Goal: Task Accomplishment & Management: Manage account settings

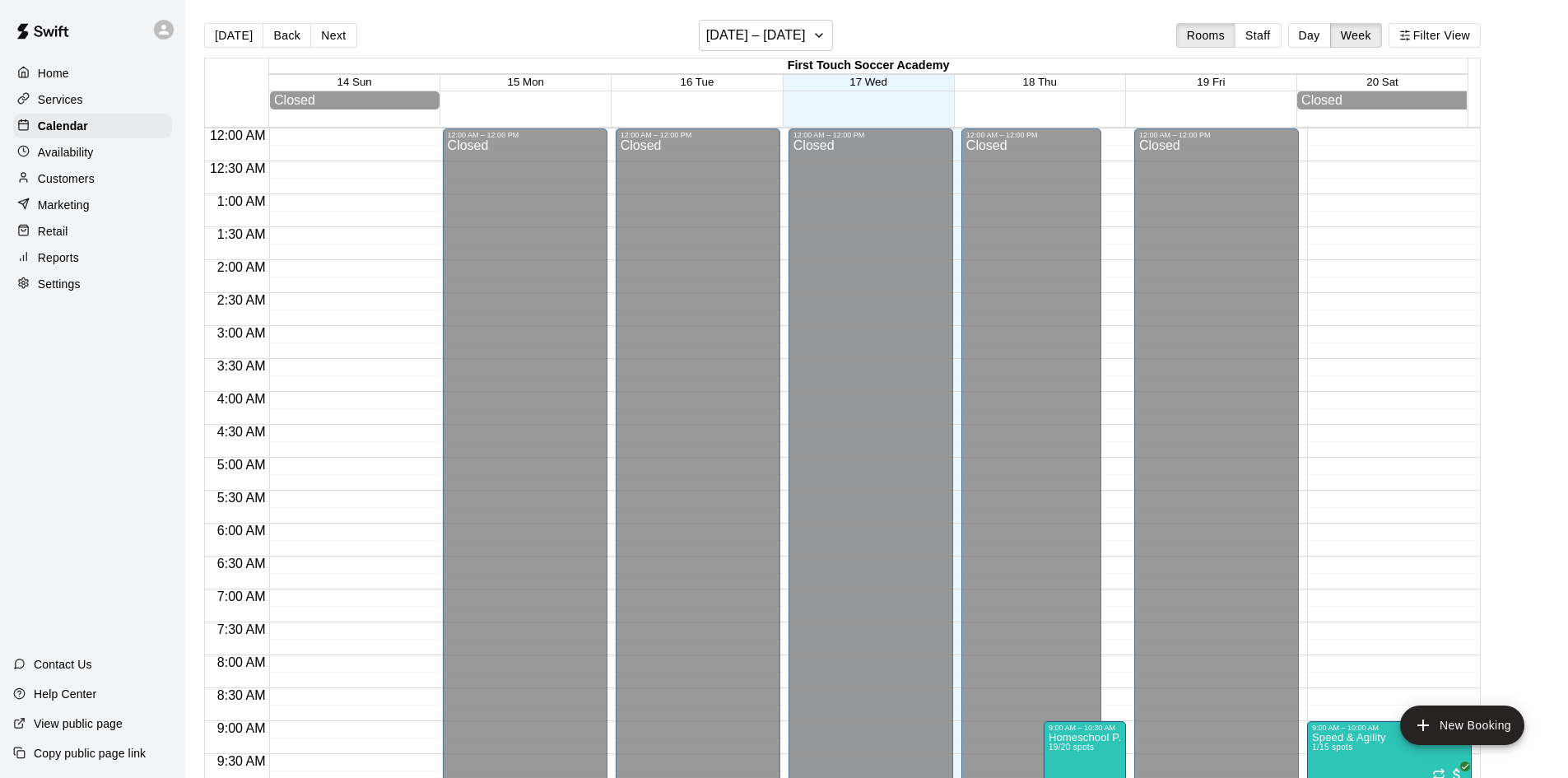
scroll to position [912, 0]
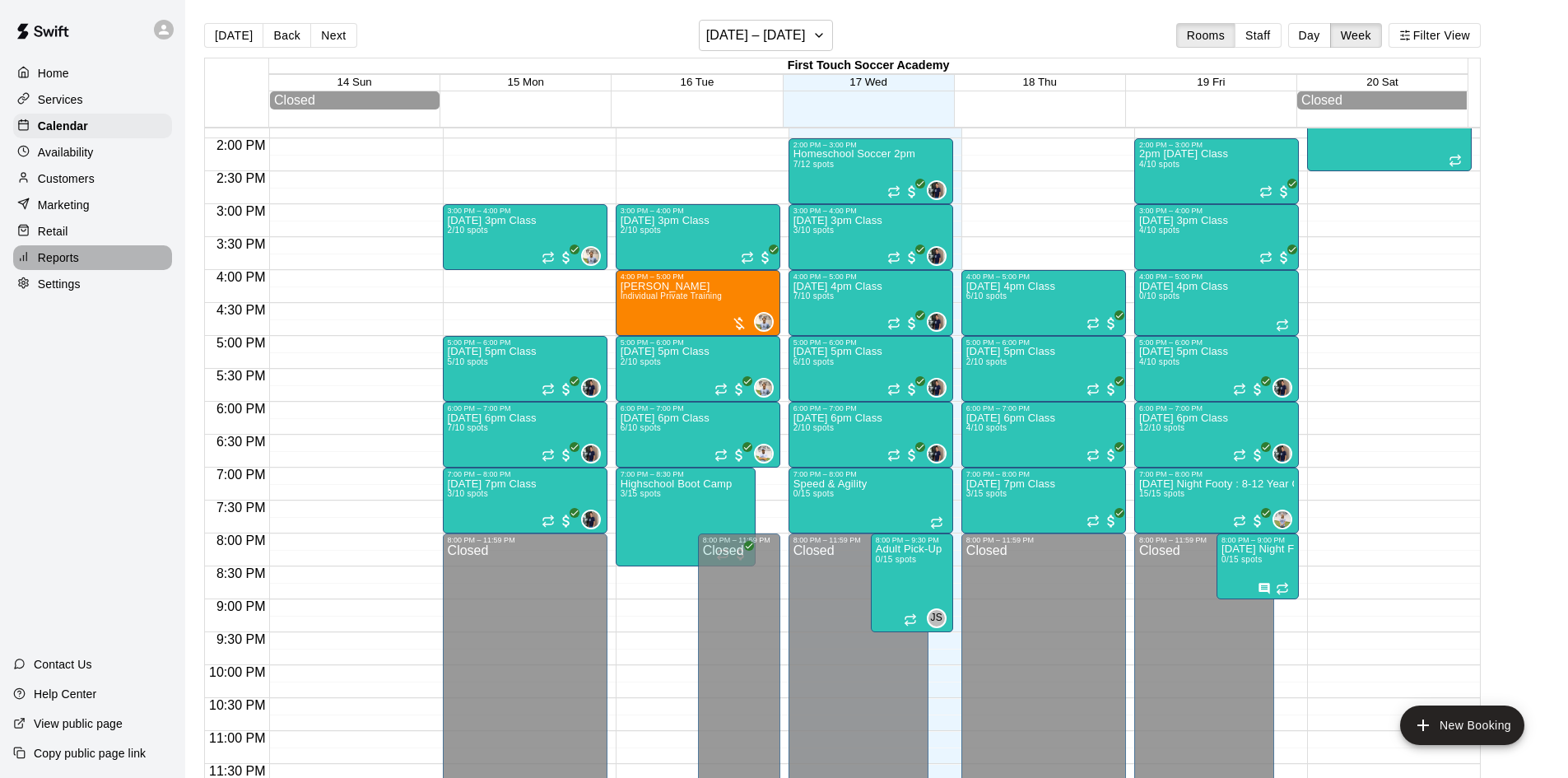
click at [87, 270] on div "Reports" at bounding box center [93, 258] width 159 height 25
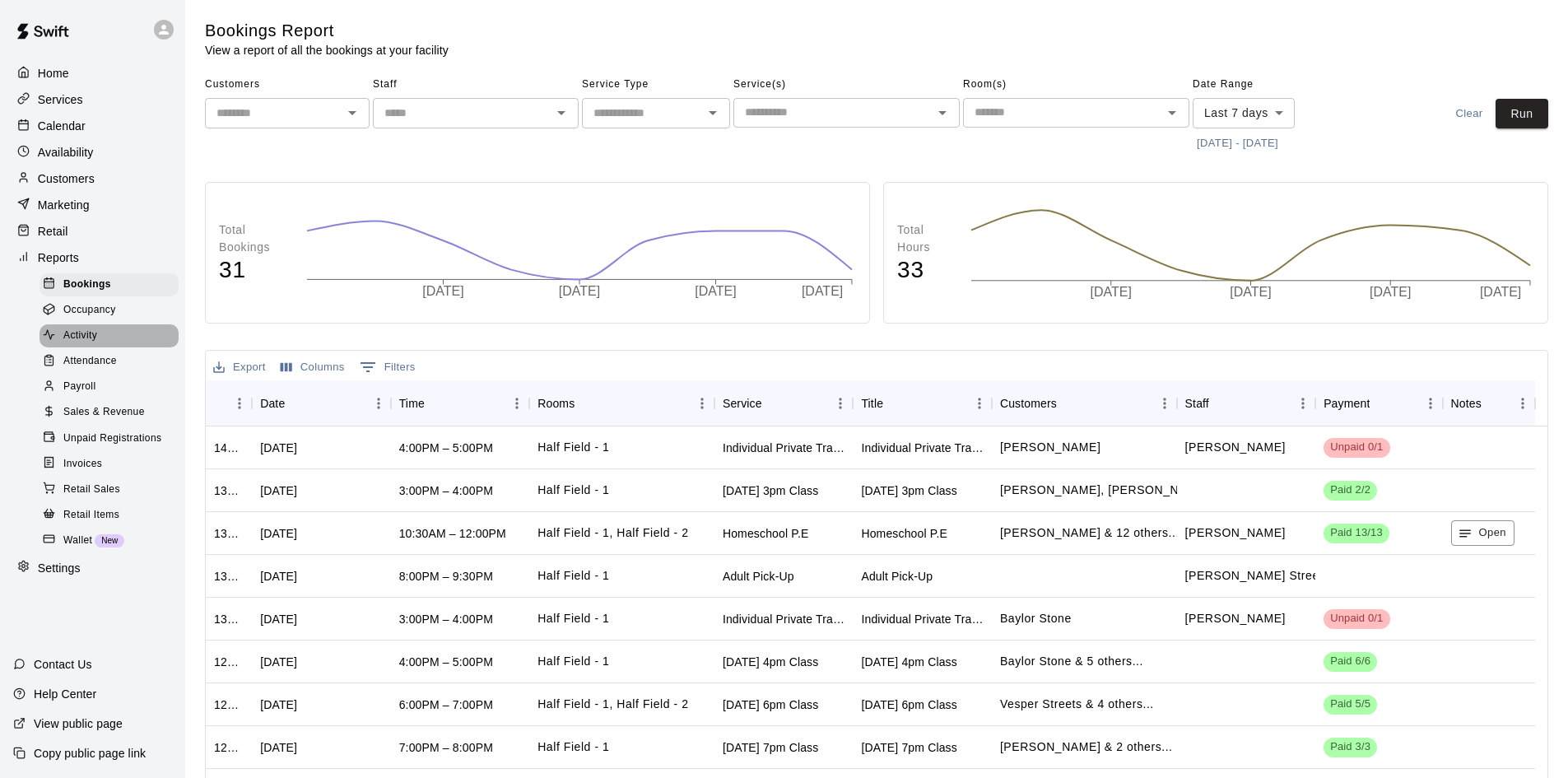
click at [97, 344] on span "Activity" at bounding box center [79, 335] width 33 height 16
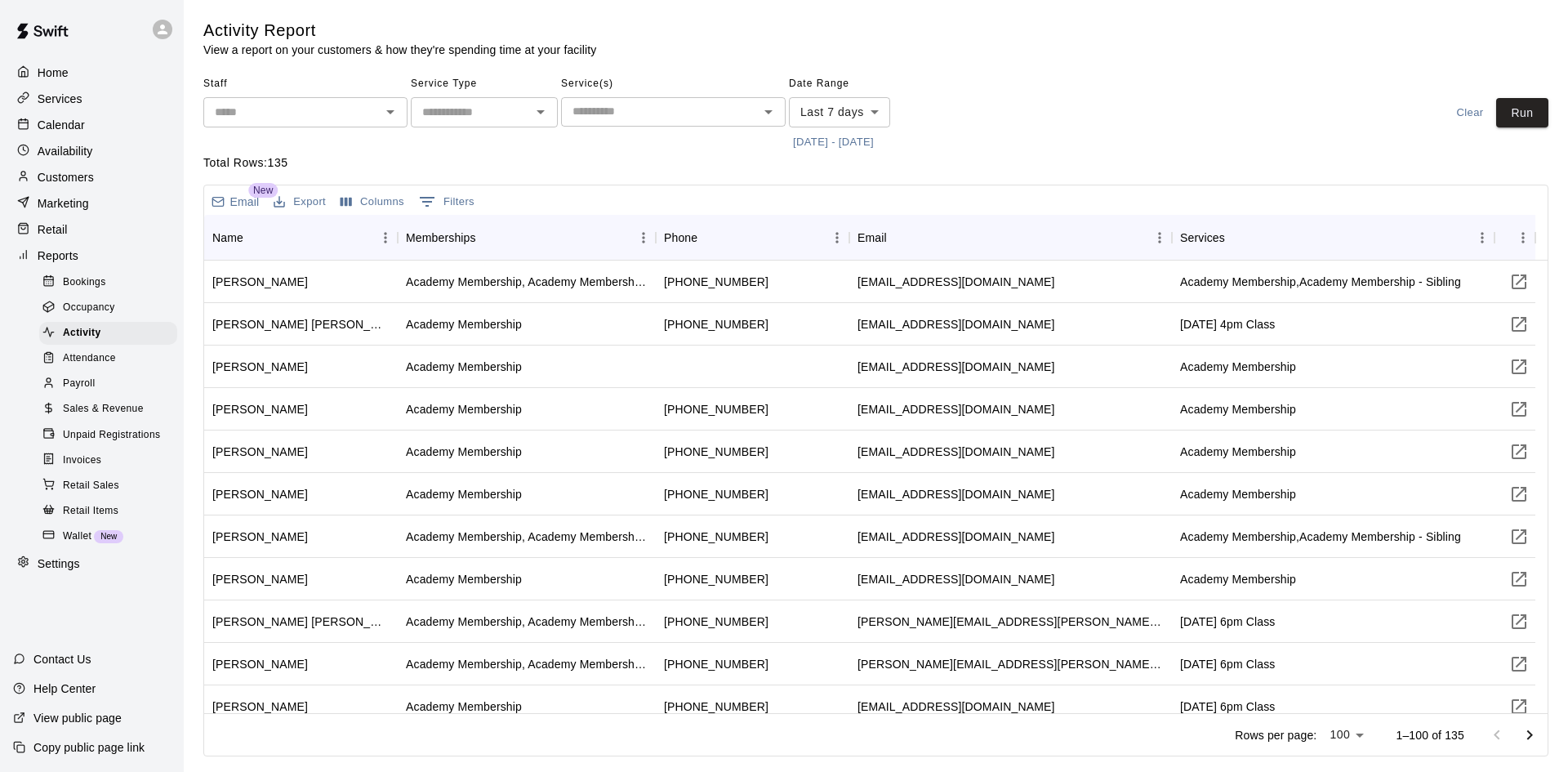
click at [856, 115] on body "Home Services Calendar Availability Customers Marketing Retail Reports Bookings…" at bounding box center [784, 381] width 1568 height 763
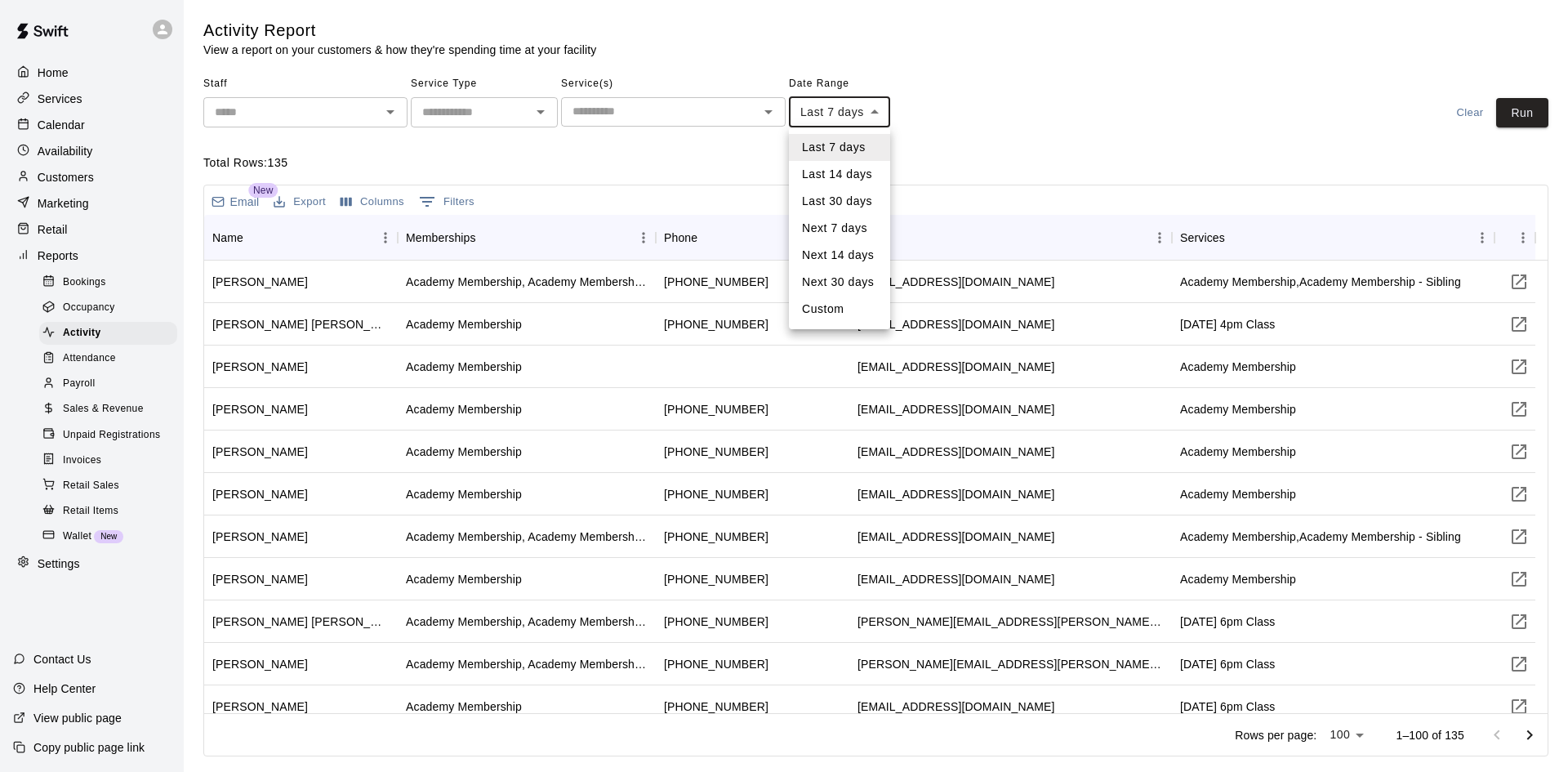
click at [848, 176] on li "Last 14 days" at bounding box center [839, 175] width 101 height 27
type input "******"
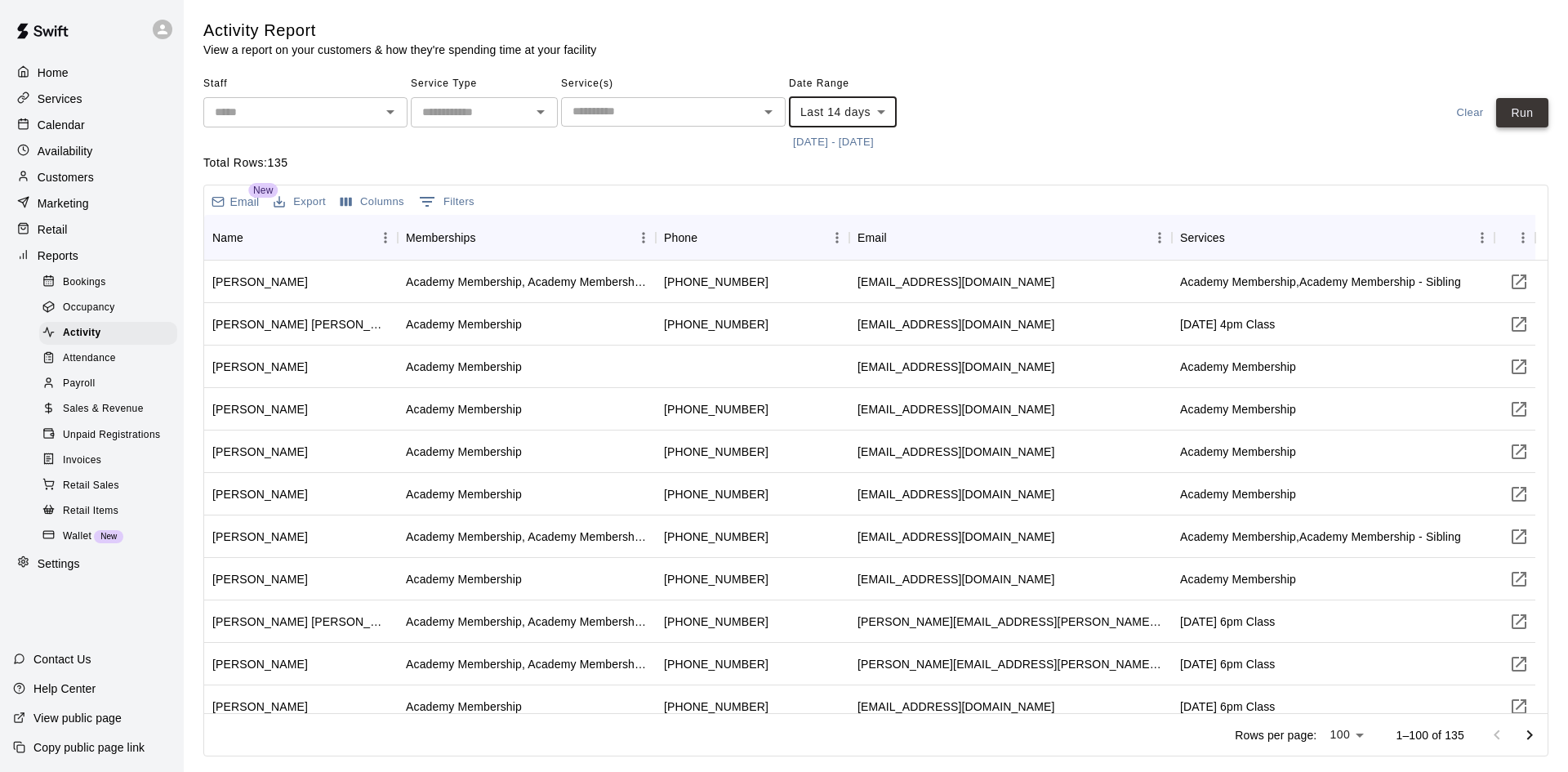
click at [1540, 107] on button "Run" at bounding box center [1522, 113] width 52 height 30
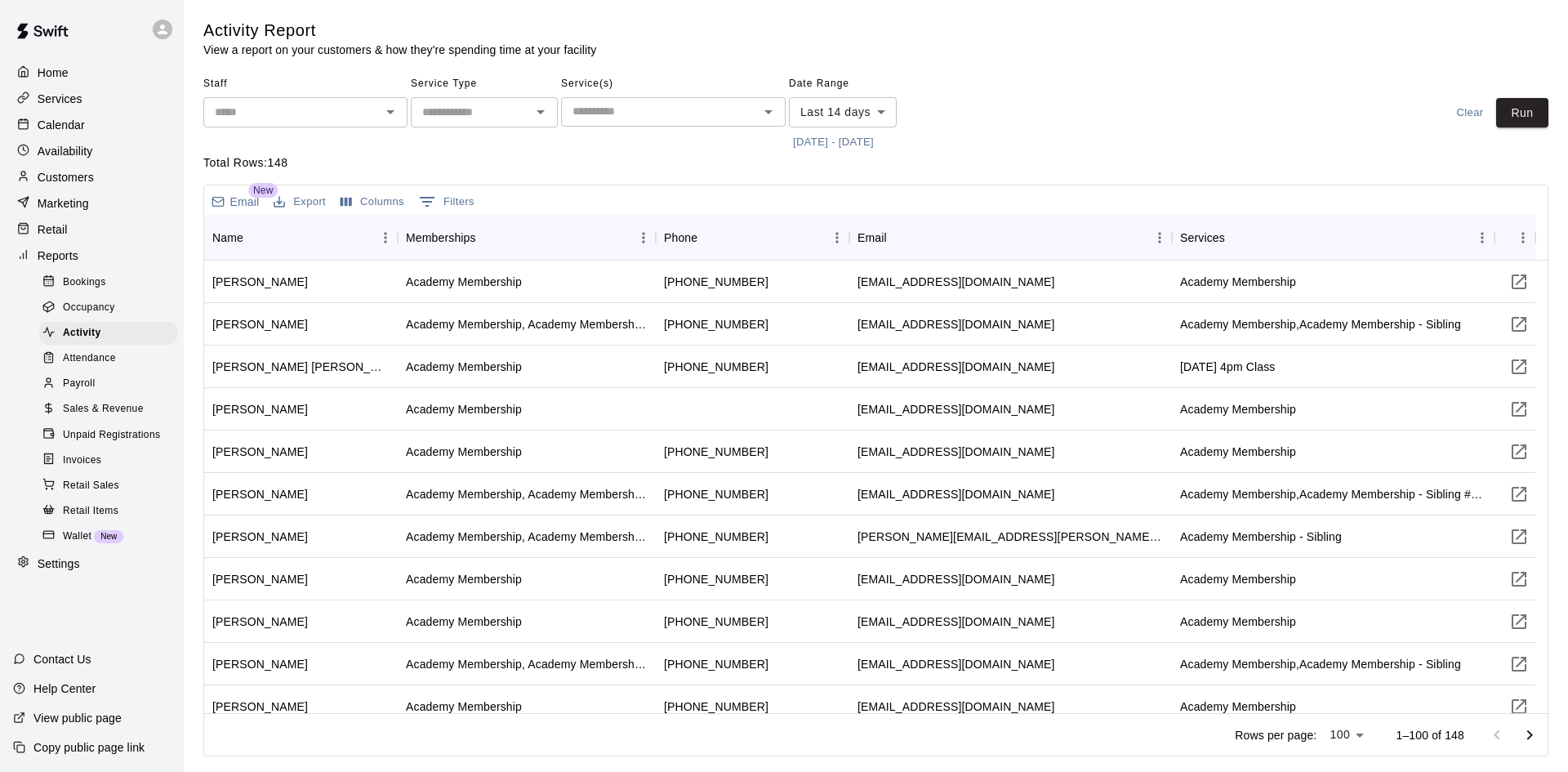
click at [435, 203] on icon "Show filters" at bounding box center [427, 201] width 20 height 20
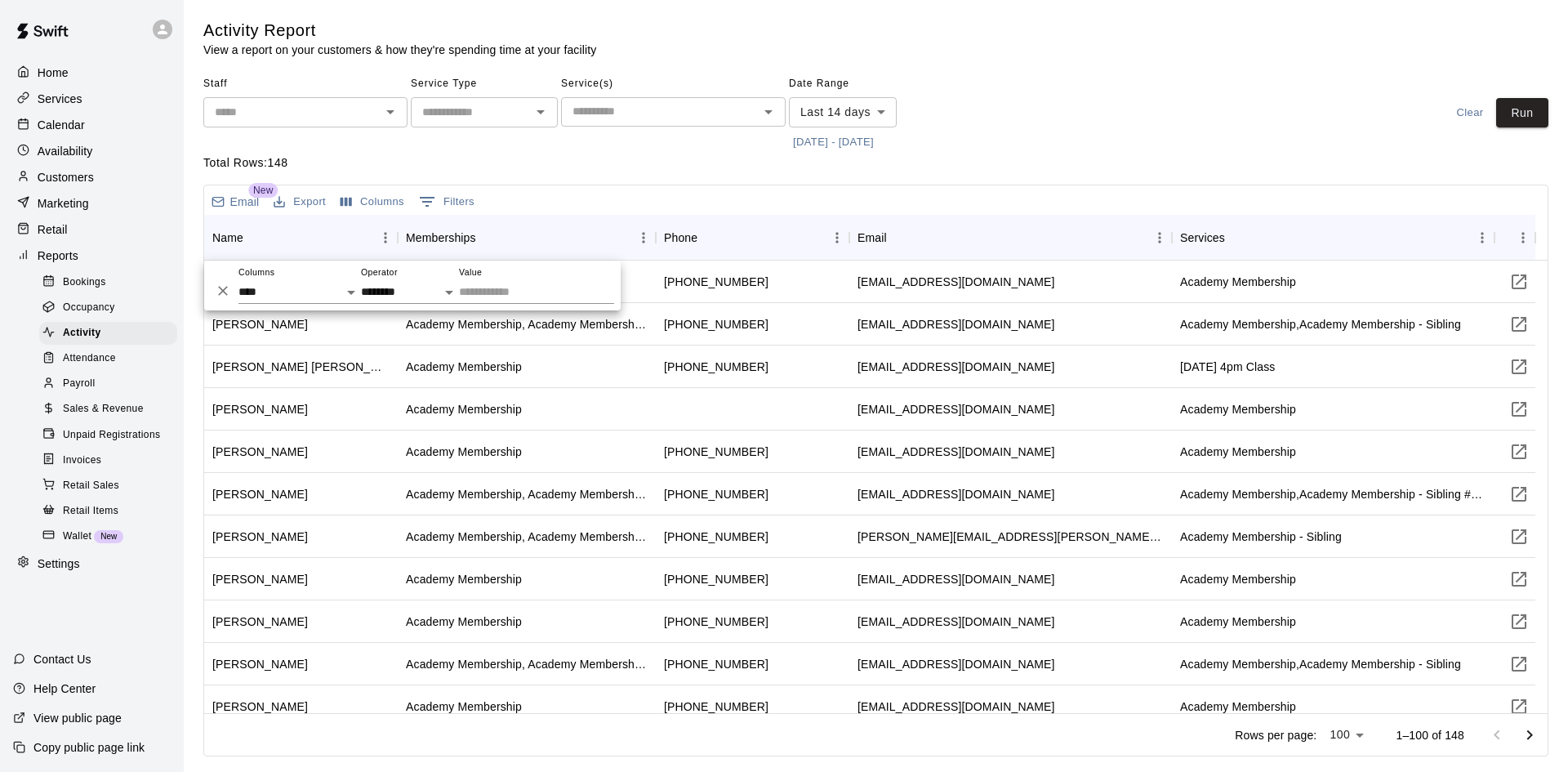
click at [762, 163] on p "Total Rows: 148" at bounding box center [875, 163] width 1345 height 17
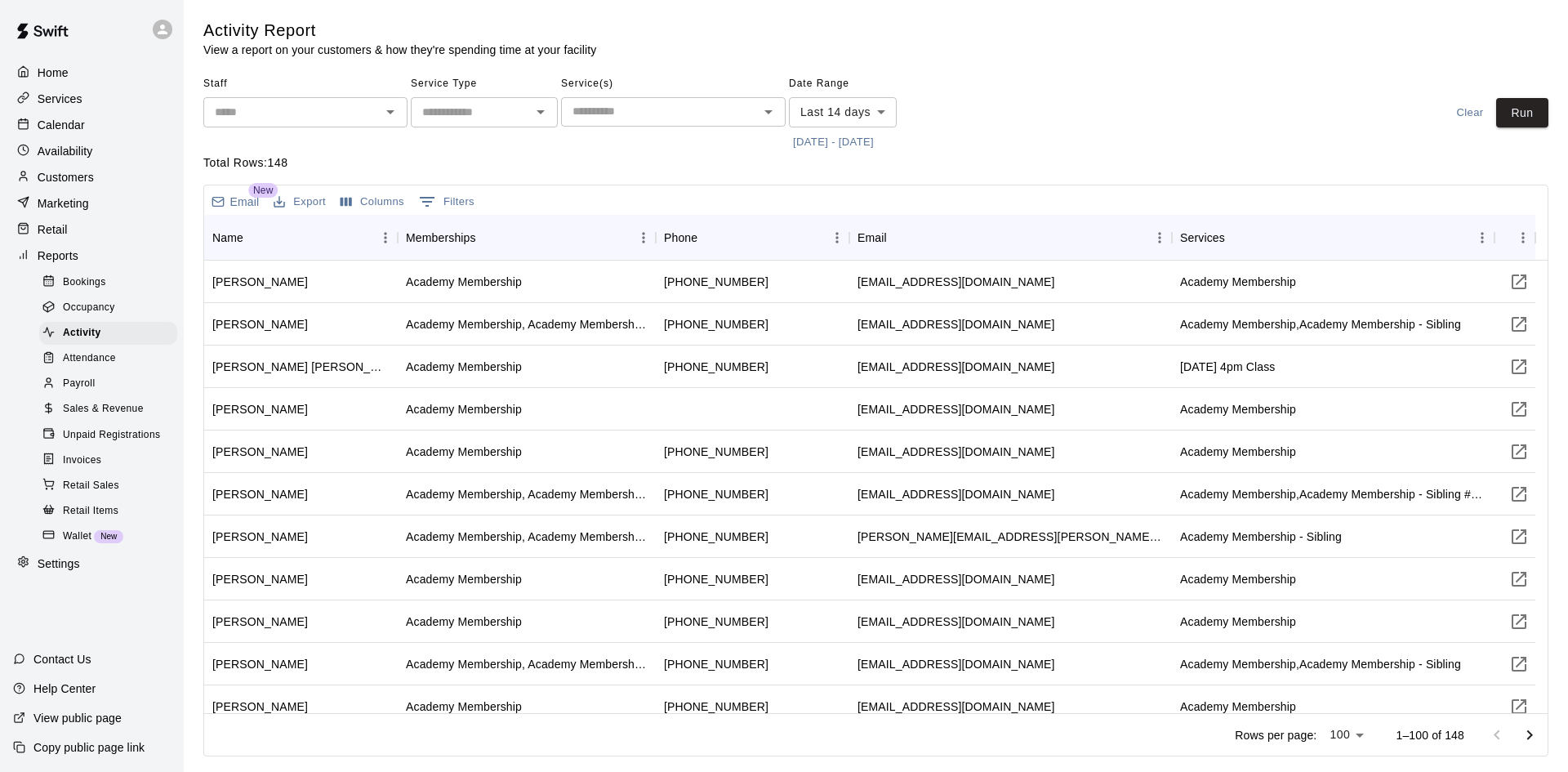
click at [109, 416] on span "Sales & Revenue" at bounding box center [102, 409] width 81 height 16
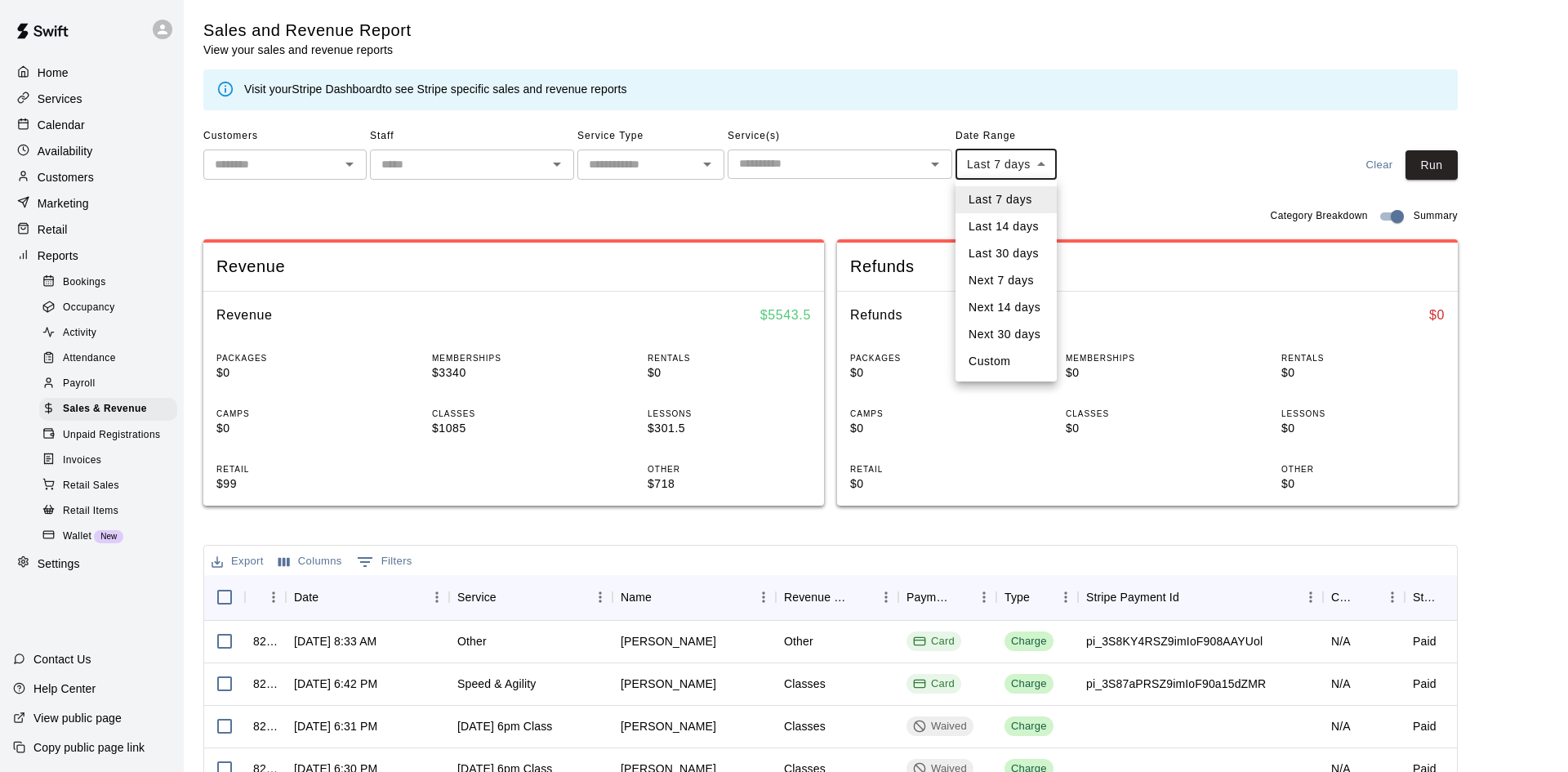
click at [1042, 160] on body "Home Services Calendar Availability Customers Marketing Retail Reports Bookings…" at bounding box center [784, 561] width 1568 height 1123
click at [1022, 225] on li "Last 14 days" at bounding box center [1006, 227] width 101 height 27
type input "******"
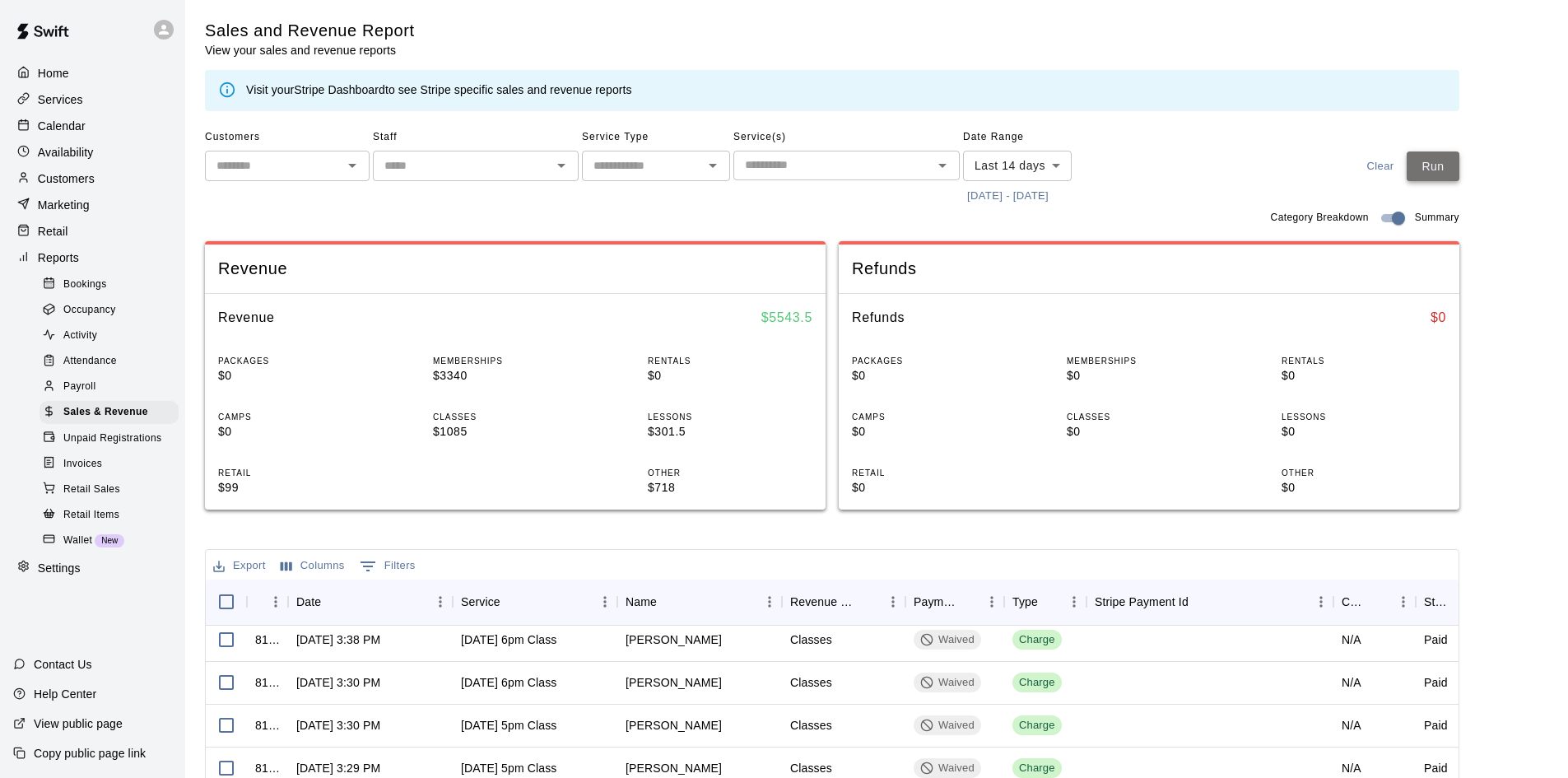
click at [1438, 166] on button "Run" at bounding box center [1432, 166] width 53 height 31
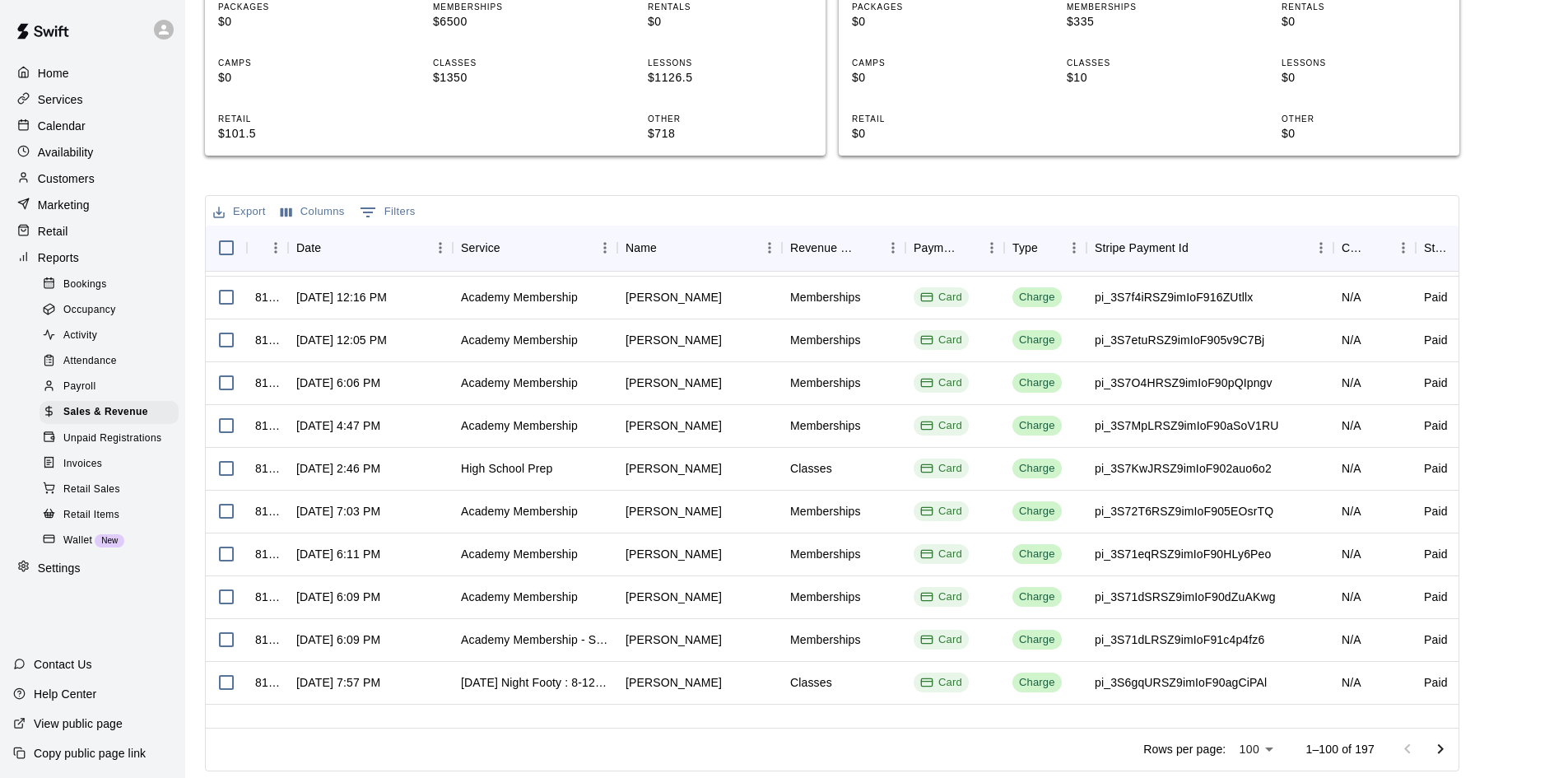
scroll to position [3837, 0]
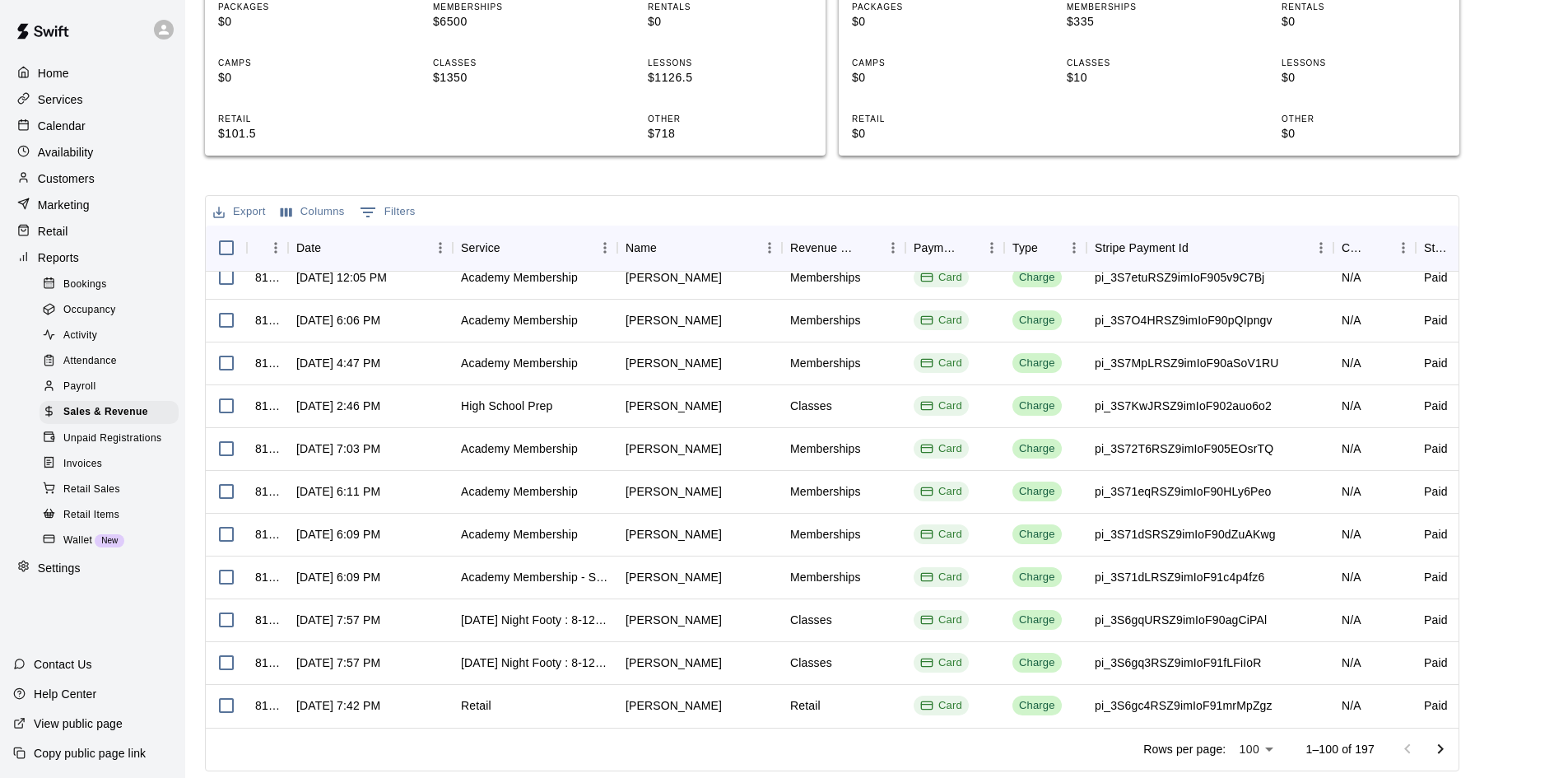
click at [1434, 751] on button "Go to next page" at bounding box center [1440, 749] width 32 height 32
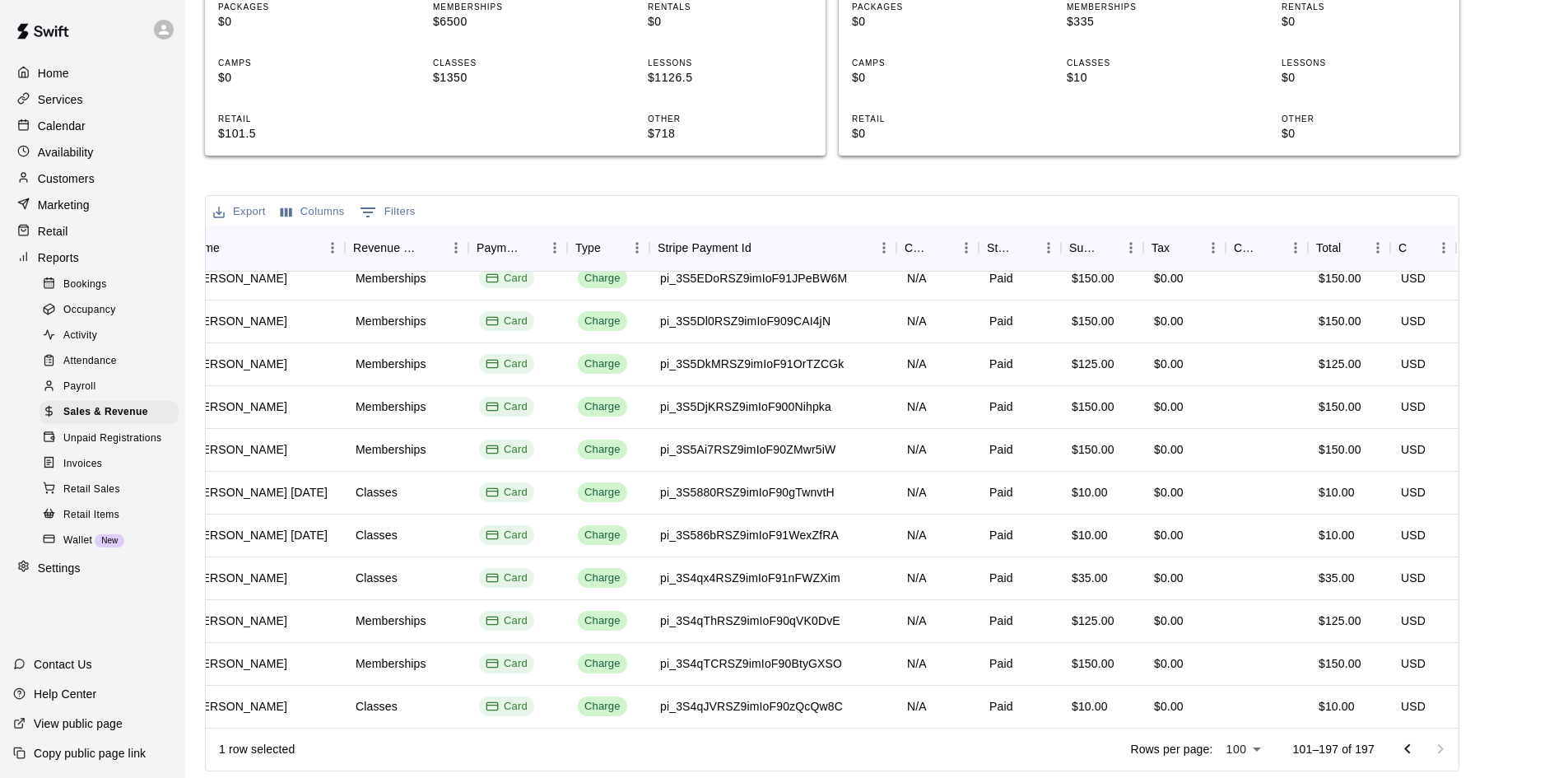
scroll to position [1811, 437]
click at [110, 447] on span "Unpaid Registrations" at bounding box center [112, 438] width 97 height 16
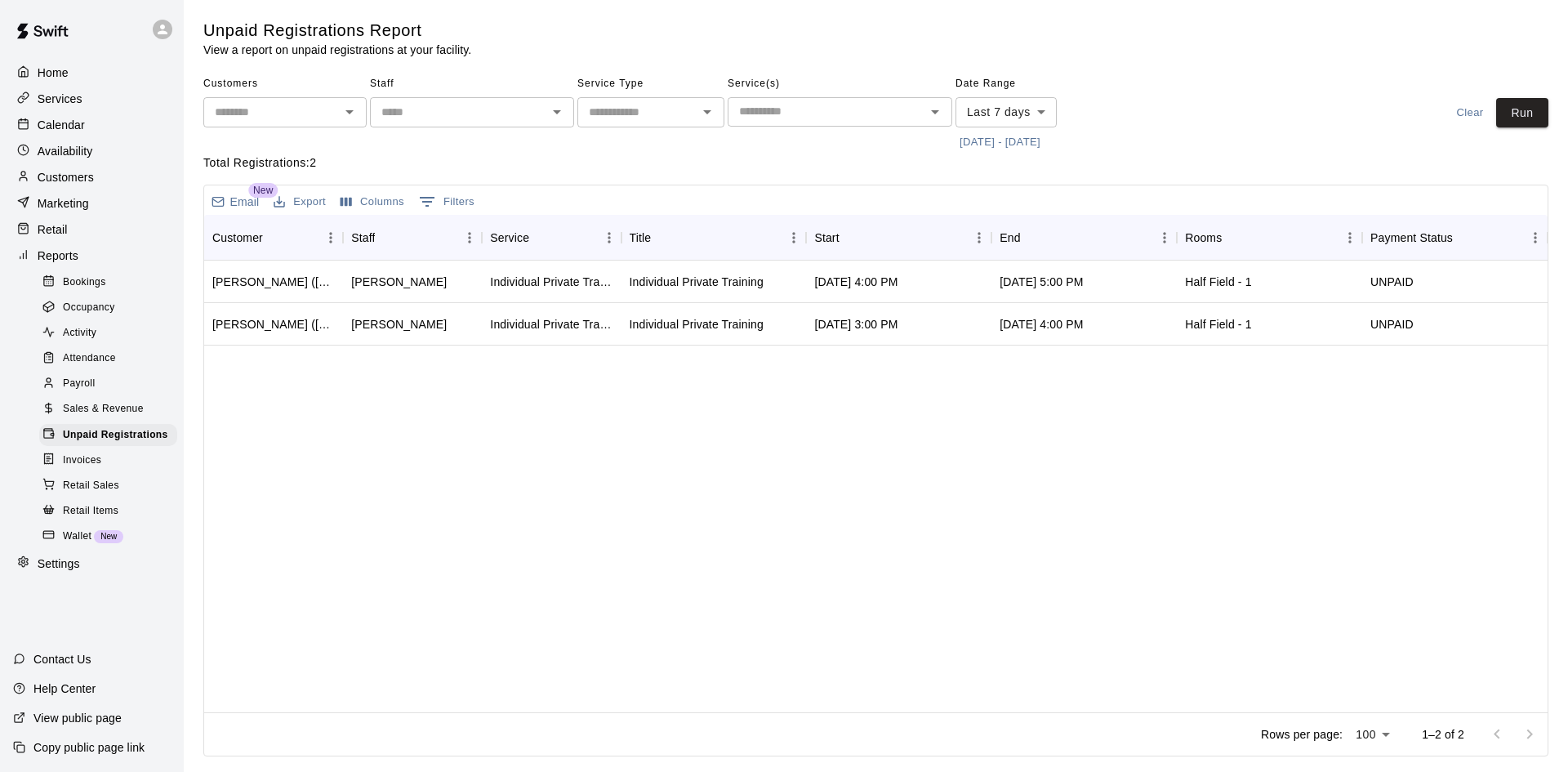
click at [87, 469] on span "Invoices" at bounding box center [82, 460] width 38 height 16
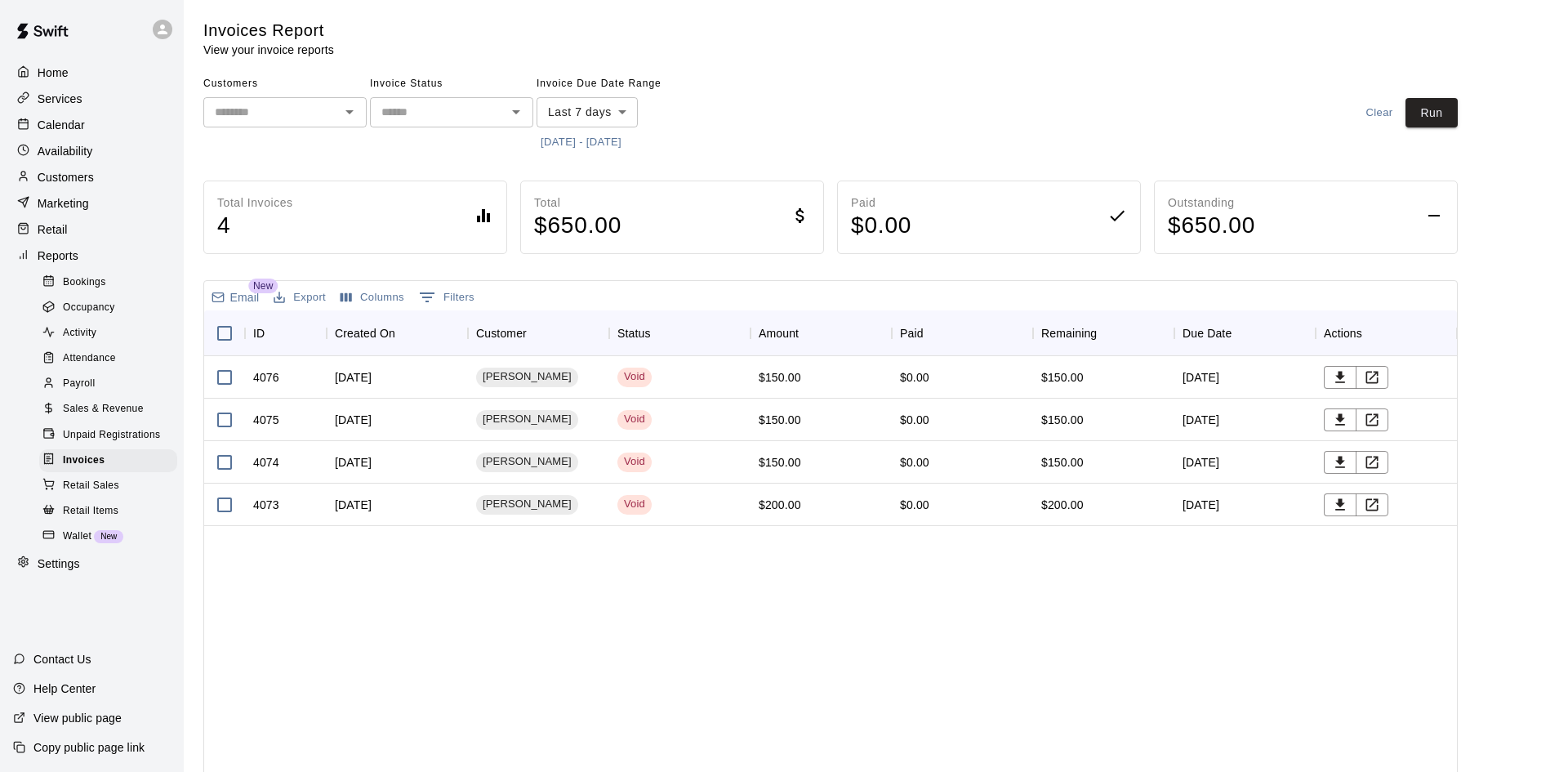
click at [614, 101] on body "Home Services Calendar Availability Customers Marketing Retail Reports Bookings…" at bounding box center [784, 429] width 1568 height 858
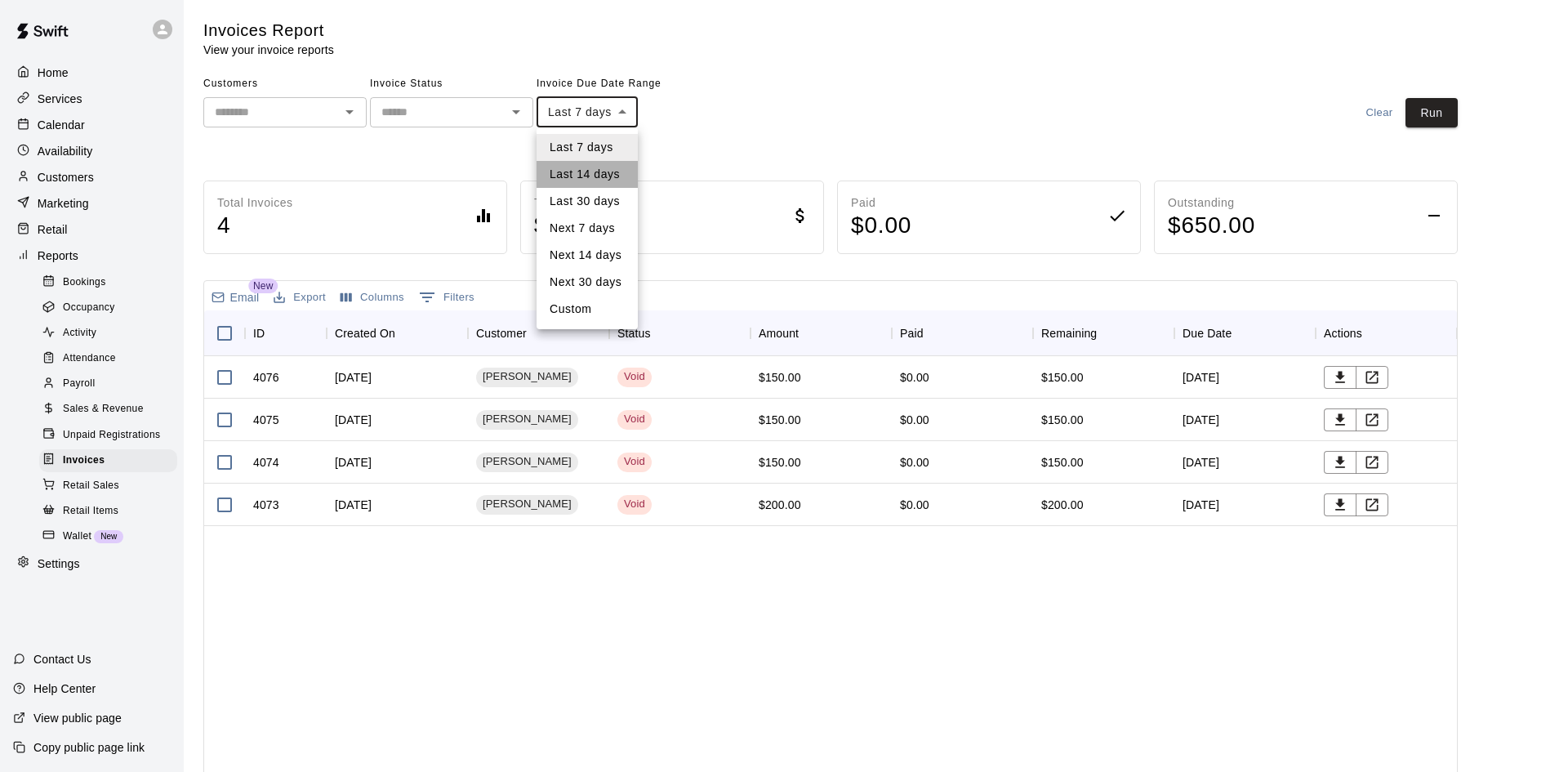
click at [611, 177] on li "Last 14 days" at bounding box center [587, 175] width 101 height 27
type input "******"
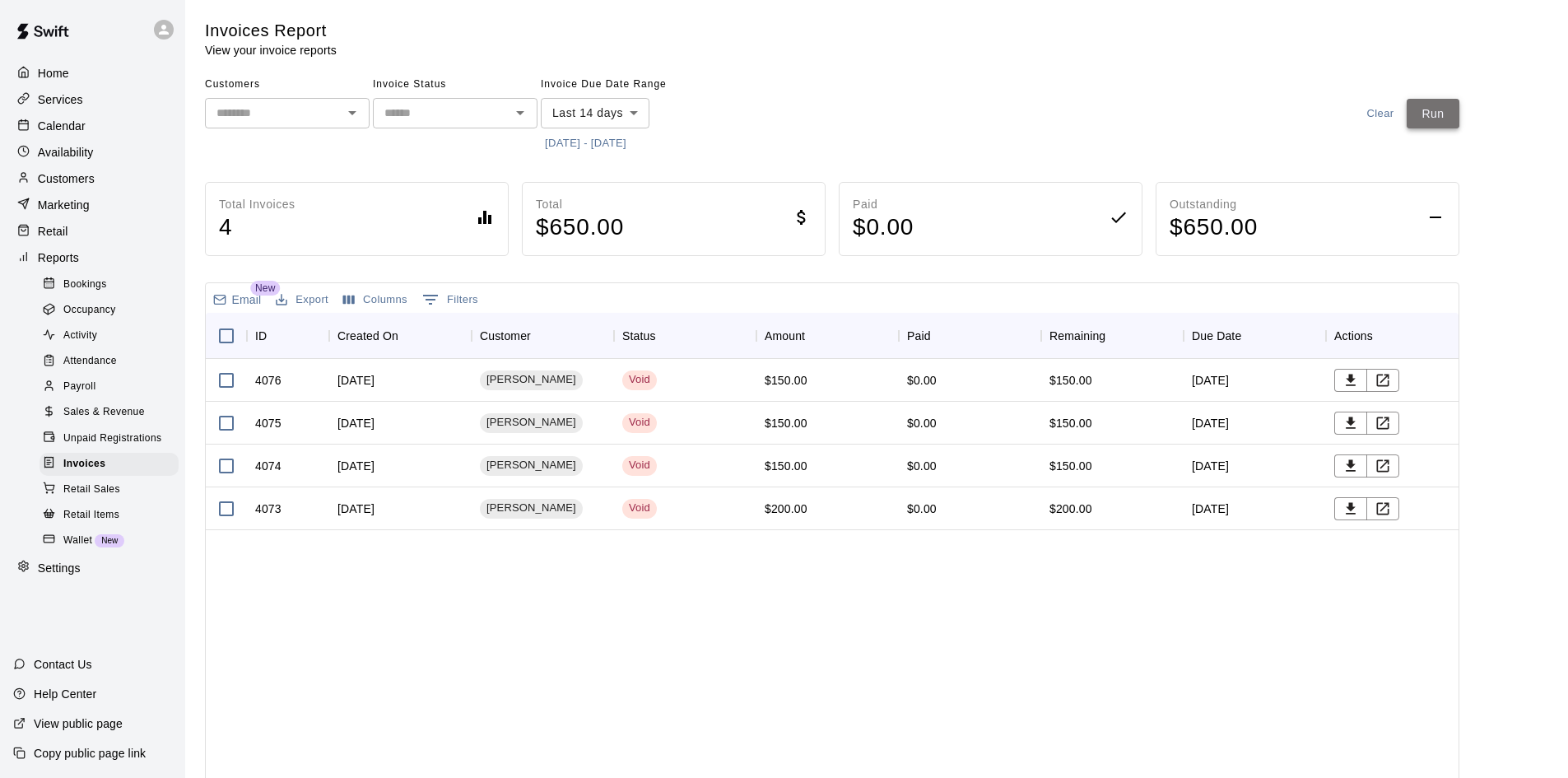
click at [1445, 104] on button "Run" at bounding box center [1432, 114] width 53 height 31
click at [88, 392] on span "Payroll" at bounding box center [79, 386] width 32 height 16
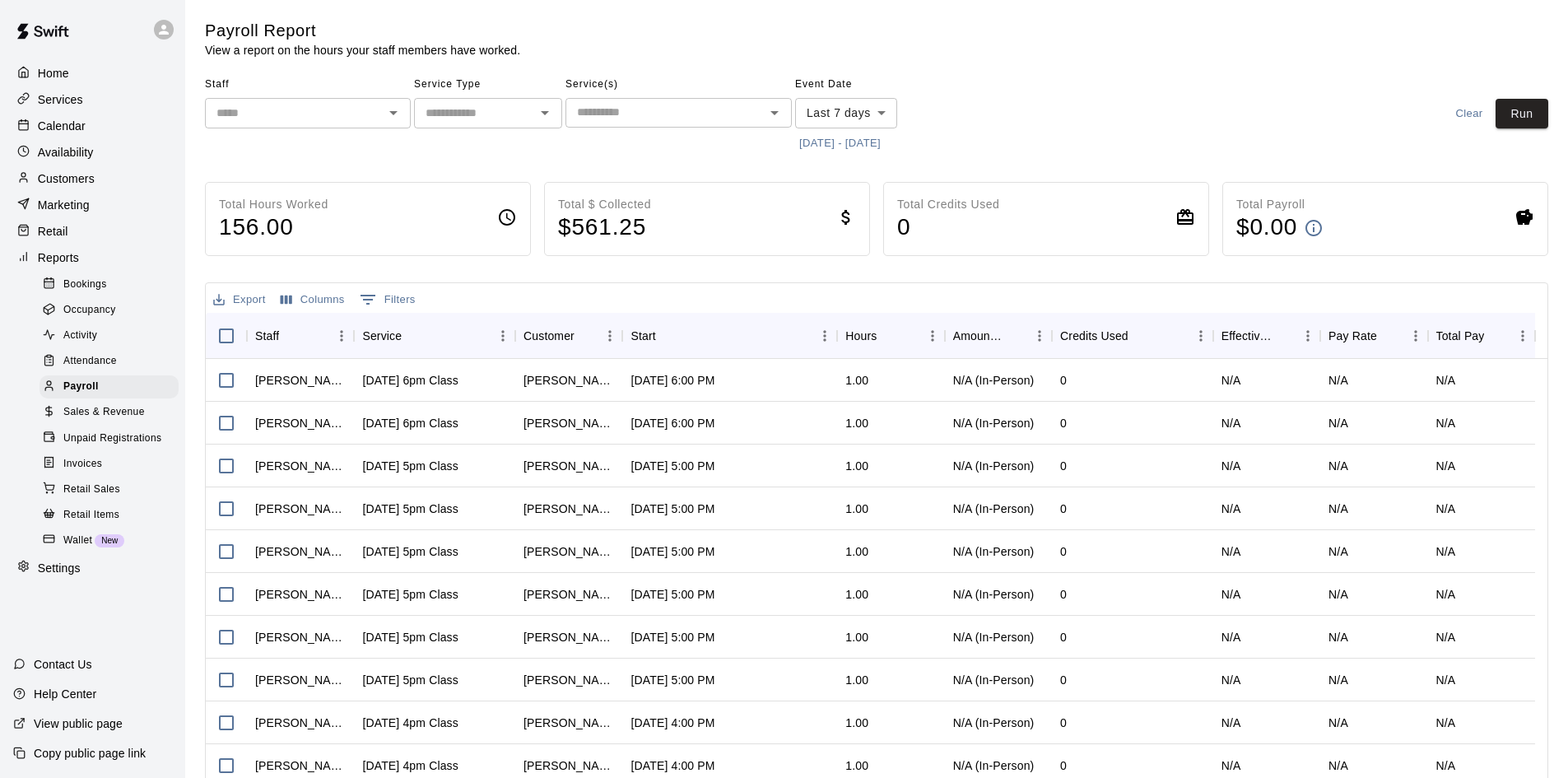
click at [878, 107] on body "Home Services Calendar Availability Customers Marketing Retail Reports Bookings…" at bounding box center [784, 432] width 1568 height 865
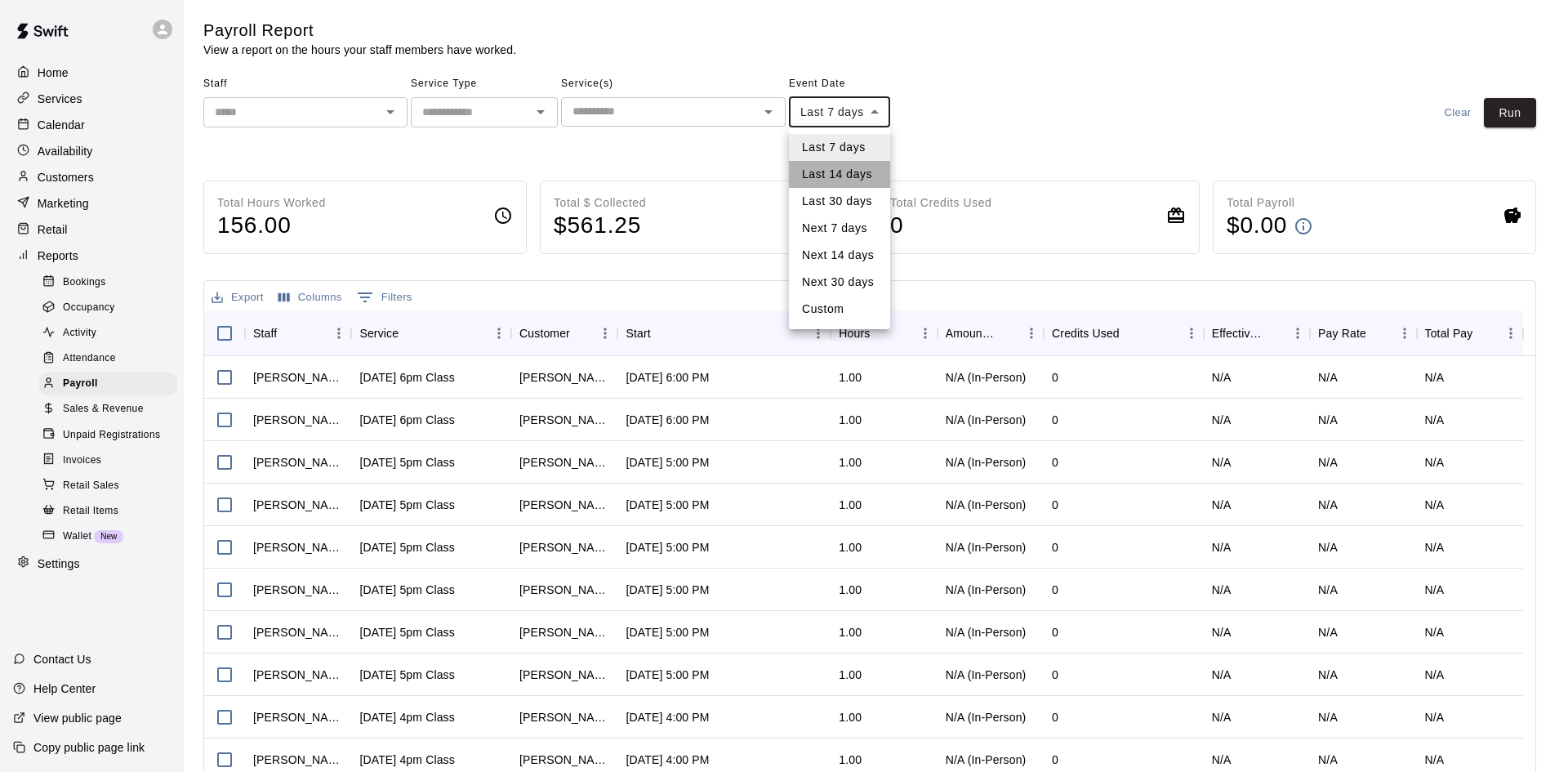
click at [841, 174] on li "Last 14 days" at bounding box center [839, 175] width 101 height 27
type input "******"
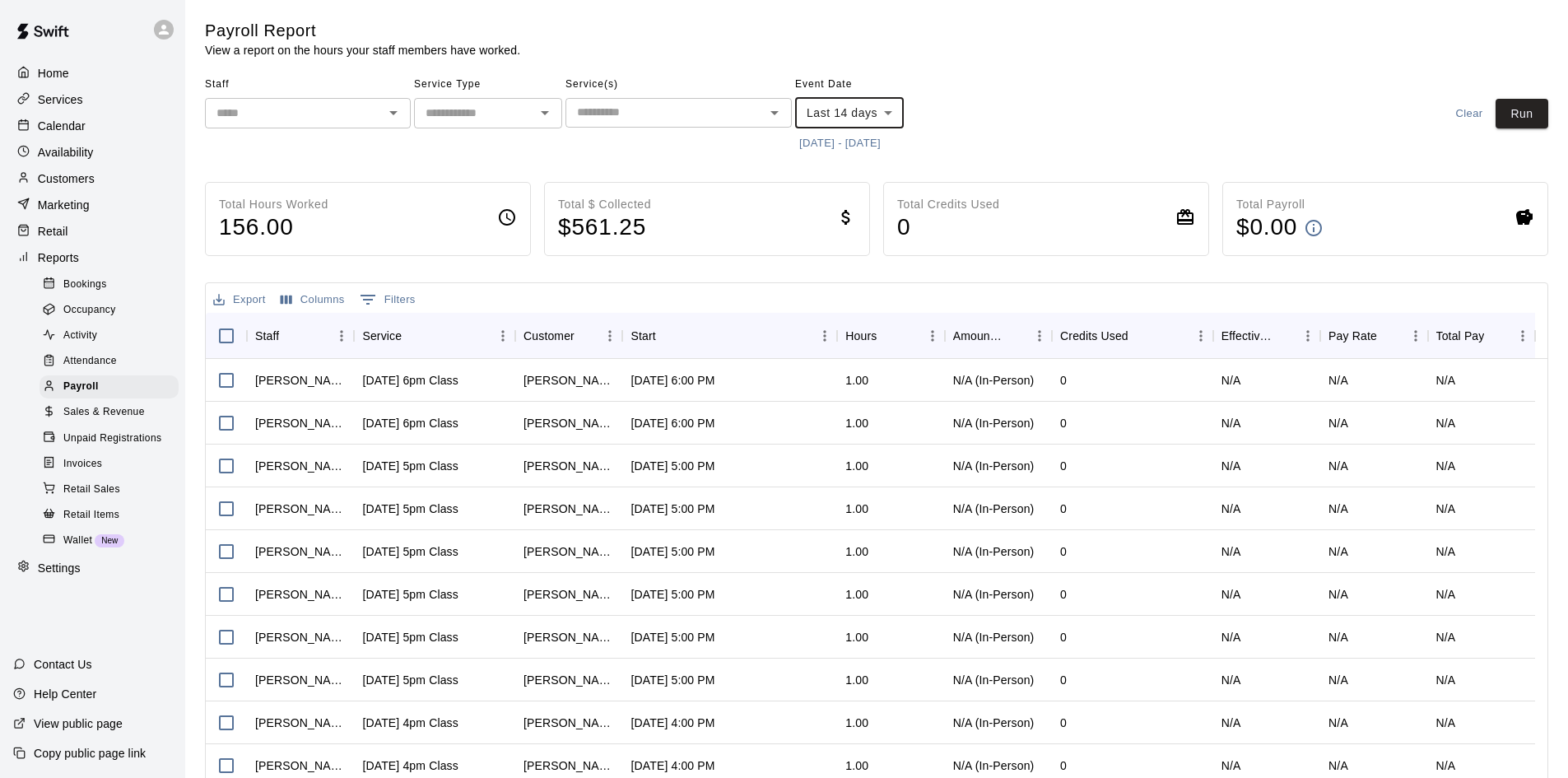
click at [101, 370] on span "Attendance" at bounding box center [90, 361] width 54 height 16
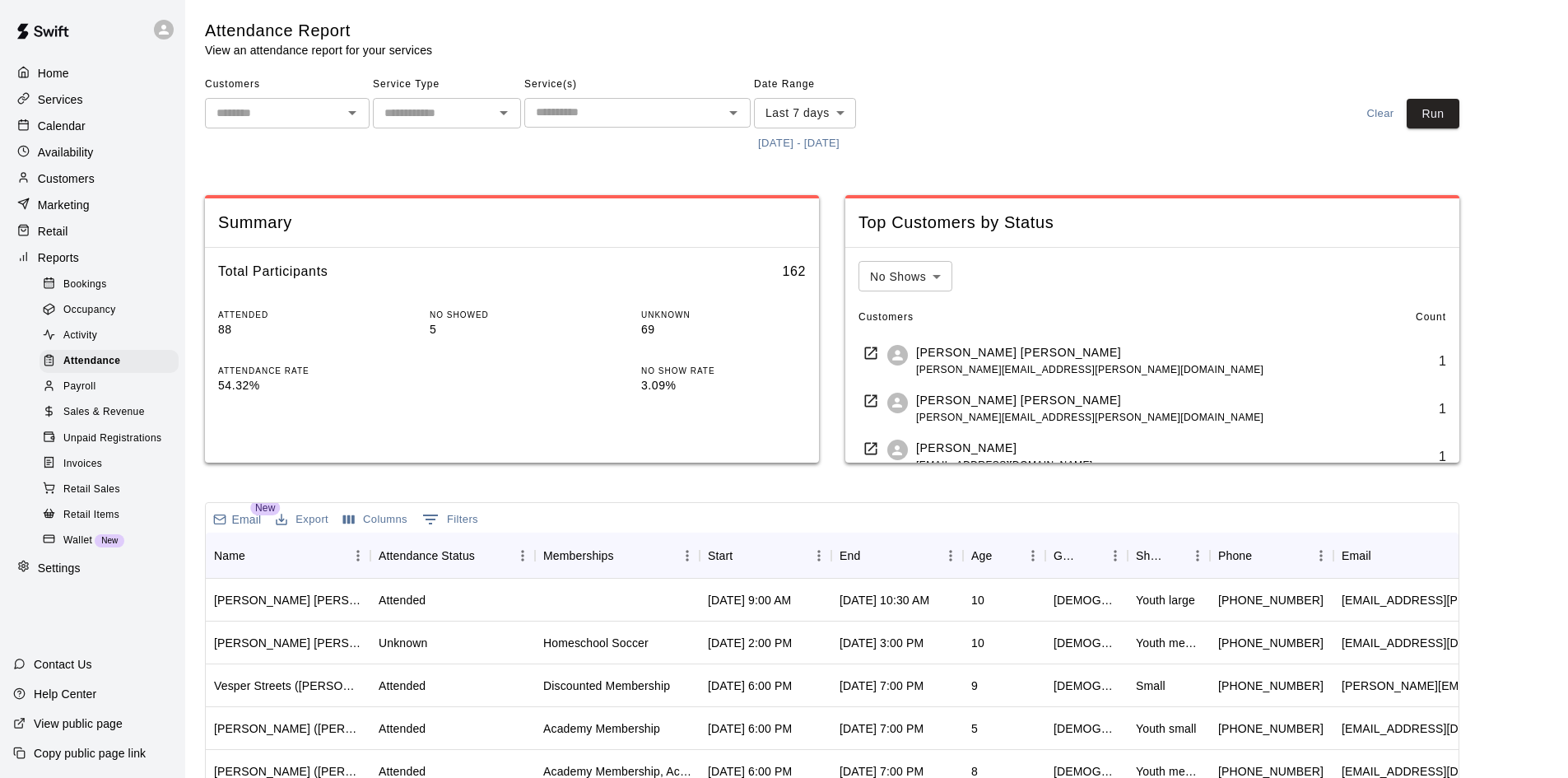
click at [101, 415] on div "Sales & Revenue" at bounding box center [109, 412] width 140 height 23
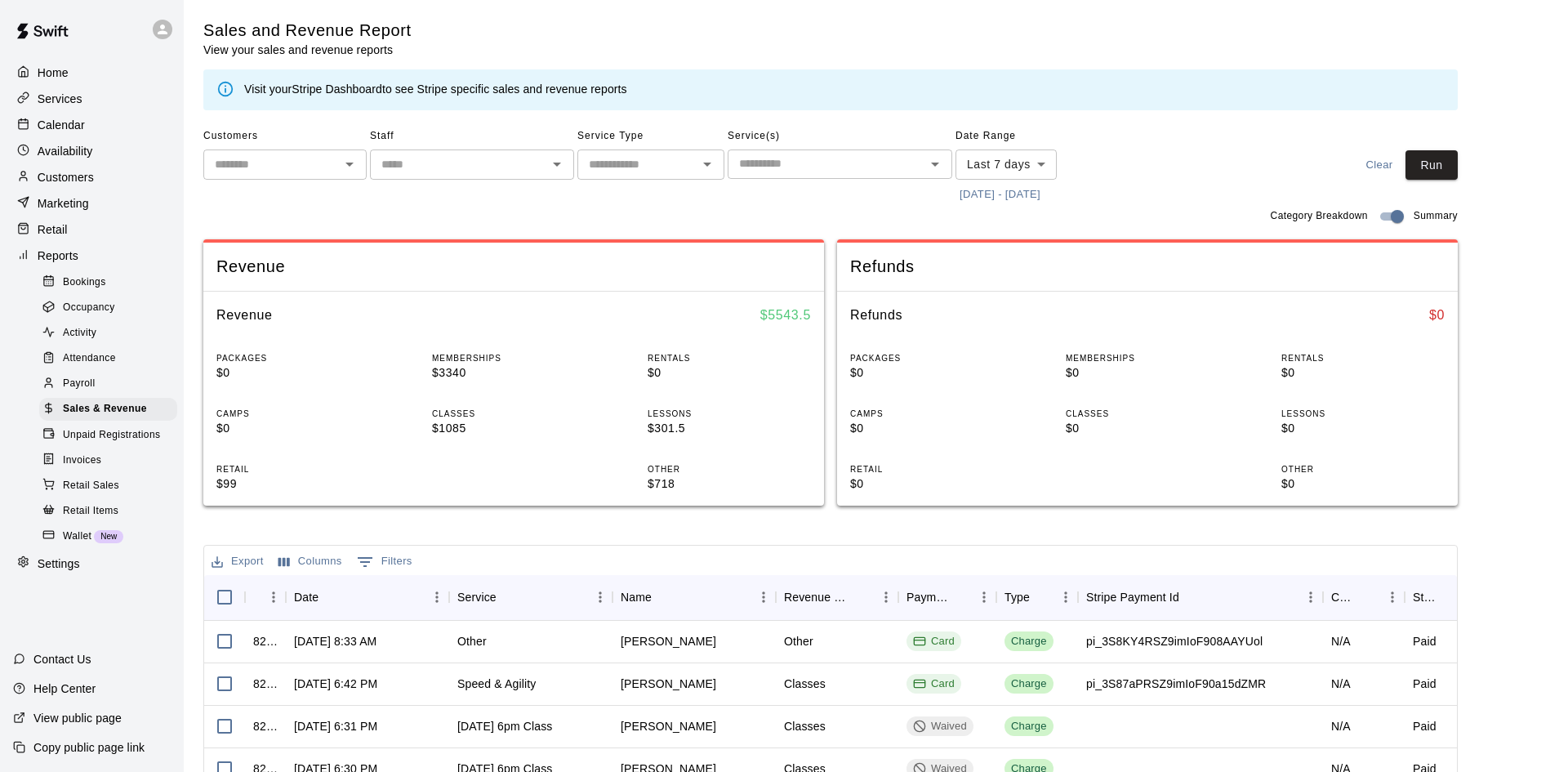
click at [1037, 165] on body "Home Services Calendar Availability Customers Marketing Retail Reports Bookings…" at bounding box center [784, 561] width 1568 height 1123
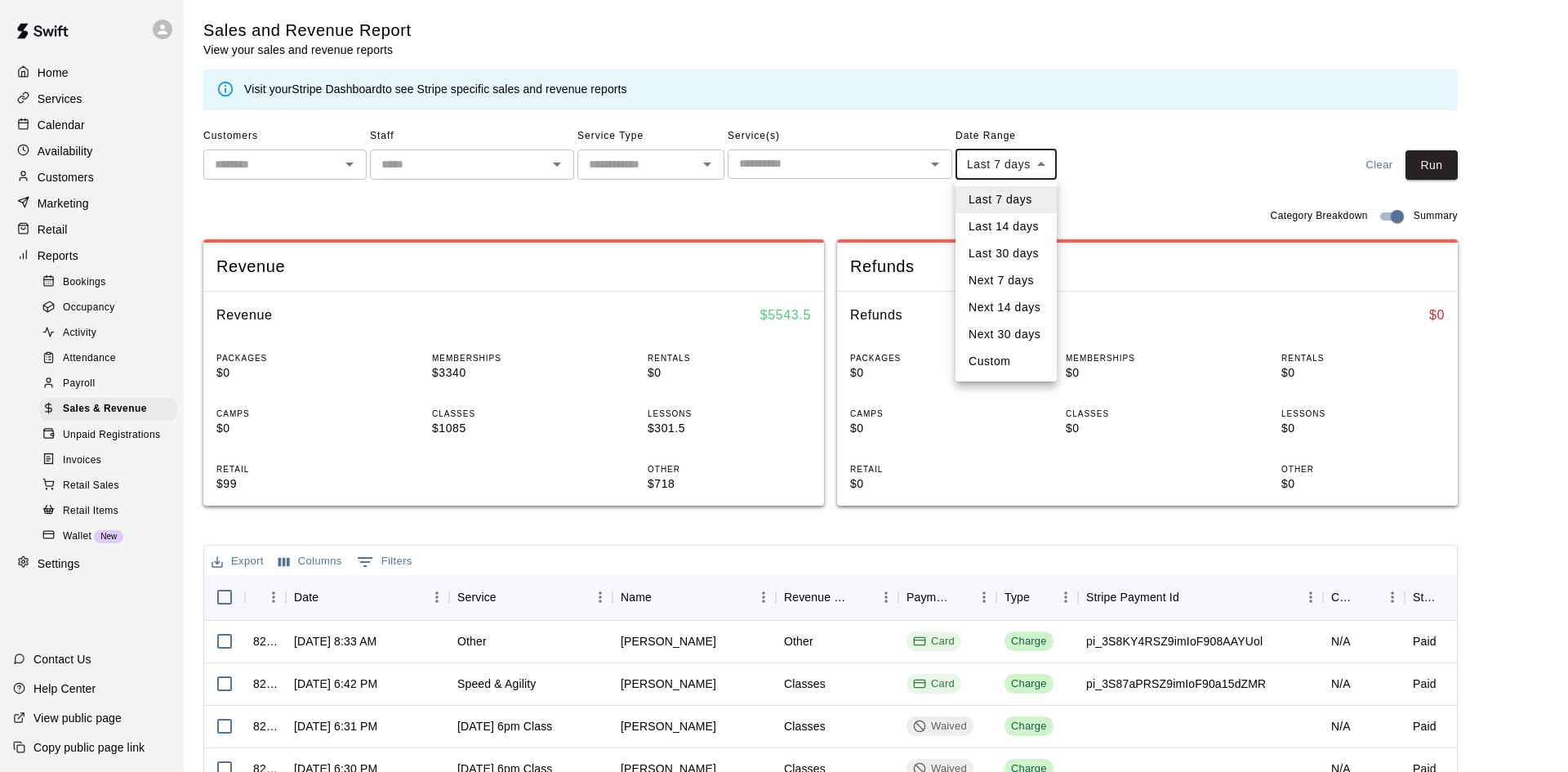
click at [1023, 227] on li "Last 14 days" at bounding box center [1006, 227] width 101 height 27
type input "******"
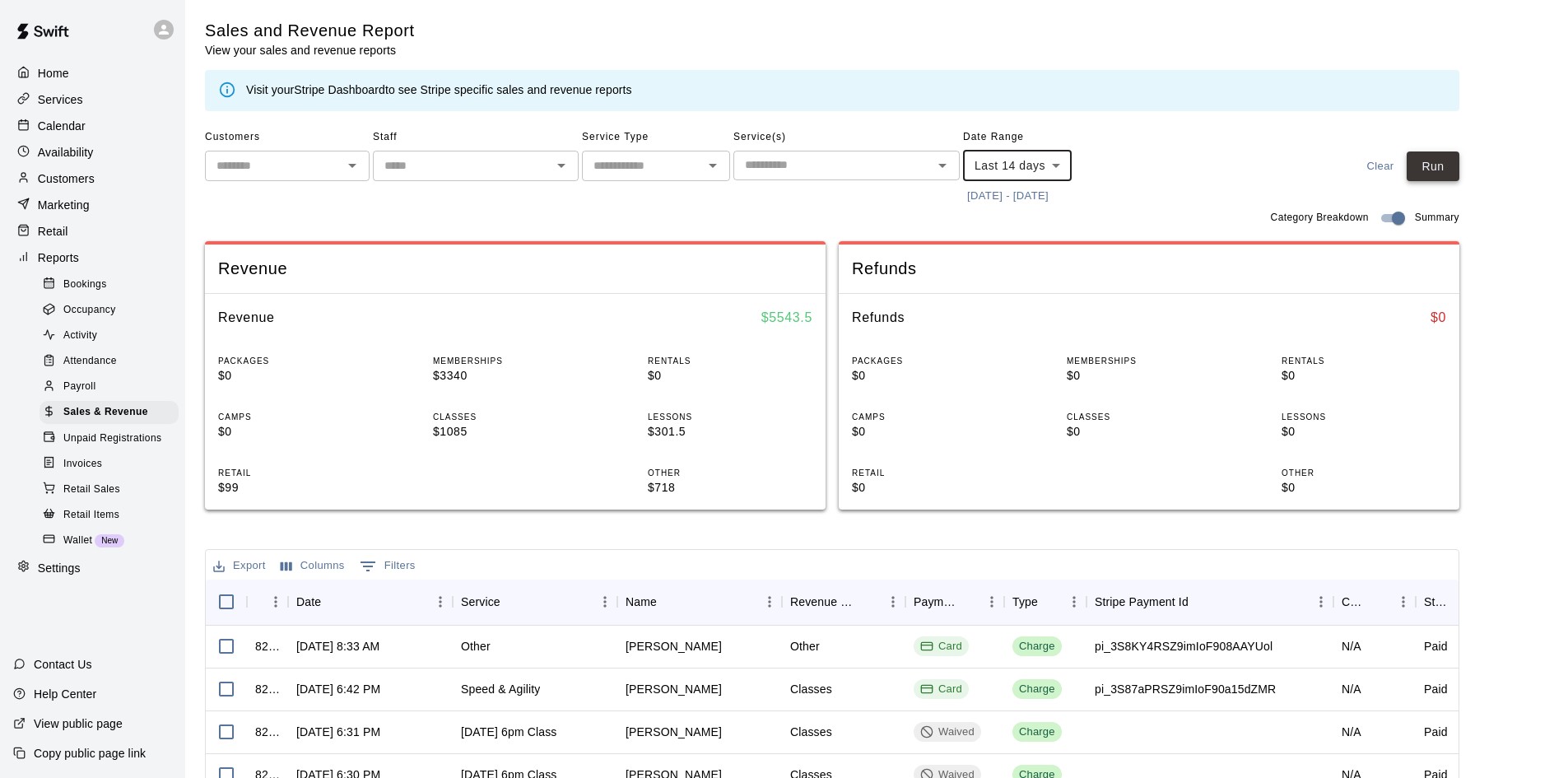
click at [1456, 157] on button "Run" at bounding box center [1432, 166] width 53 height 31
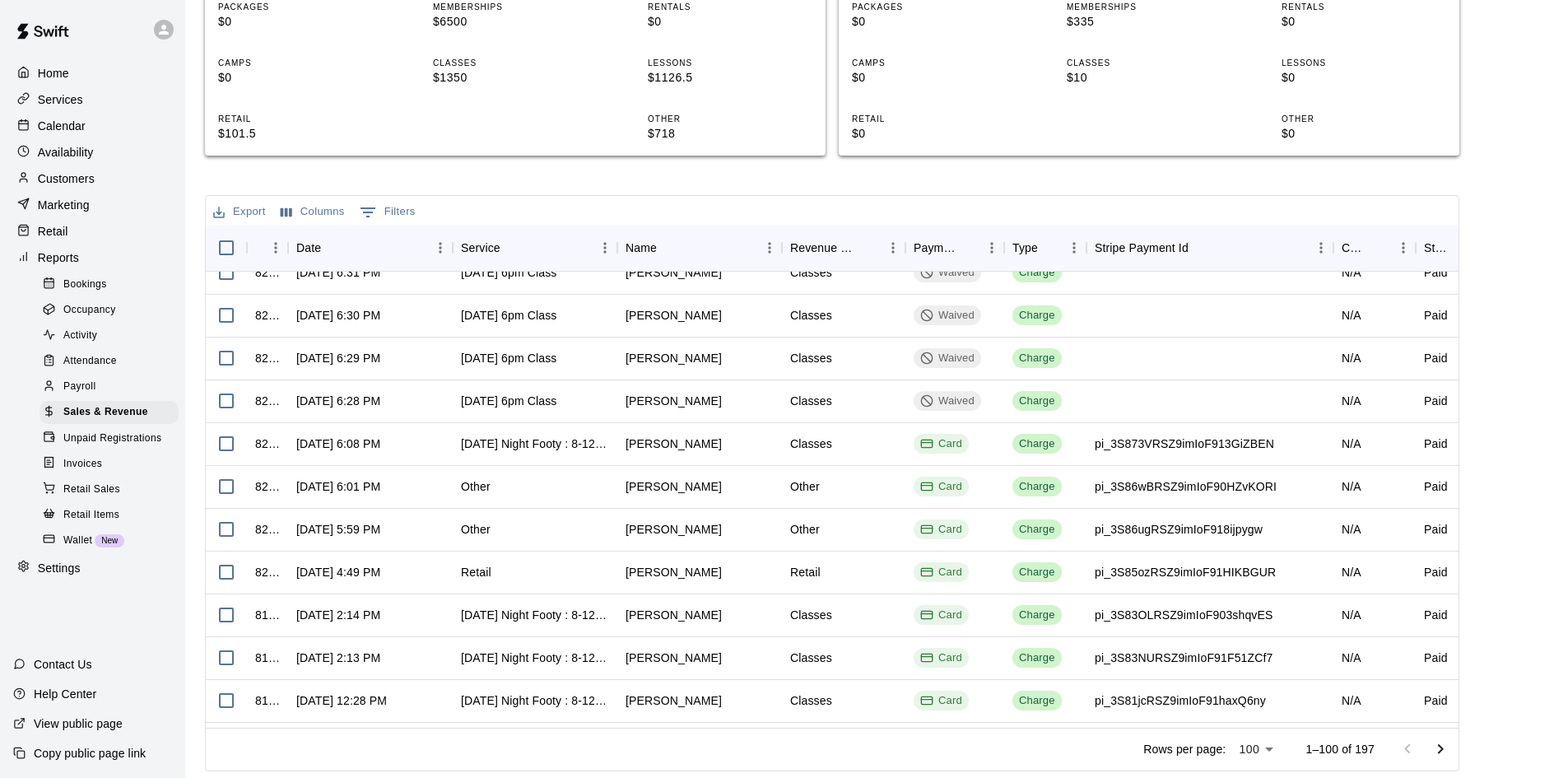
scroll to position [741, 0]
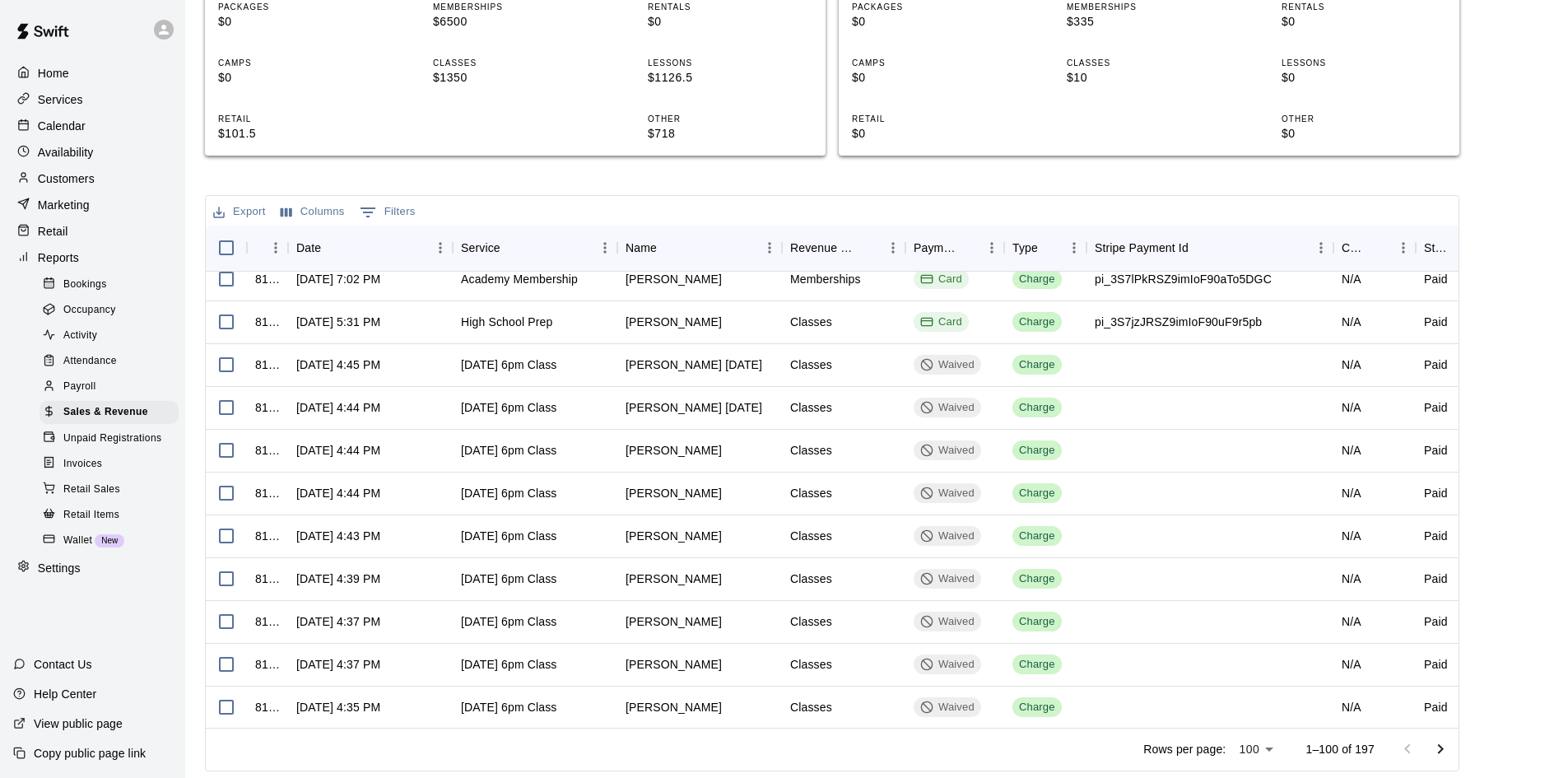
click at [1444, 751] on icon "Go to next page" at bounding box center [1440, 748] width 20 height 20
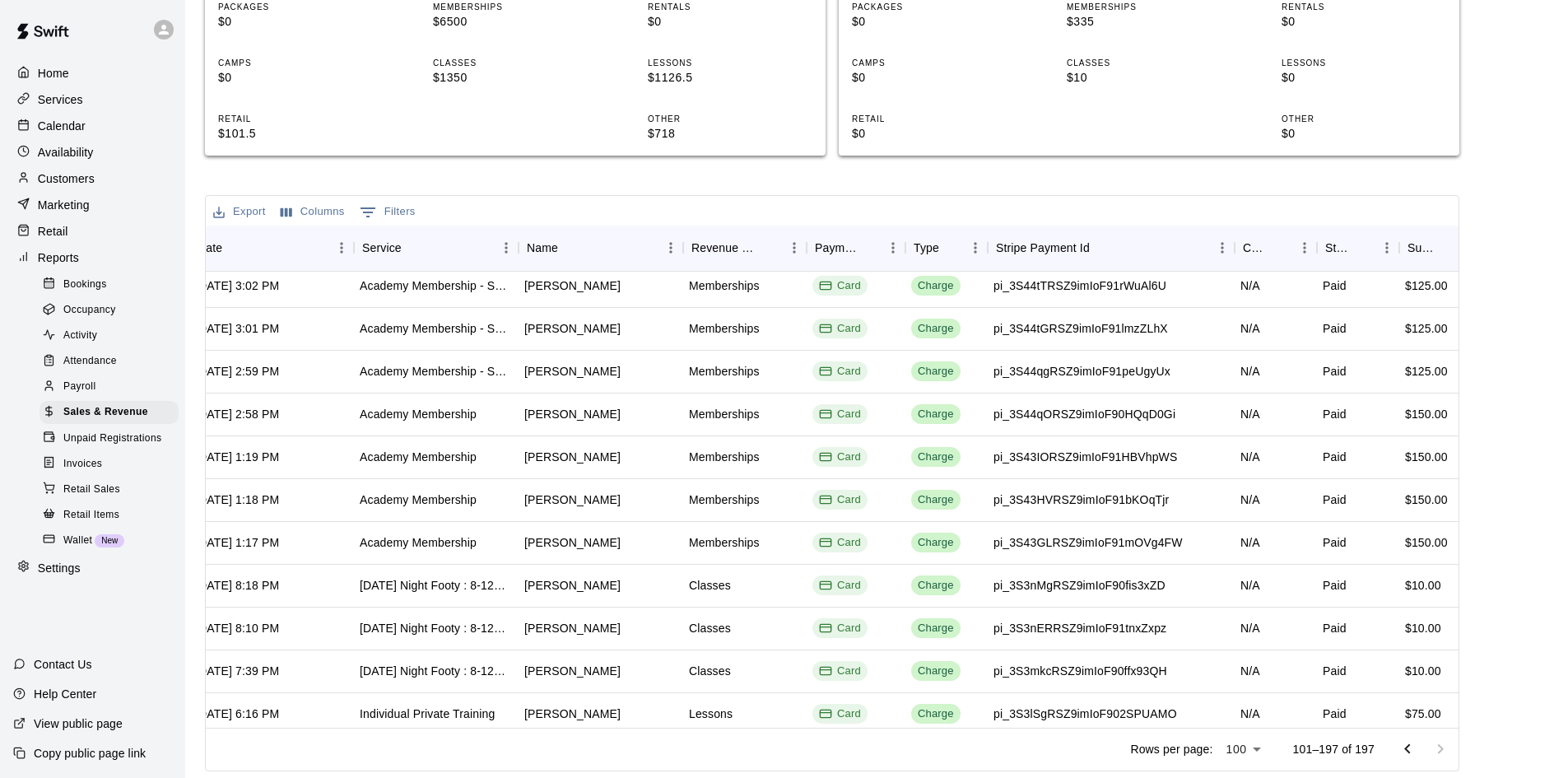
scroll to position [3046, 0]
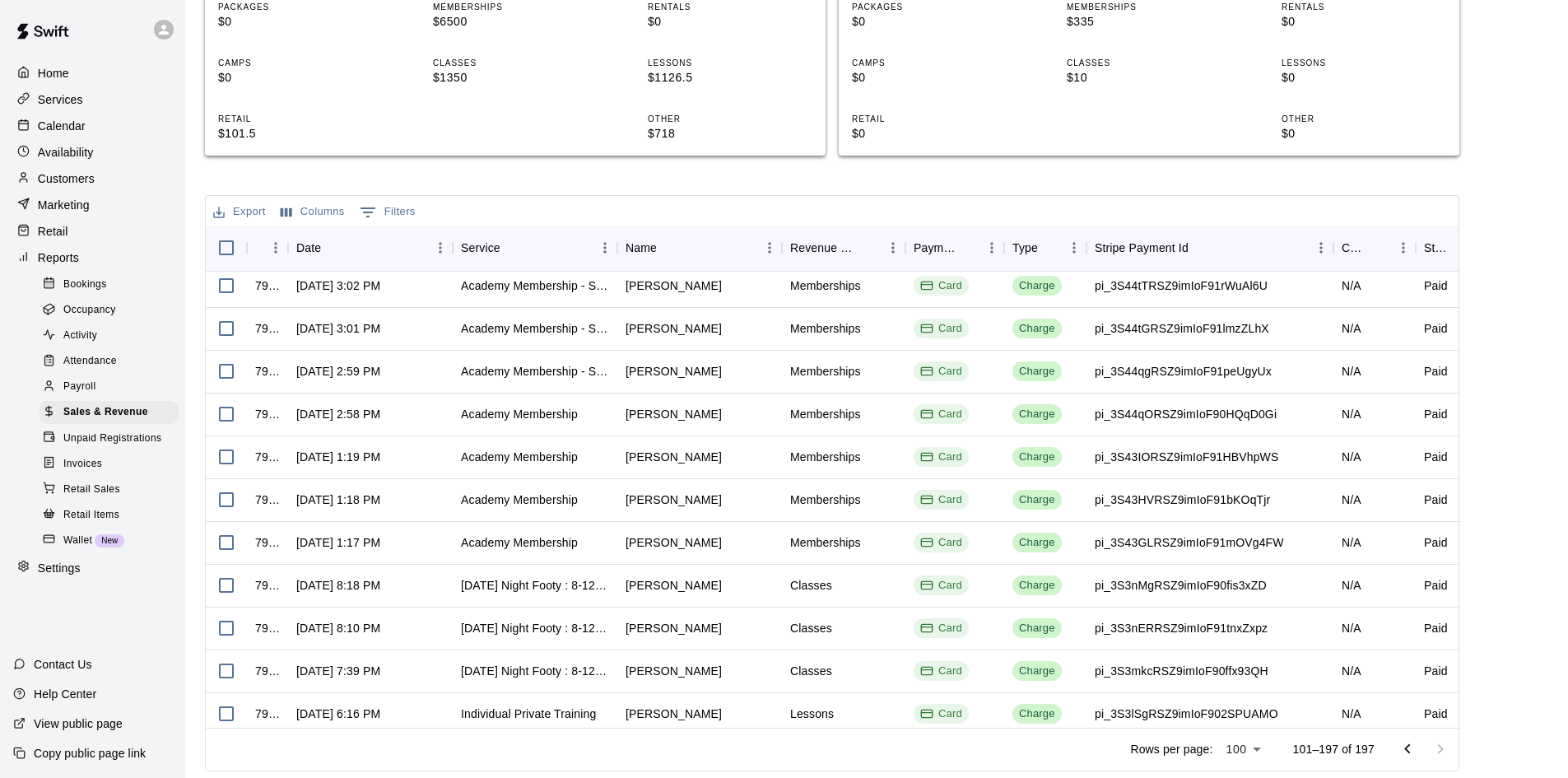
click at [62, 549] on div at bounding box center [54, 540] width 21 height 15
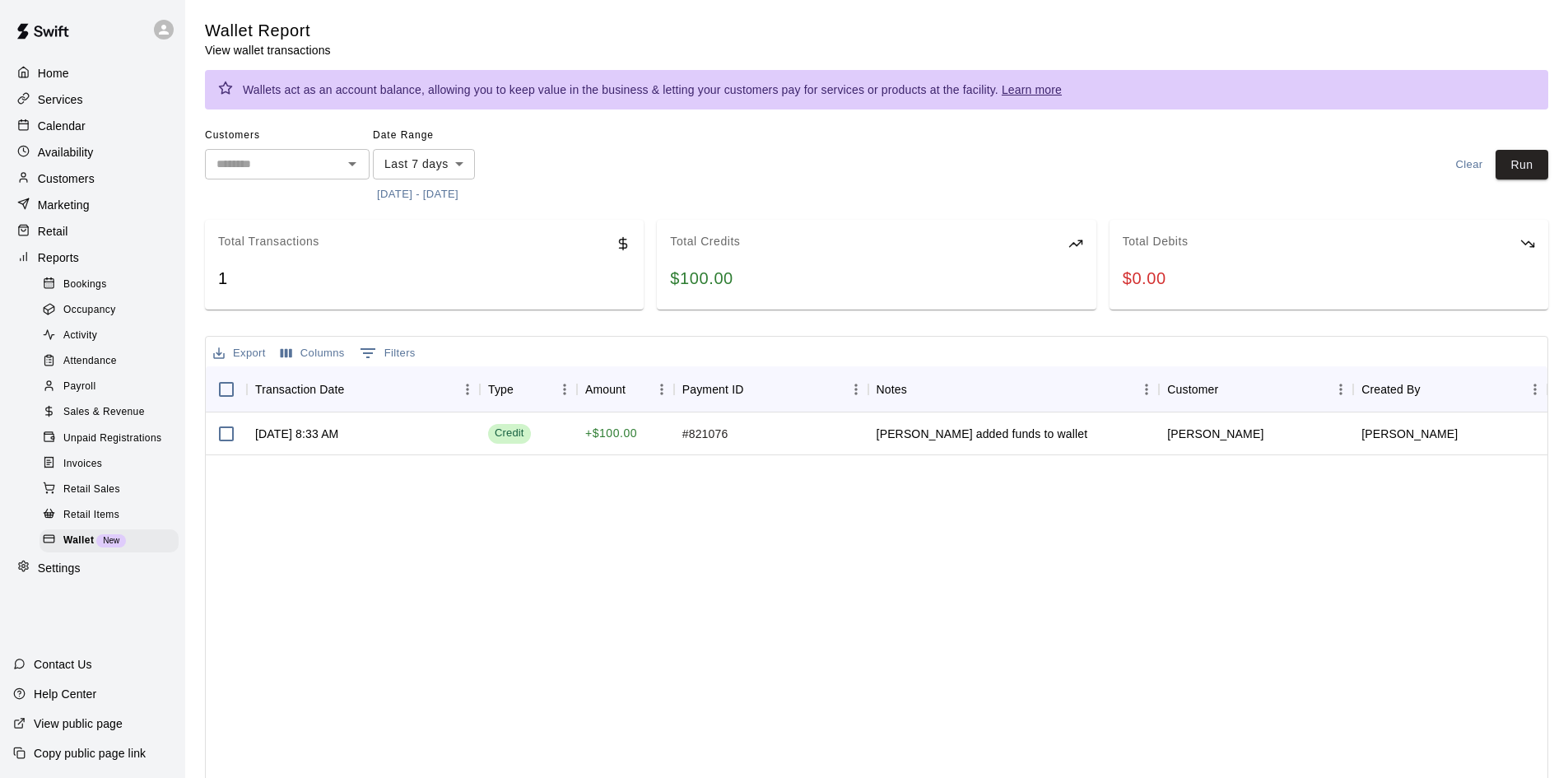
click at [476, 168] on div "Date Range Last 7 days **** ​ [DATE] - [DATE]" at bounding box center [444, 164] width 144 height 85
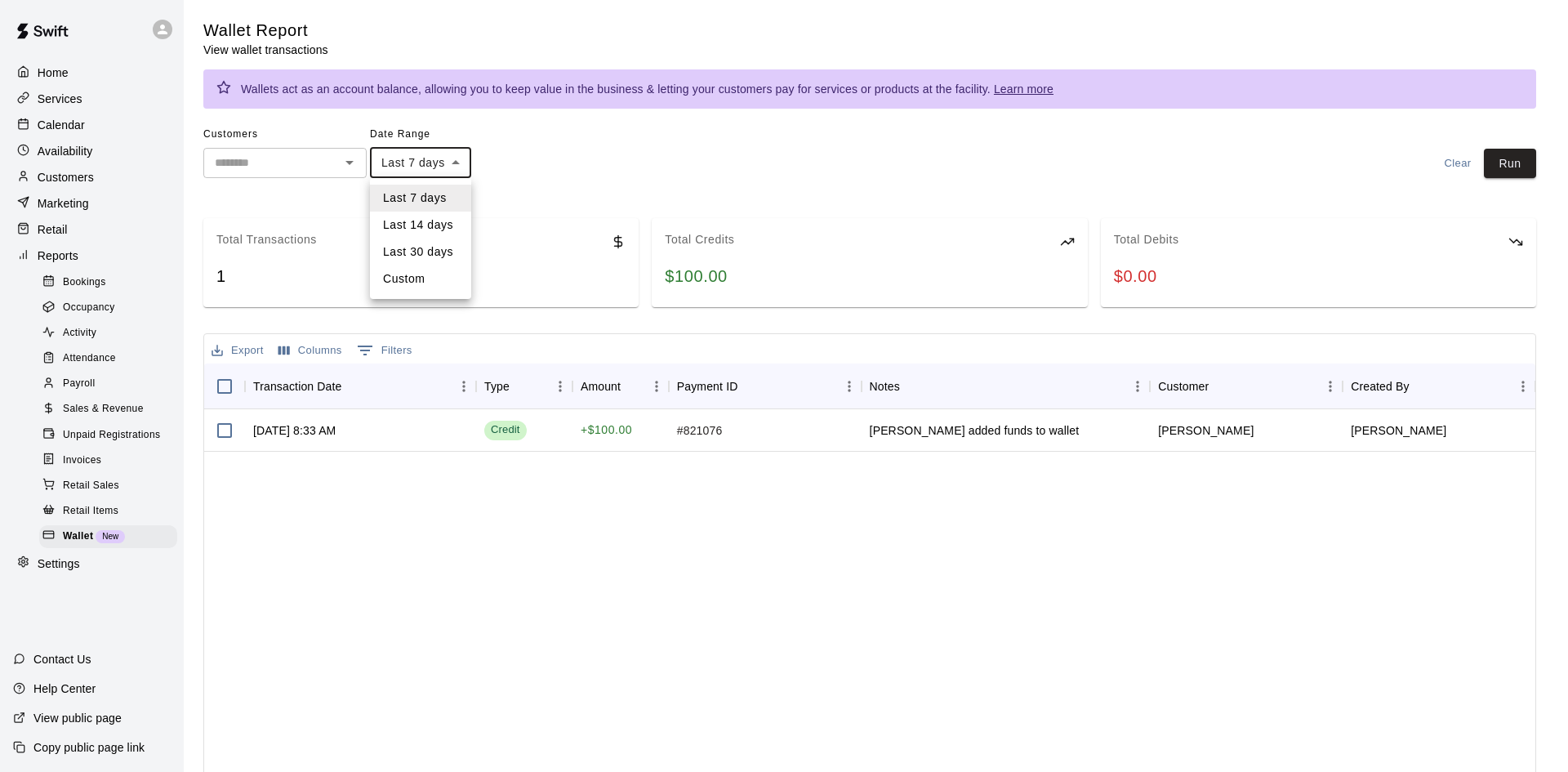
click at [466, 164] on body "Home Services Calendar Availability Customers Marketing Retail Reports Bookings…" at bounding box center [784, 455] width 1568 height 911
click at [445, 233] on li "Last 14 days" at bounding box center [420, 225] width 101 height 27
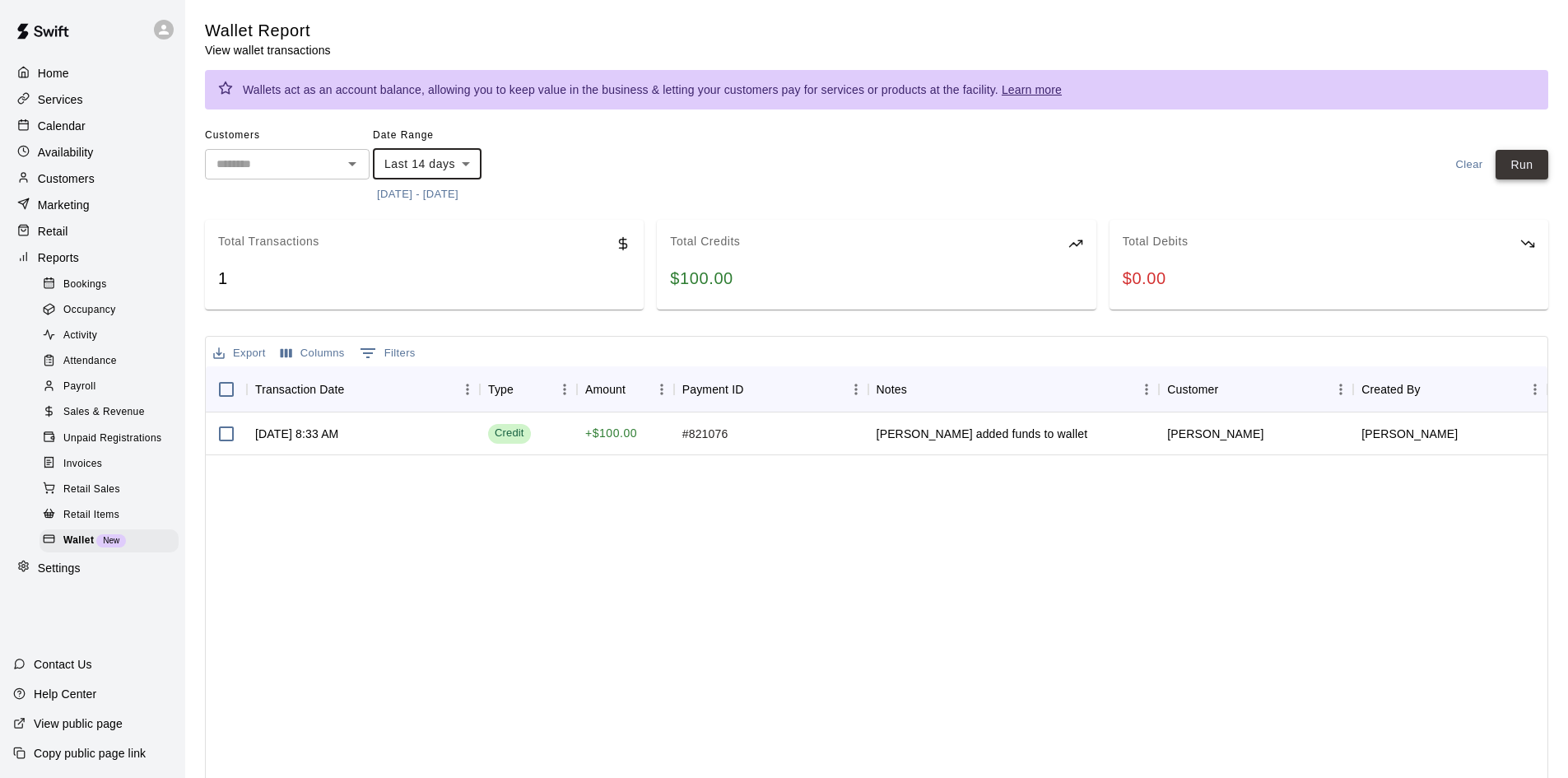
click at [1524, 161] on button "Run" at bounding box center [1521, 165] width 53 height 31
click at [454, 165] on body "Home Services Calendar Availability Customers Marketing Retail Reports Bookings…" at bounding box center [784, 459] width 1568 height 918
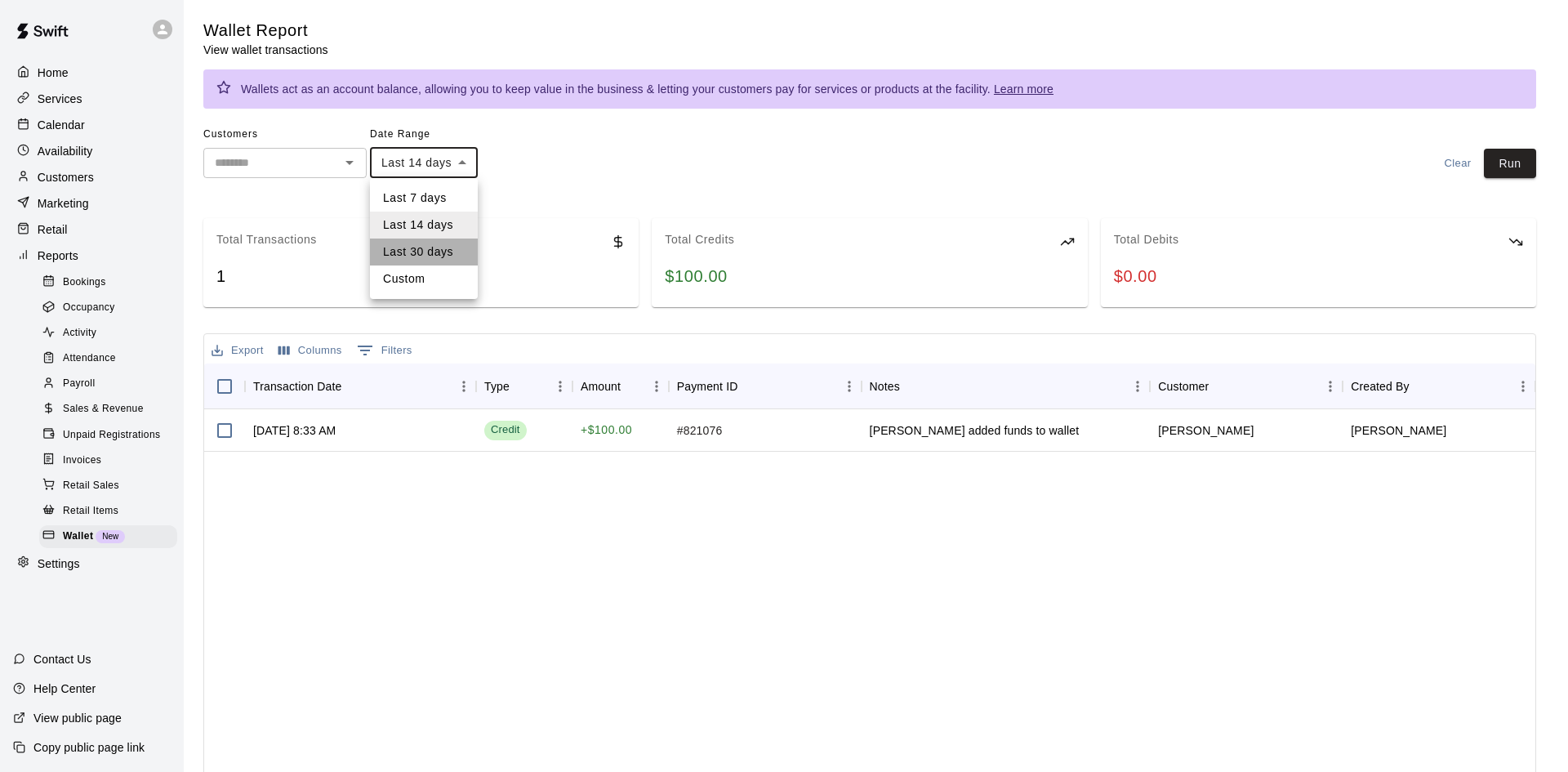
click at [445, 245] on li "Last 30 days" at bounding box center [424, 252] width 108 height 27
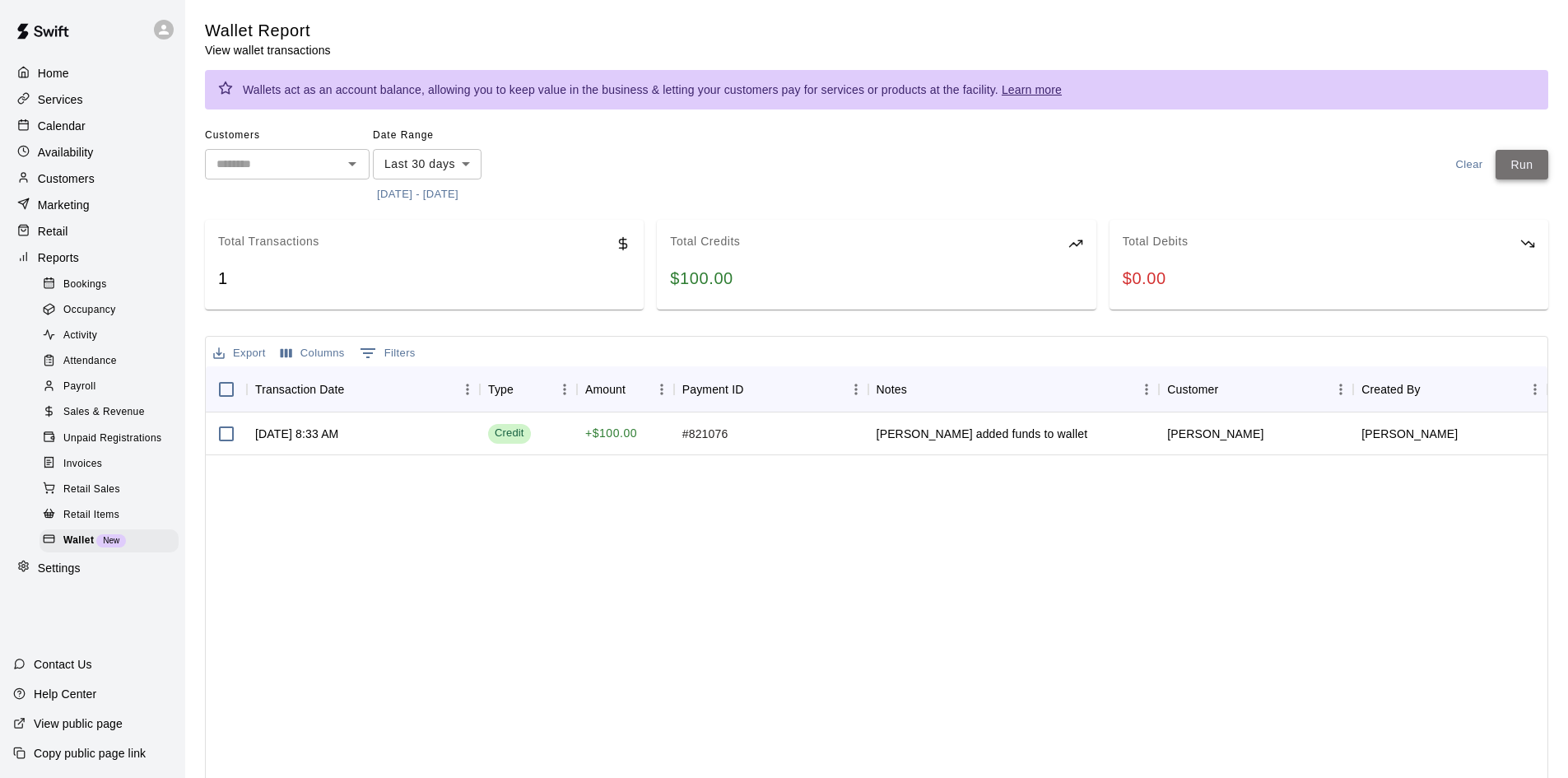
click at [1499, 161] on button "Run" at bounding box center [1521, 165] width 53 height 31
click at [461, 166] on body "Home Services Calendar Availability Customers Marketing Retail Reports Bookings…" at bounding box center [784, 459] width 1568 height 918
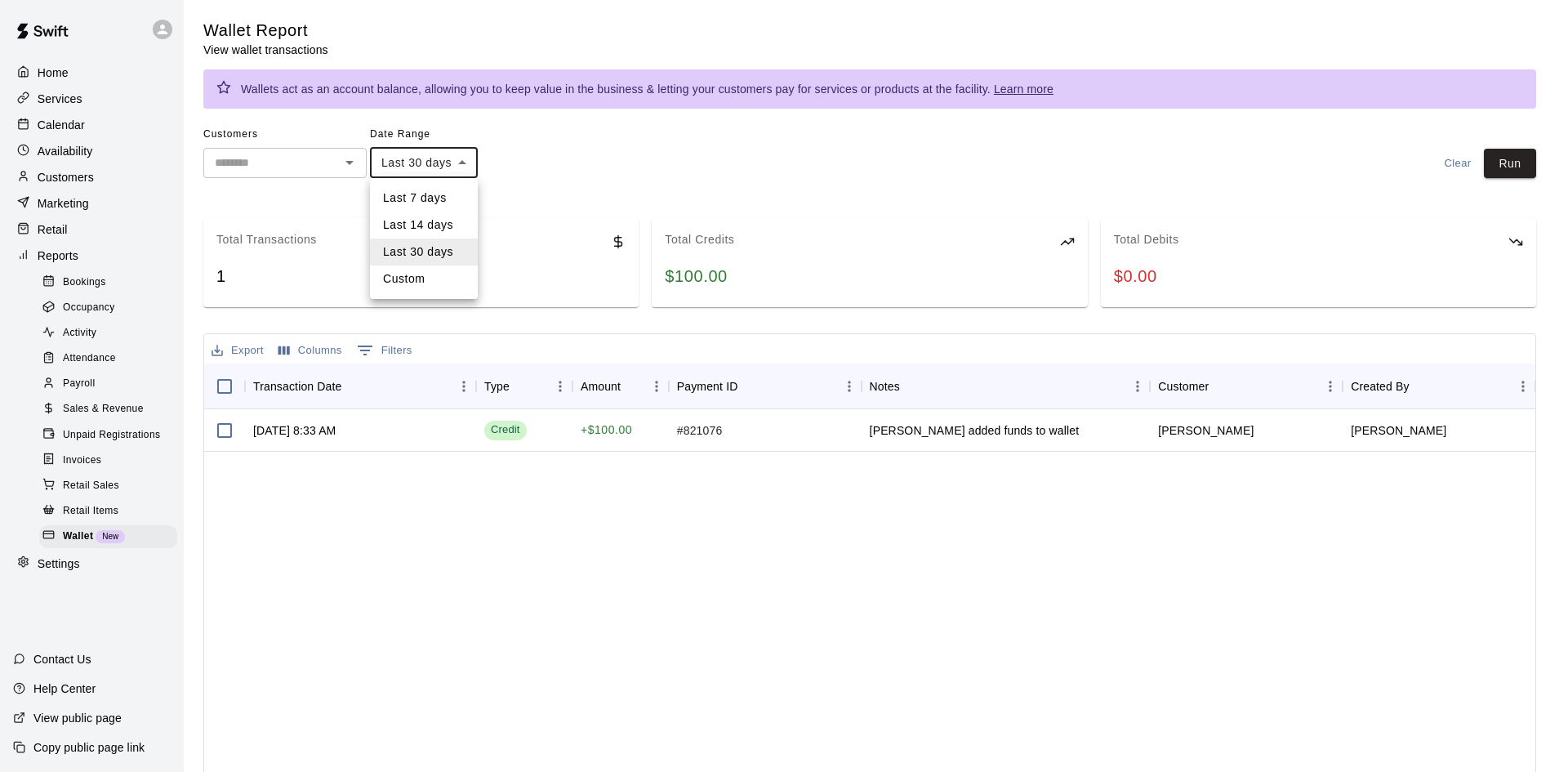
click at [442, 268] on li "Custom" at bounding box center [424, 279] width 108 height 27
type input "******"
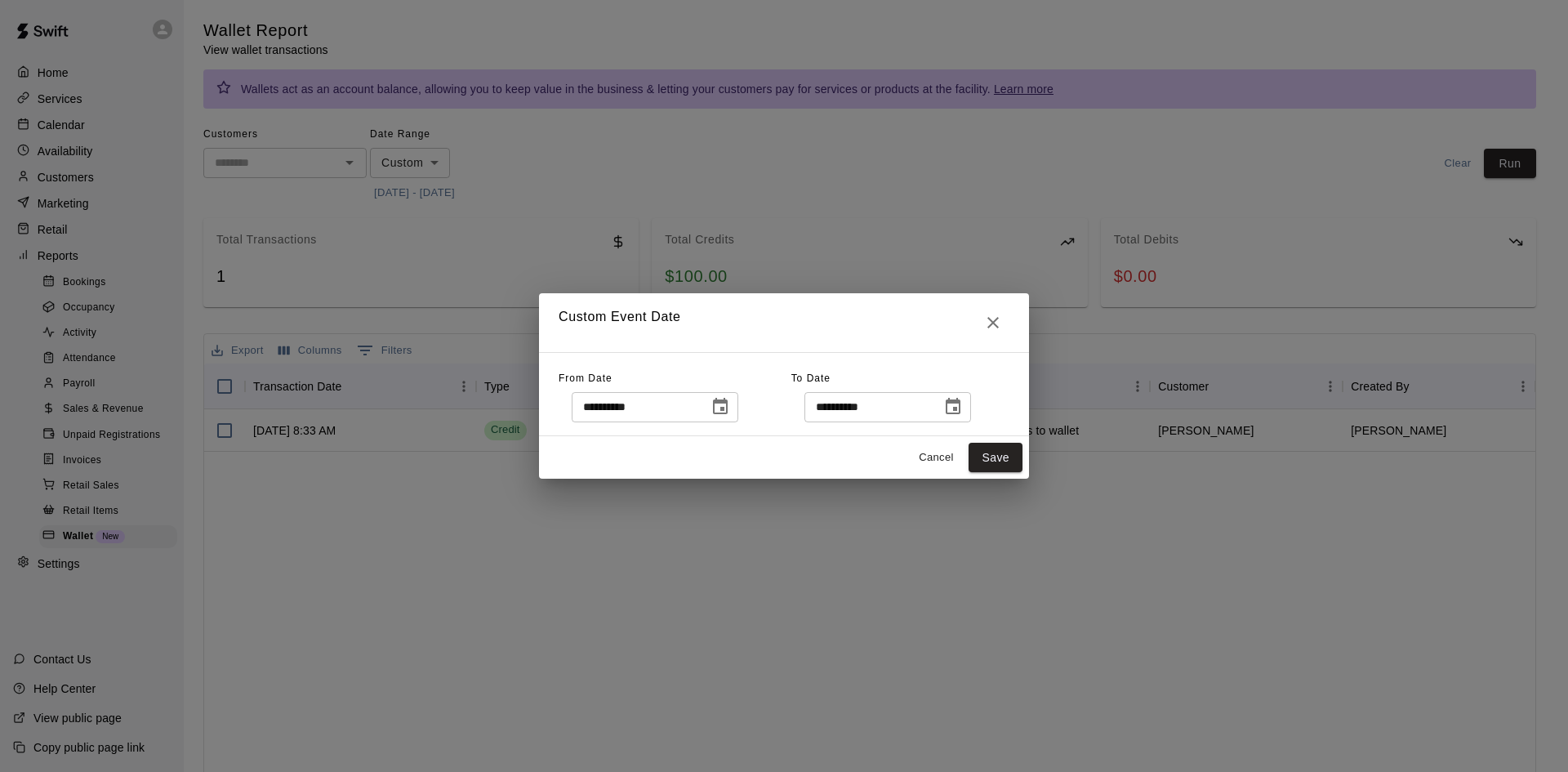
click at [987, 315] on icon "Close" at bounding box center [993, 322] width 20 height 20
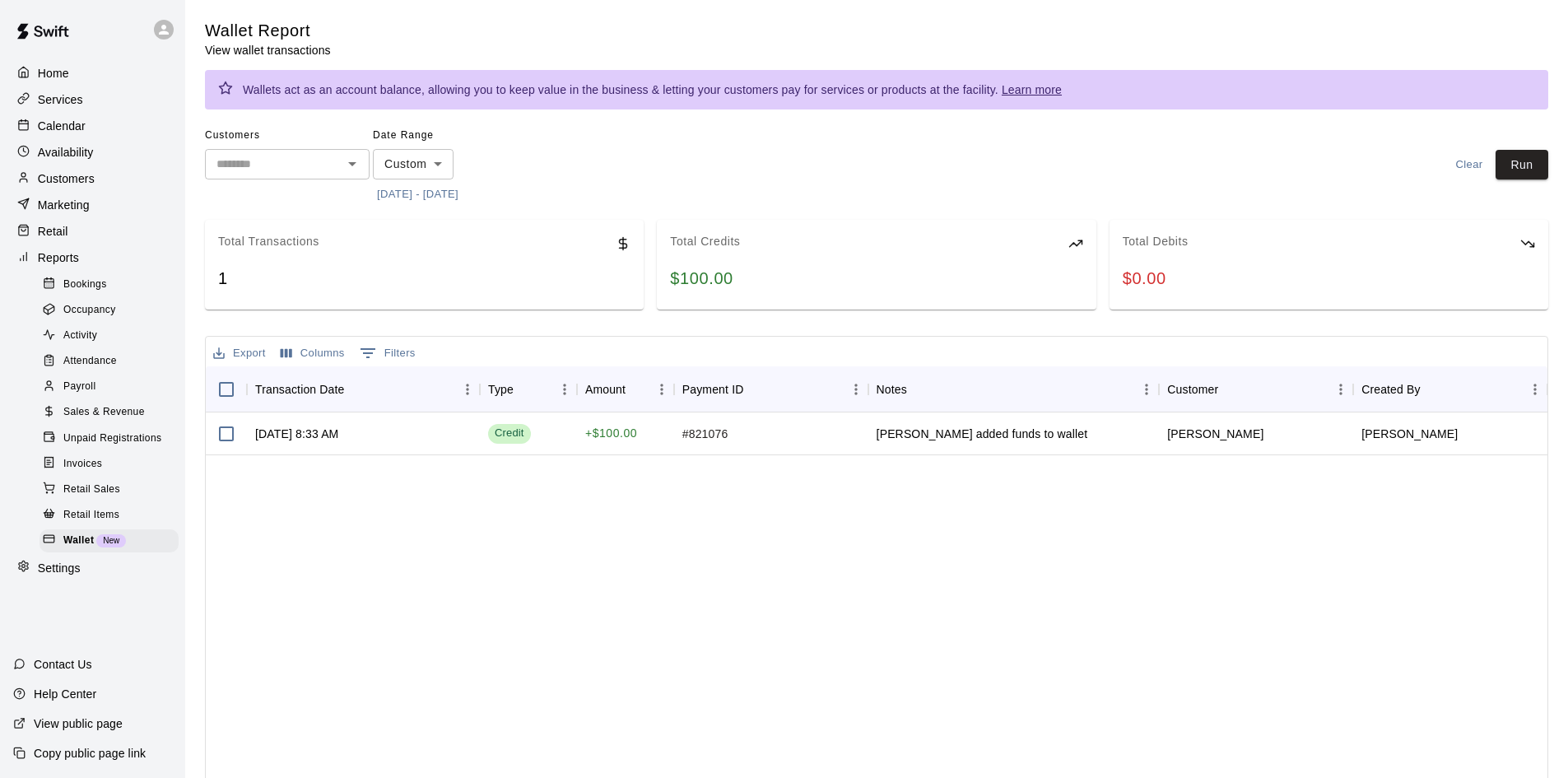
click at [51, 121] on p "Calendar" at bounding box center [62, 125] width 48 height 16
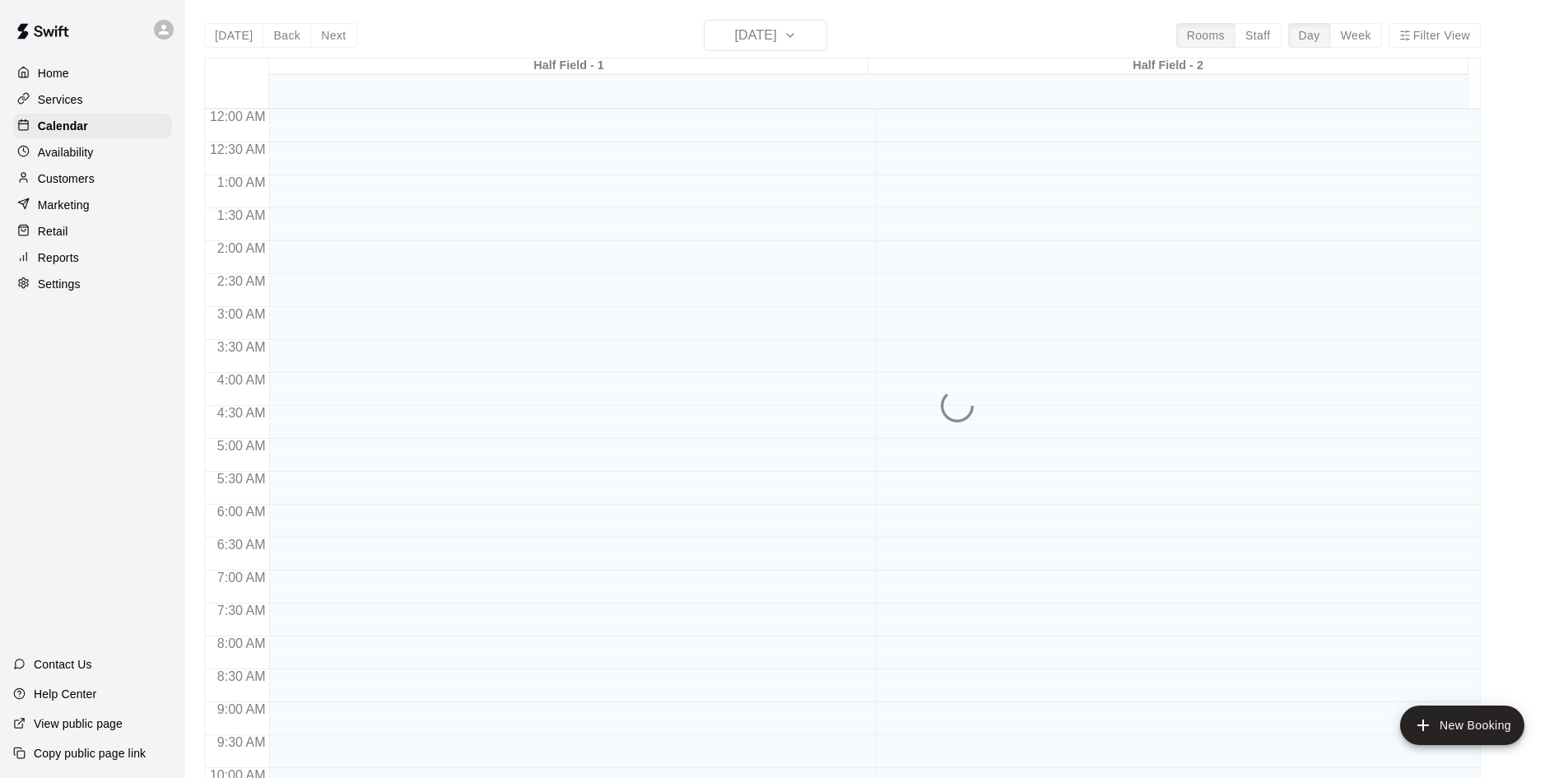
scroll to position [844, 0]
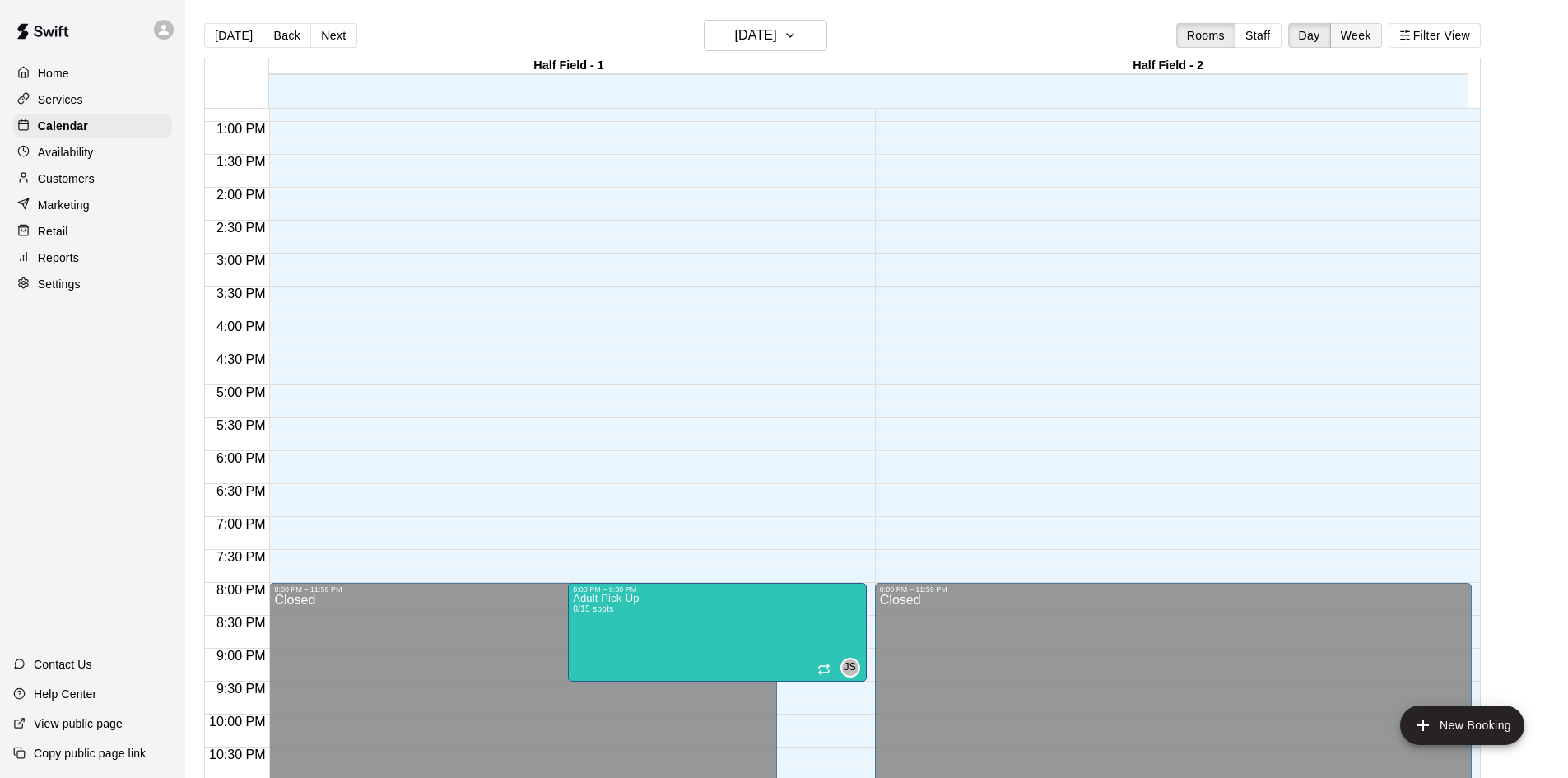
click at [1362, 36] on button "Week" at bounding box center [1356, 35] width 52 height 25
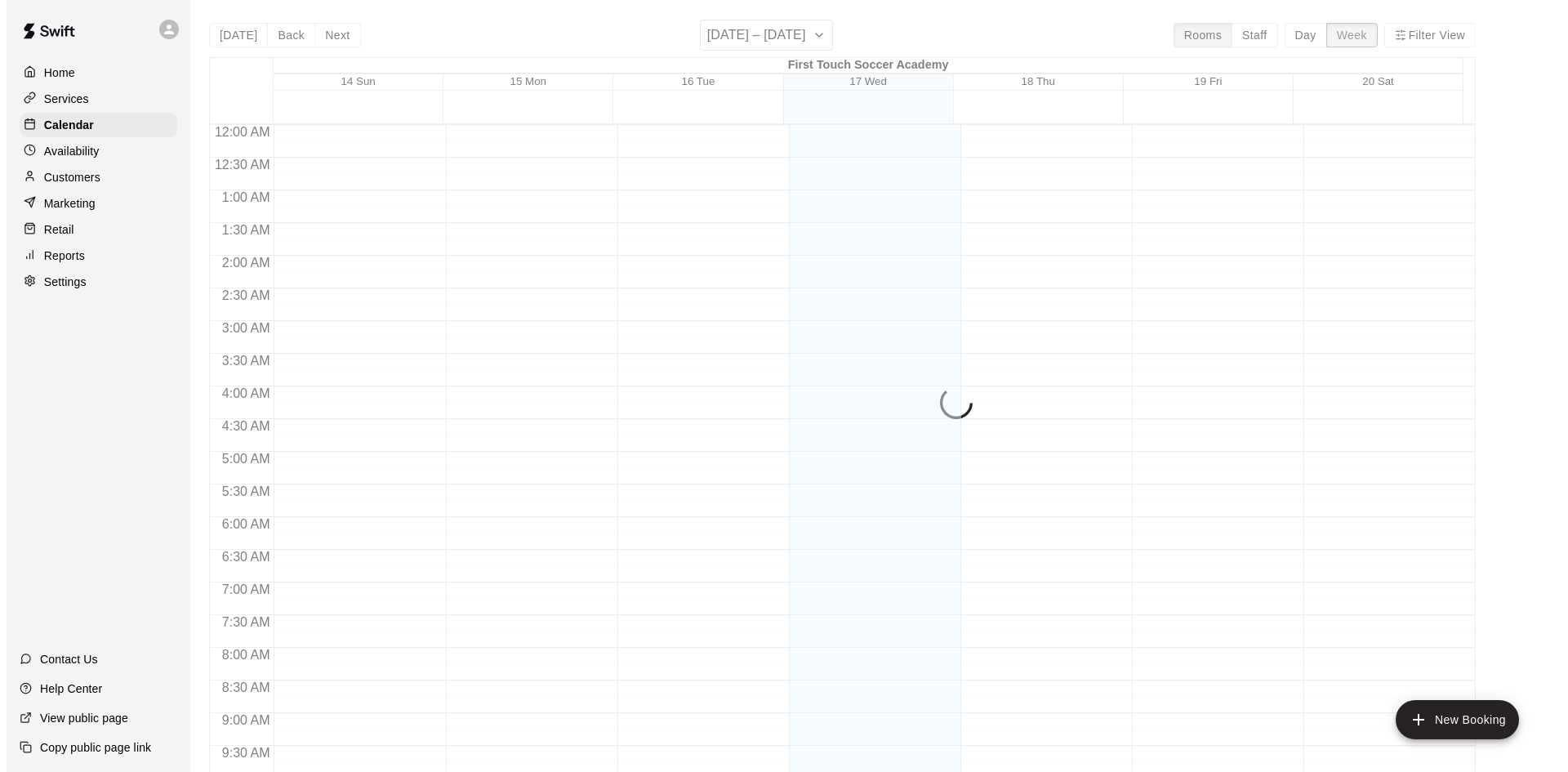
scroll to position [879, 0]
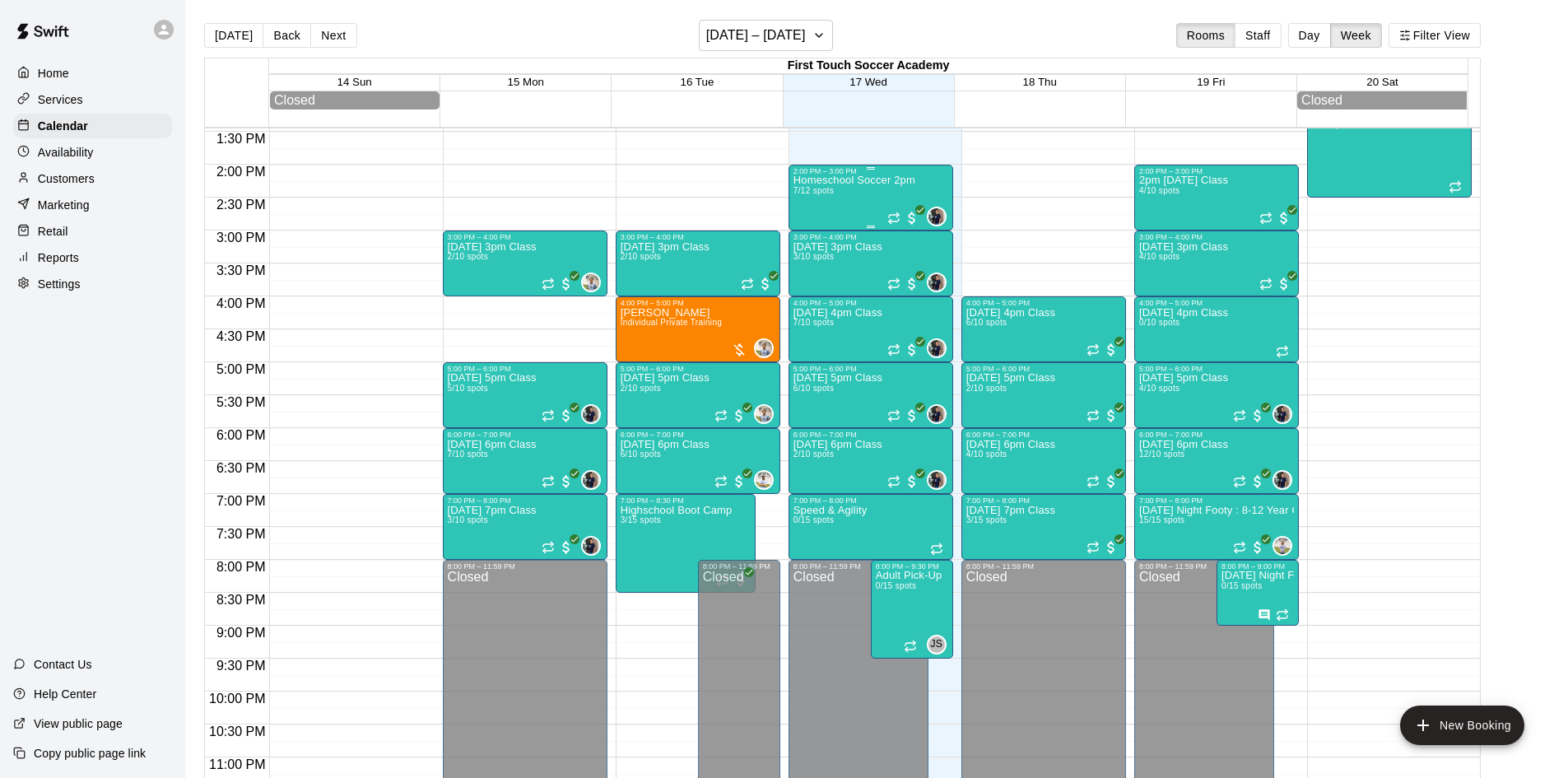
click at [827, 195] on span "7/12 spots" at bounding box center [813, 190] width 40 height 9
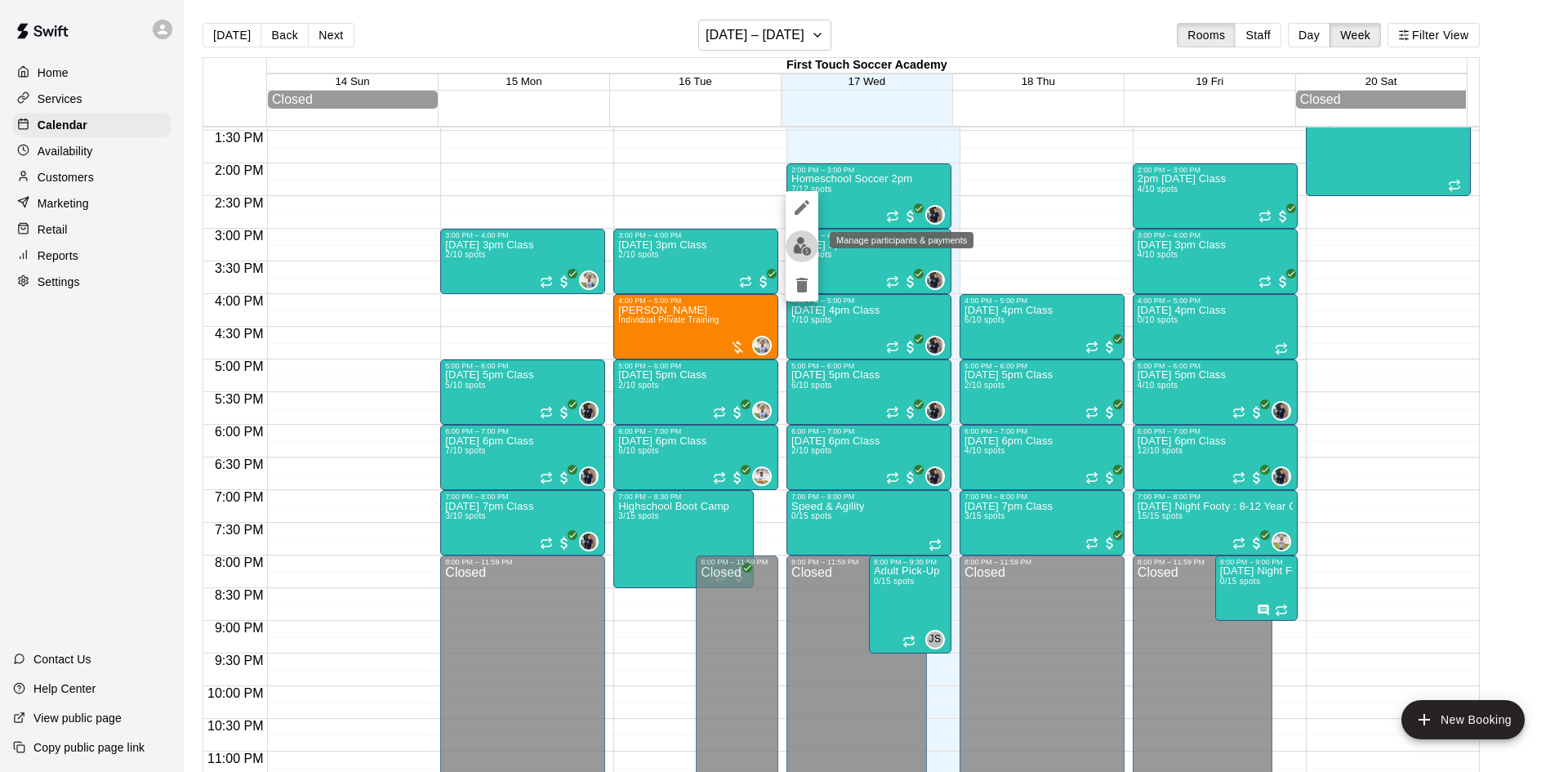
click at [793, 237] on img "edit" at bounding box center [802, 247] width 19 height 19
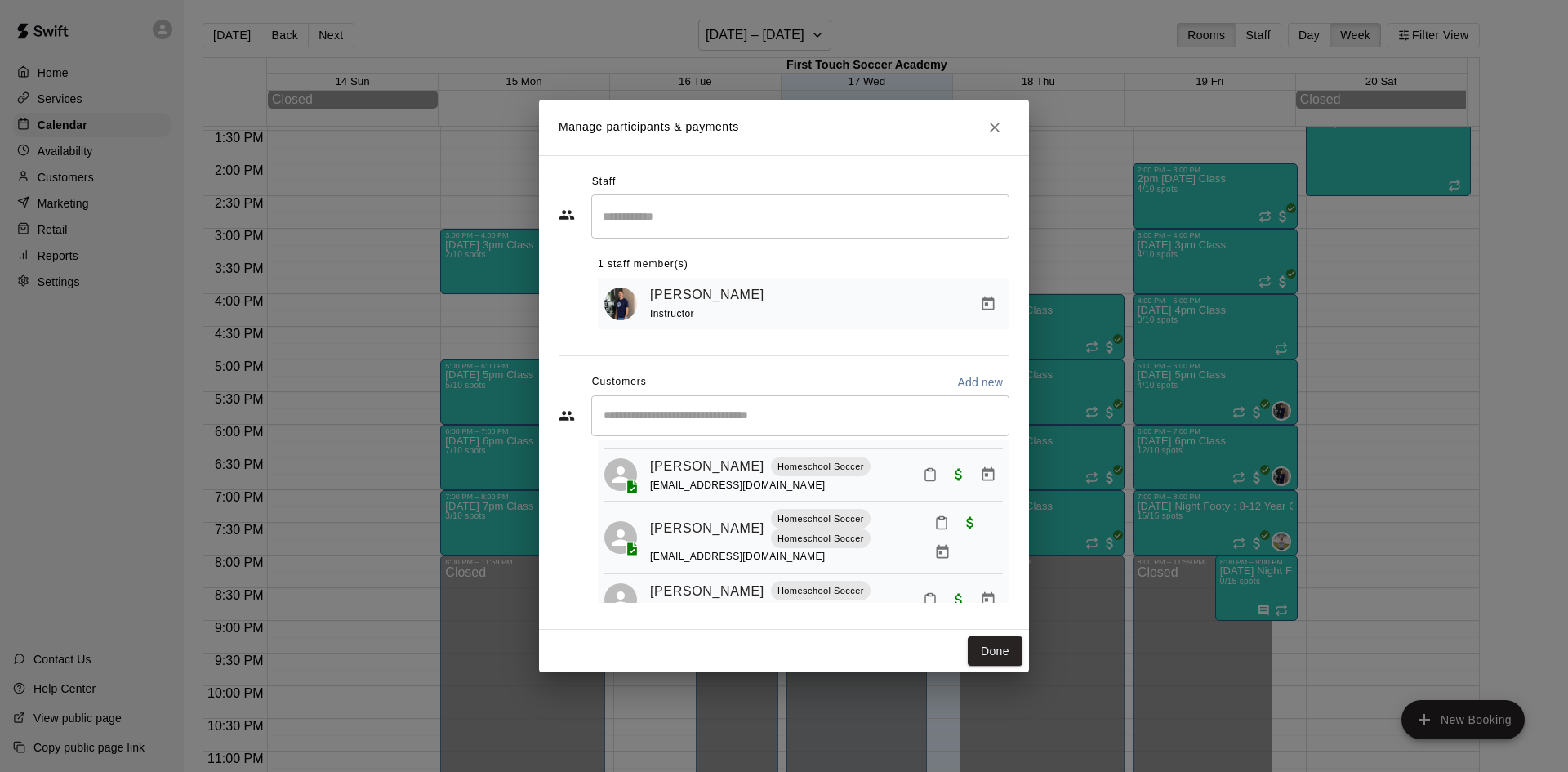
scroll to position [0, 0]
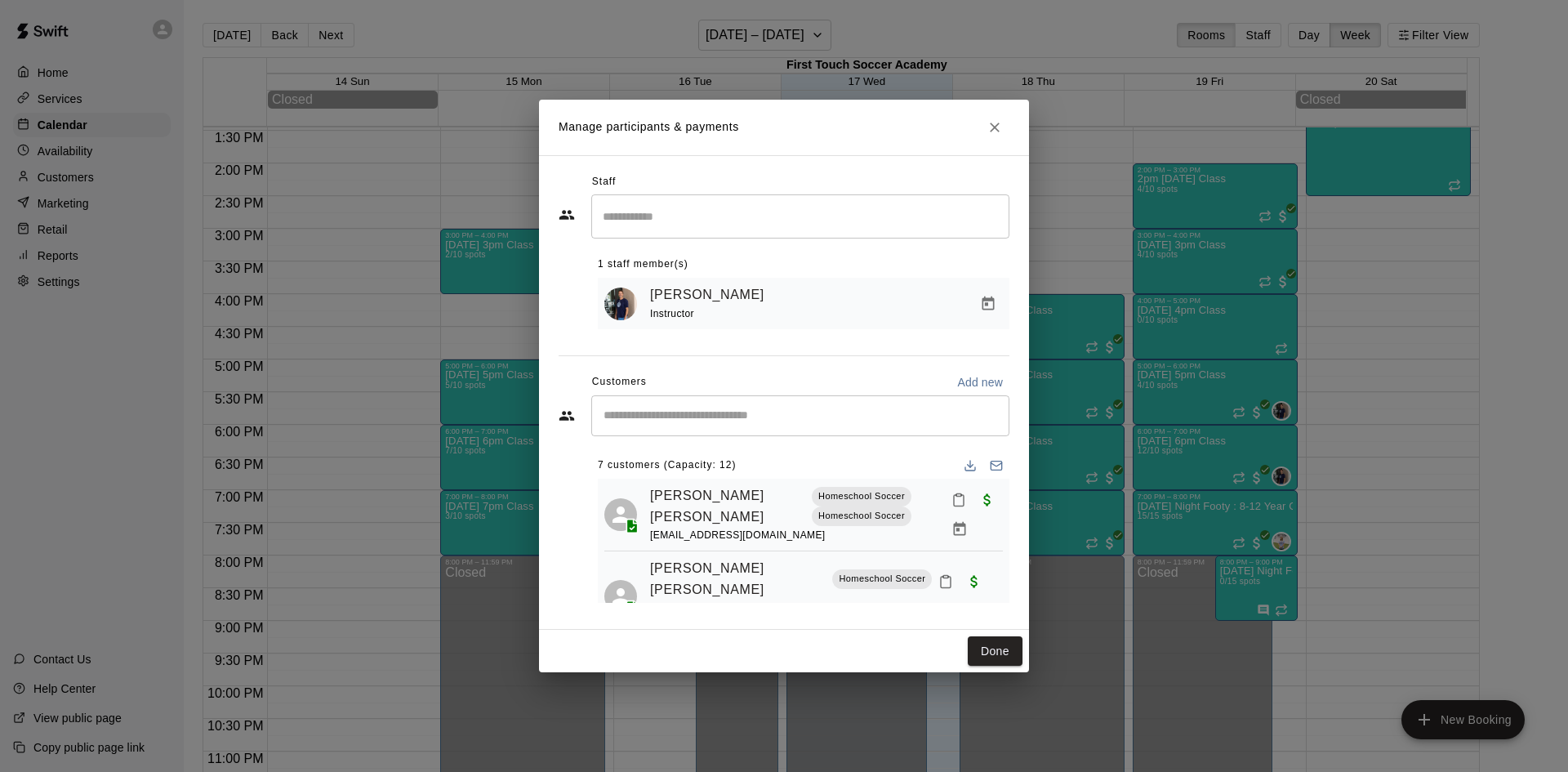
click at [713, 418] on input "Start typing to search customers..." at bounding box center [800, 415] width 404 height 16
type input "*****"
click at [996, 412] on icon "Clear" at bounding box center [992, 415] width 16 height 16
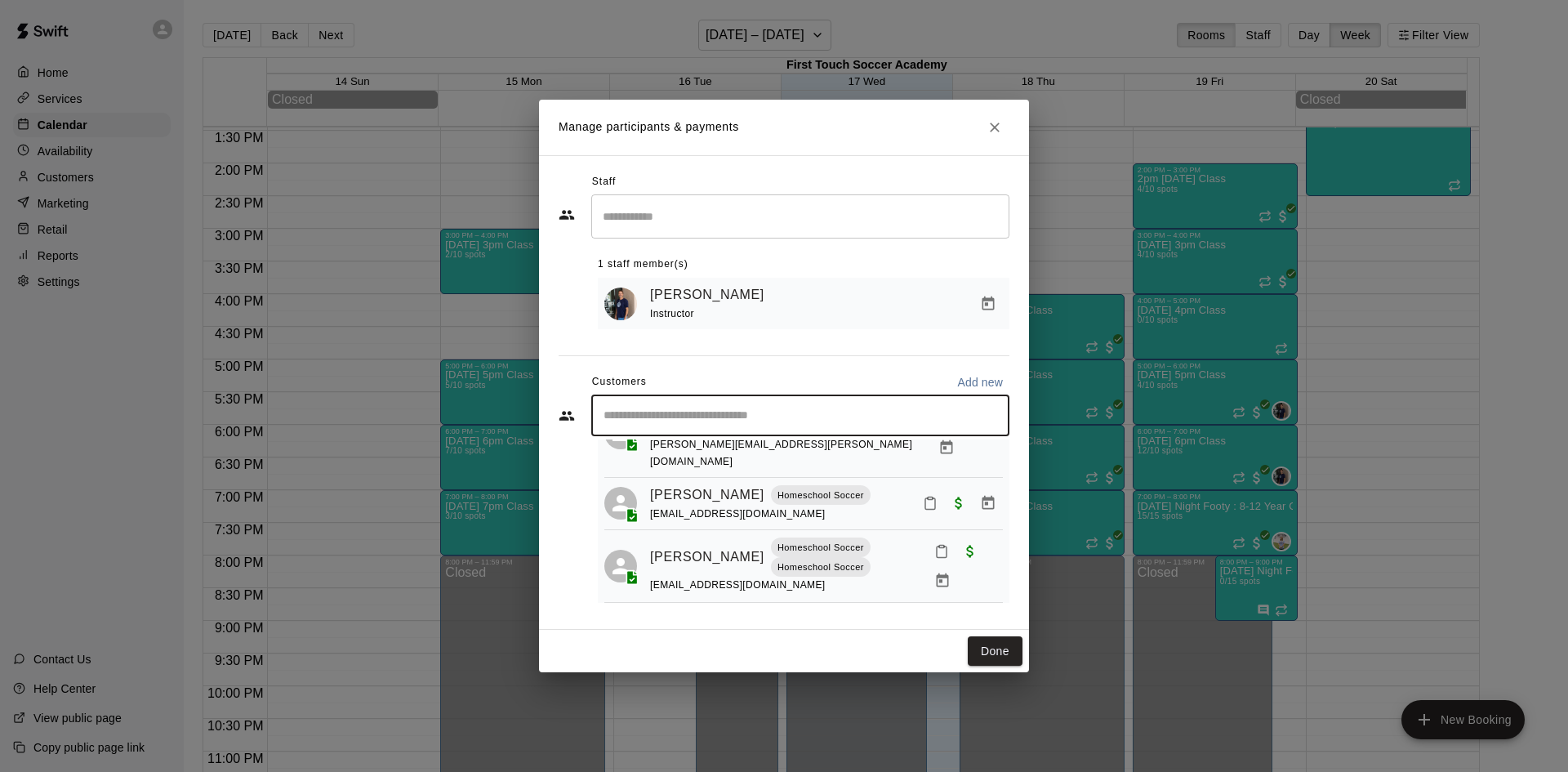
scroll to position [245, 0]
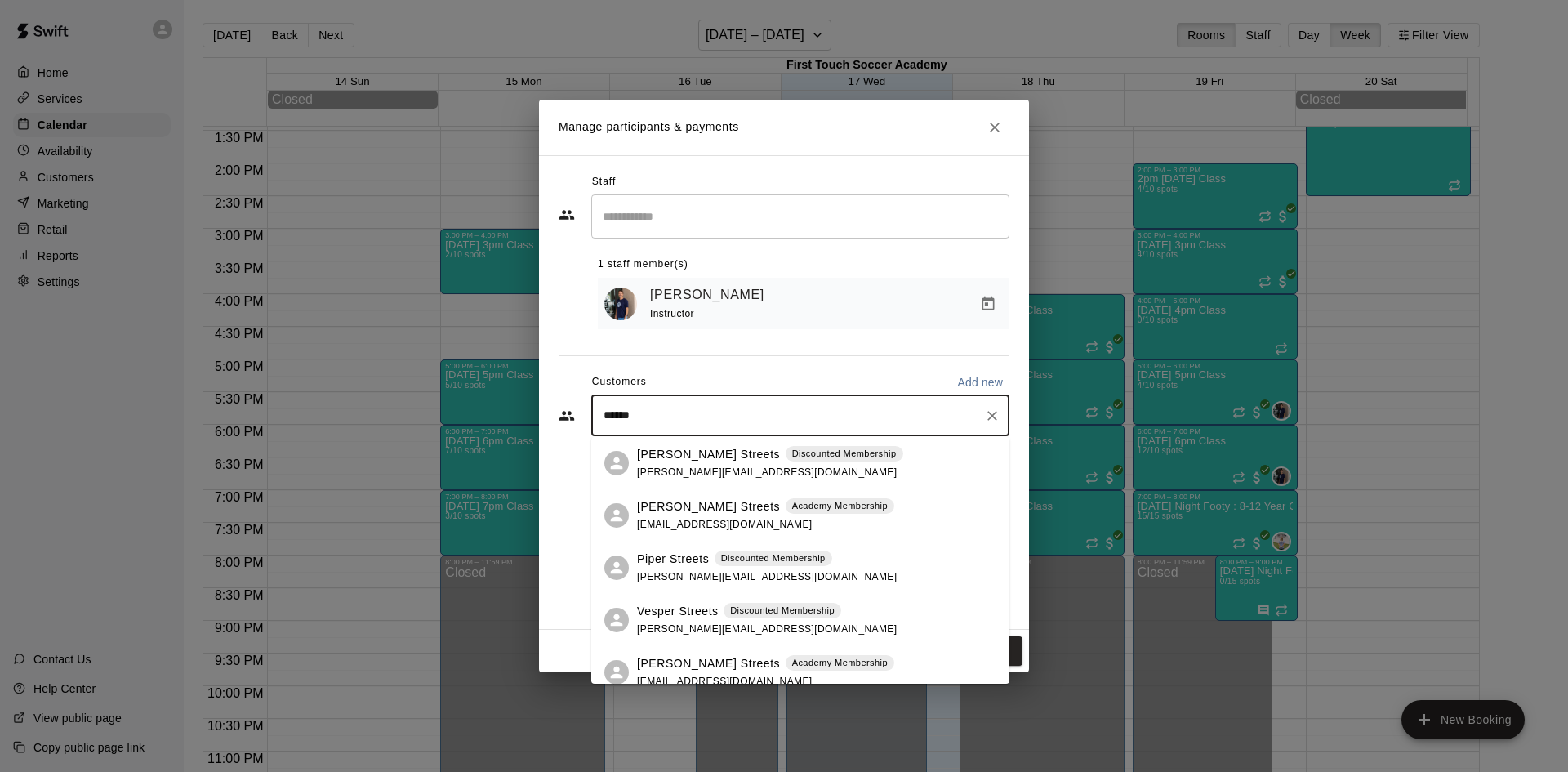
type input "*******"
click at [679, 669] on p "[PERSON_NAME] Streets" at bounding box center [708, 664] width 143 height 17
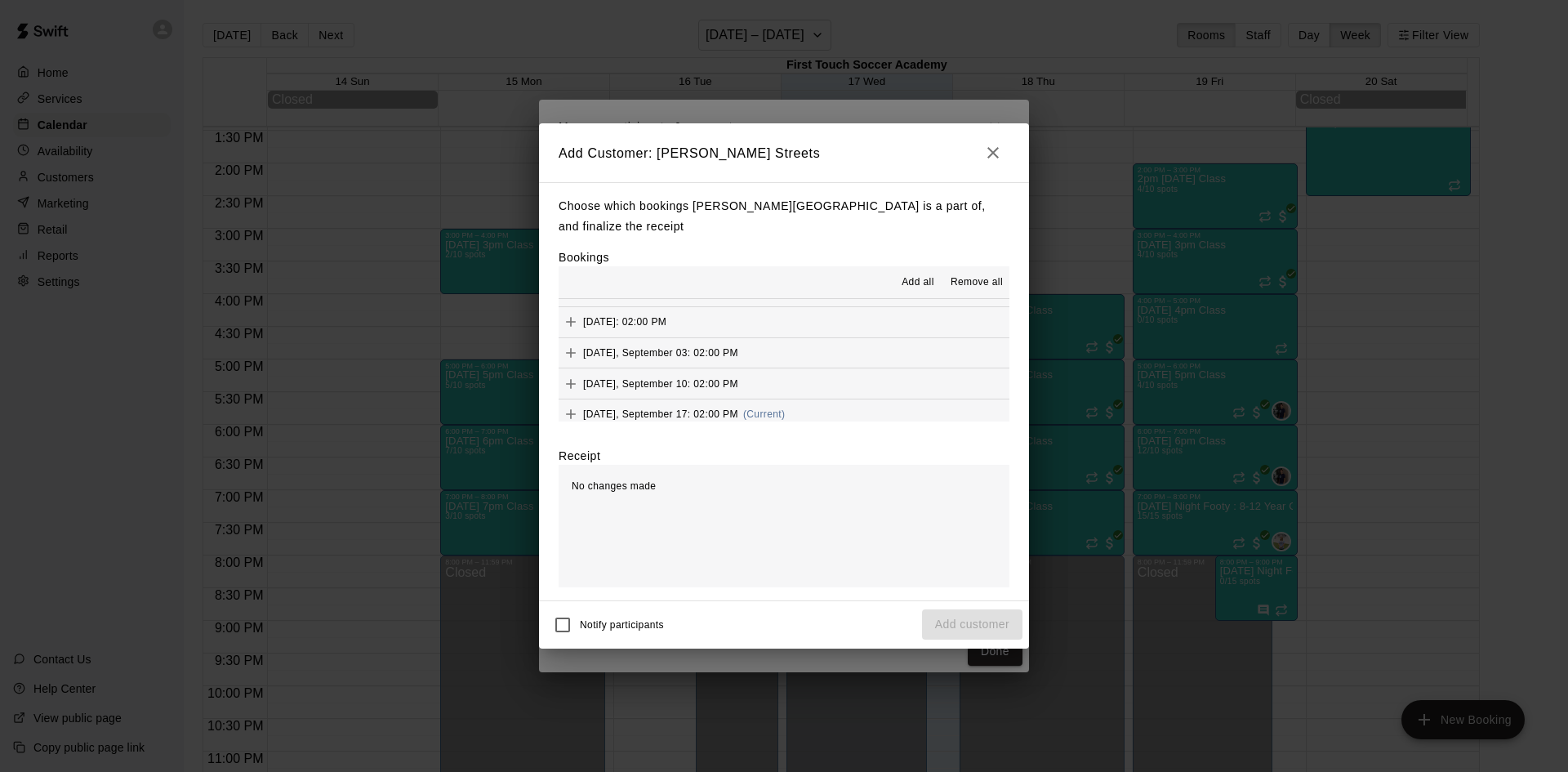
scroll to position [104, 0]
click at [574, 324] on icon "Add" at bounding box center [570, 332] width 16 height 16
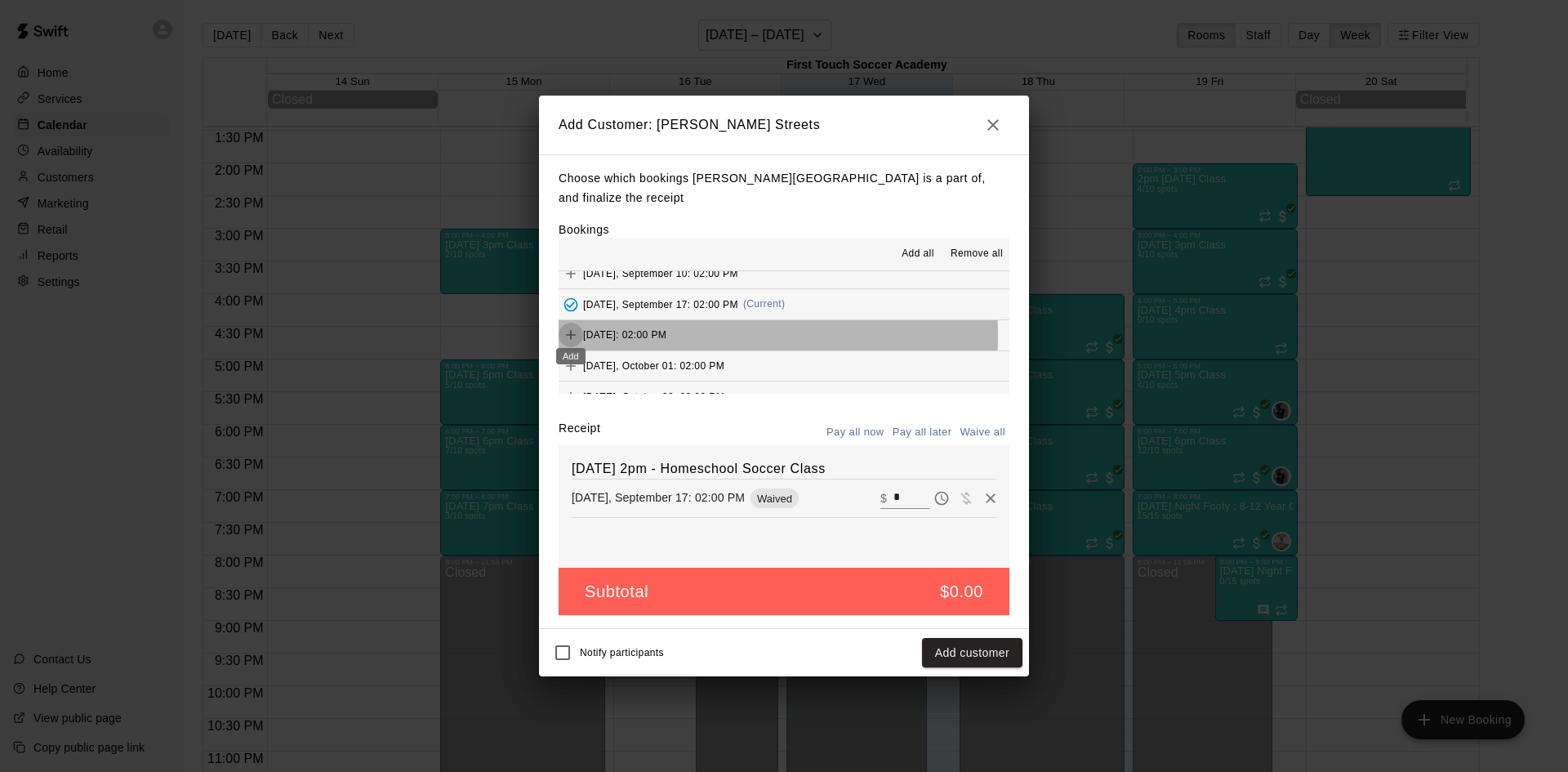
click at [574, 327] on icon "Add" at bounding box center [570, 335] width 16 height 16
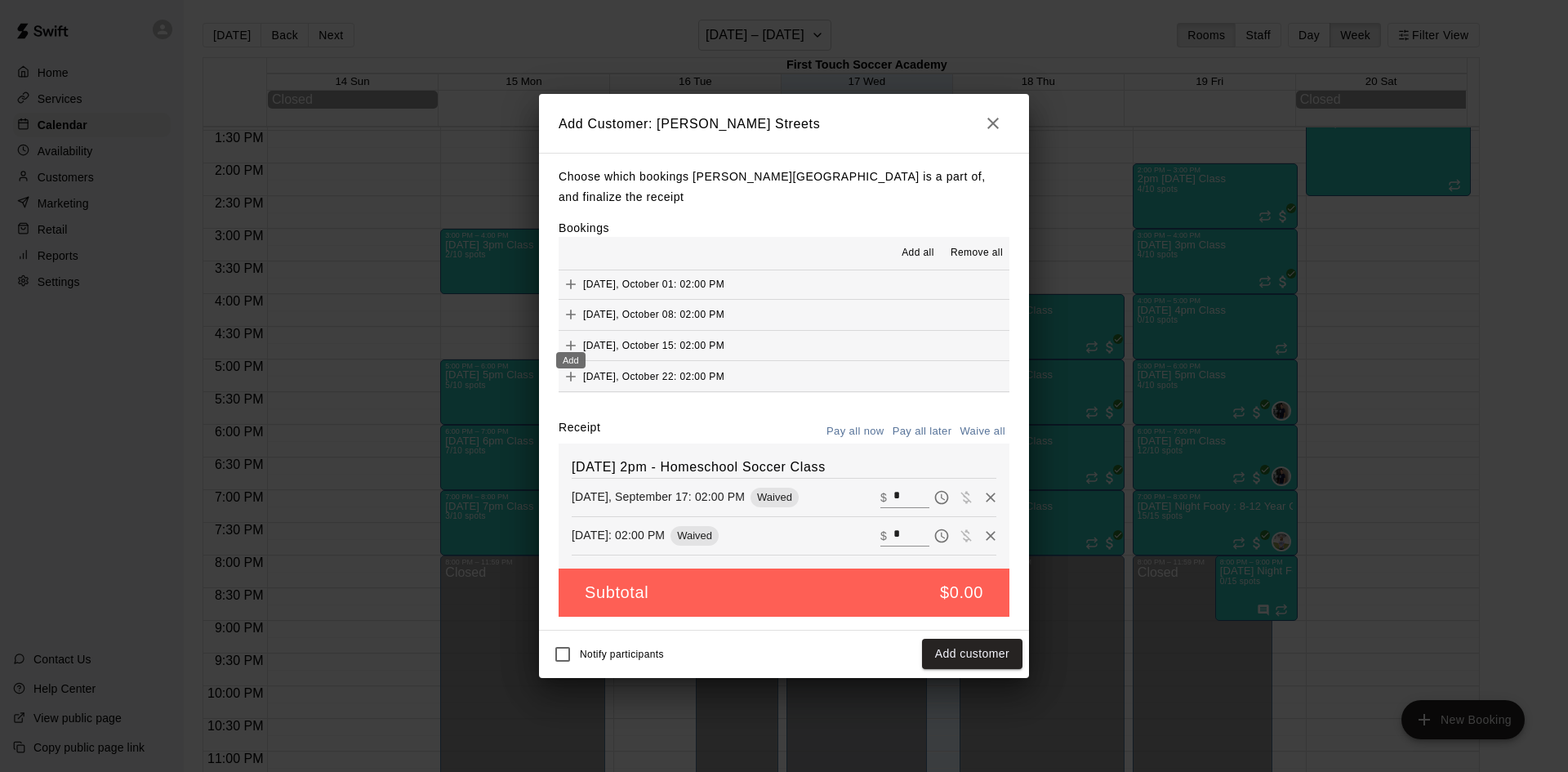
scroll to position [186, 0]
click at [570, 275] on icon "Add" at bounding box center [570, 283] width 16 height 16
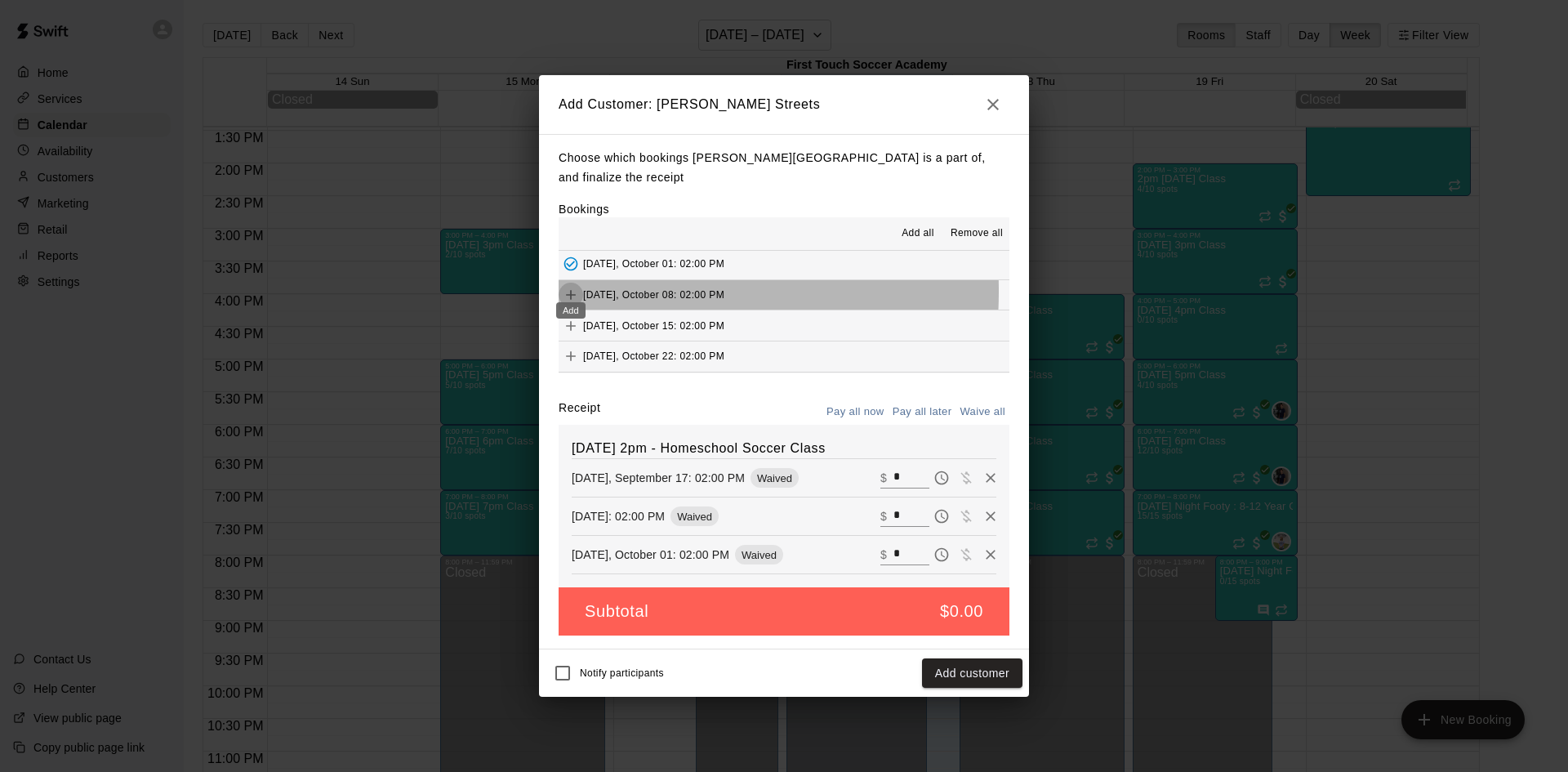
click at [562, 286] on icon "Add" at bounding box center [570, 294] width 16 height 16
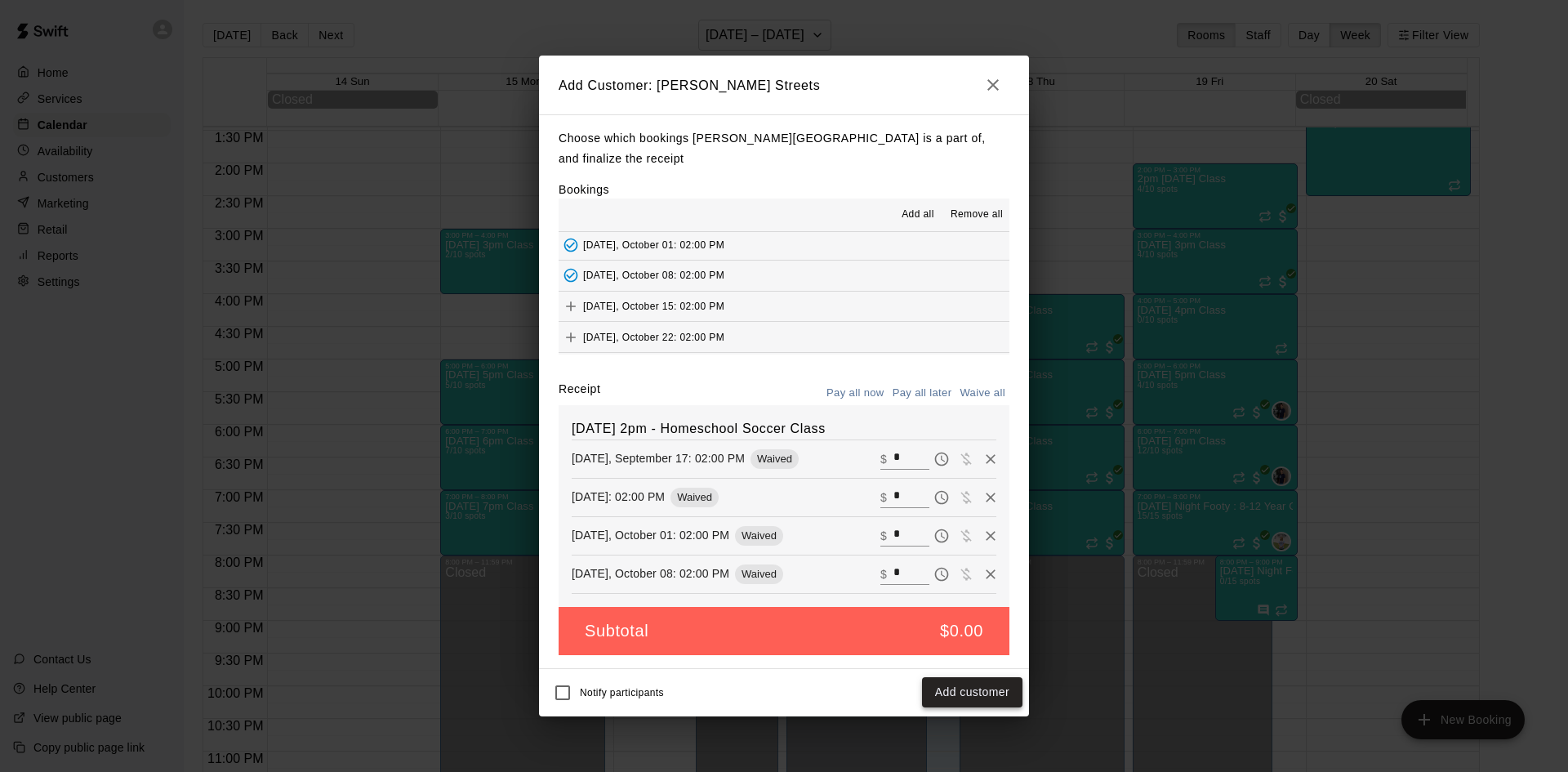
click at [945, 677] on button "Add customer" at bounding box center [972, 692] width 100 height 30
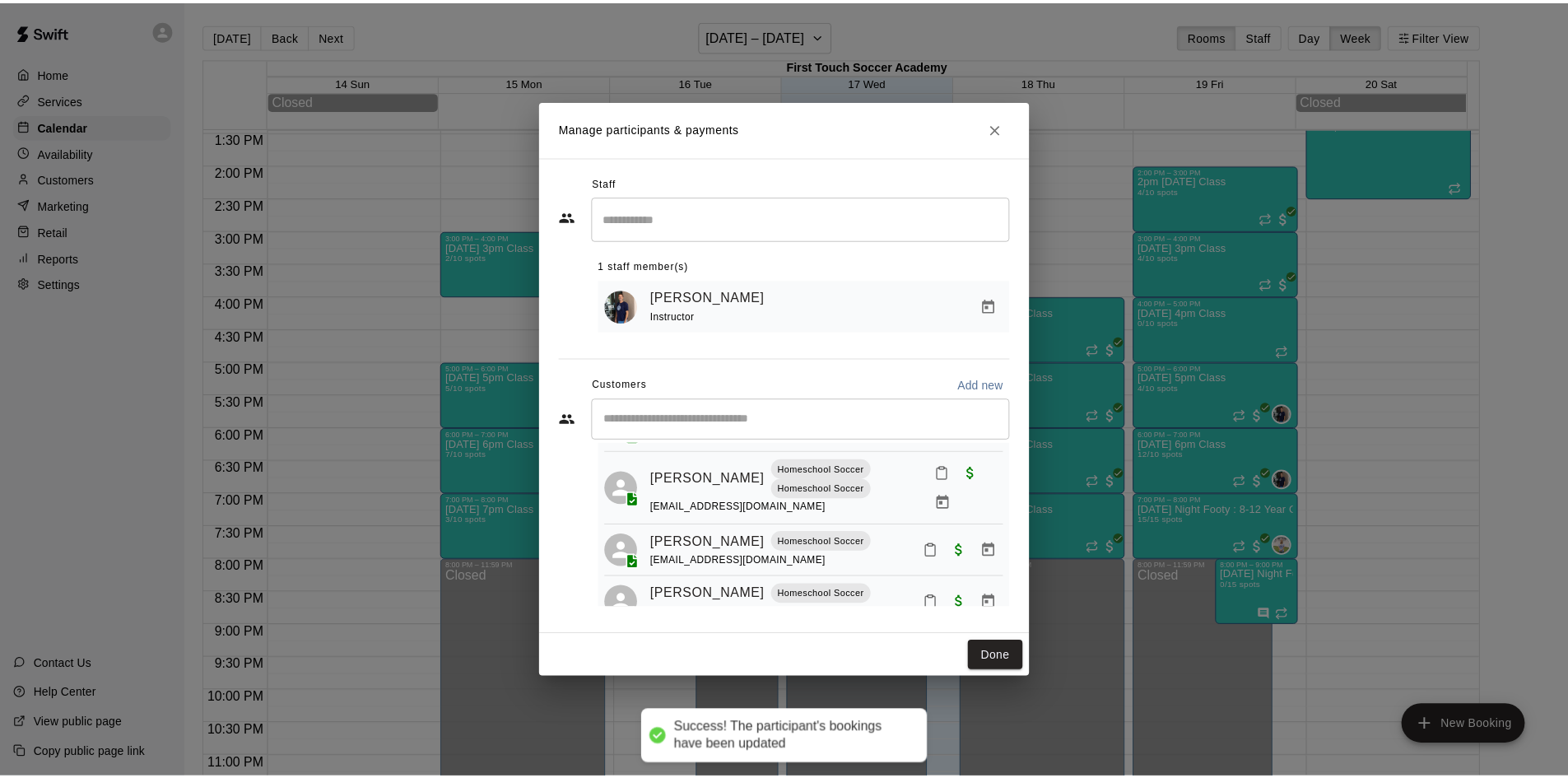
scroll to position [227, 0]
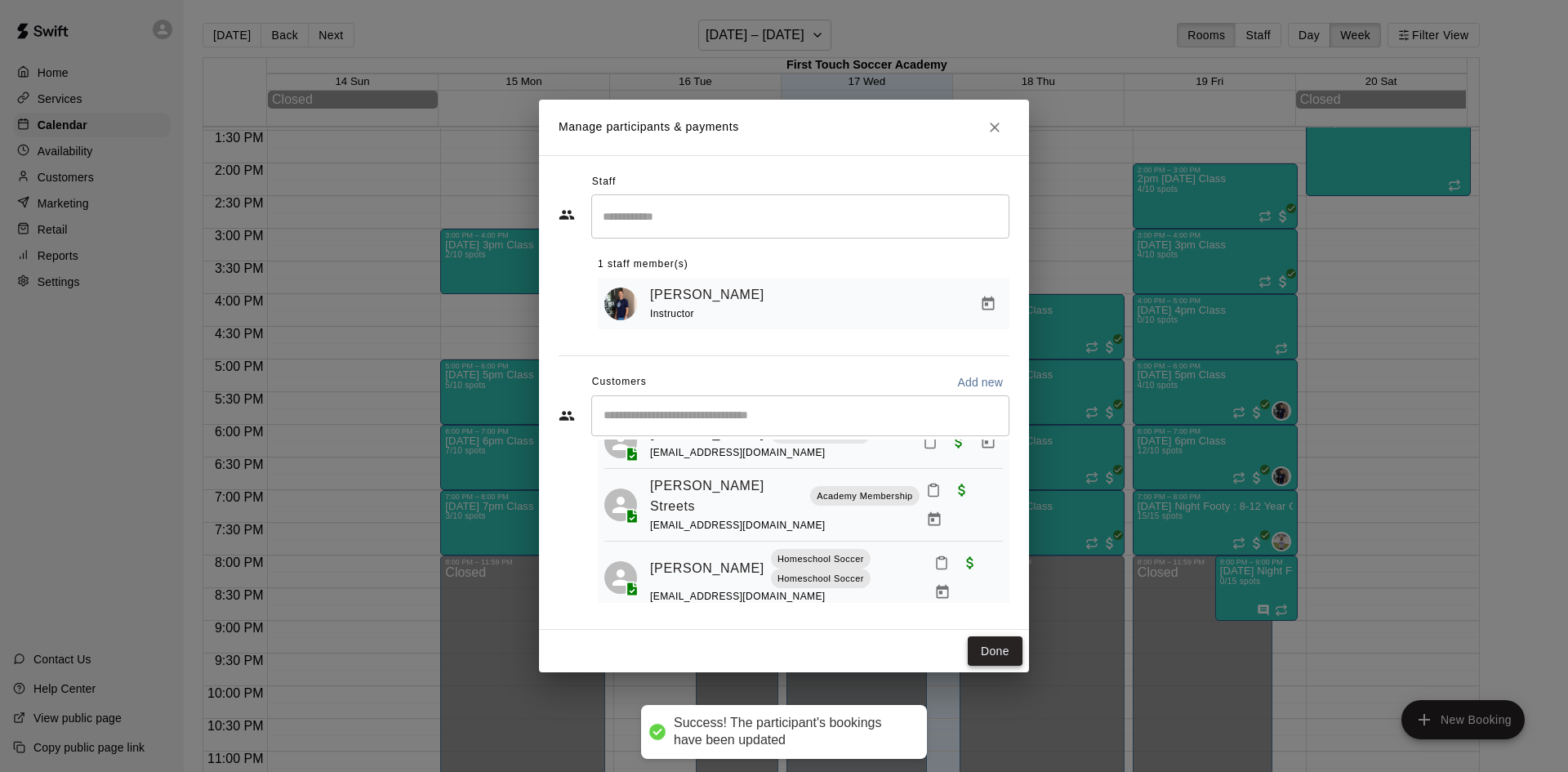
click at [983, 657] on button "Done" at bounding box center [995, 652] width 55 height 30
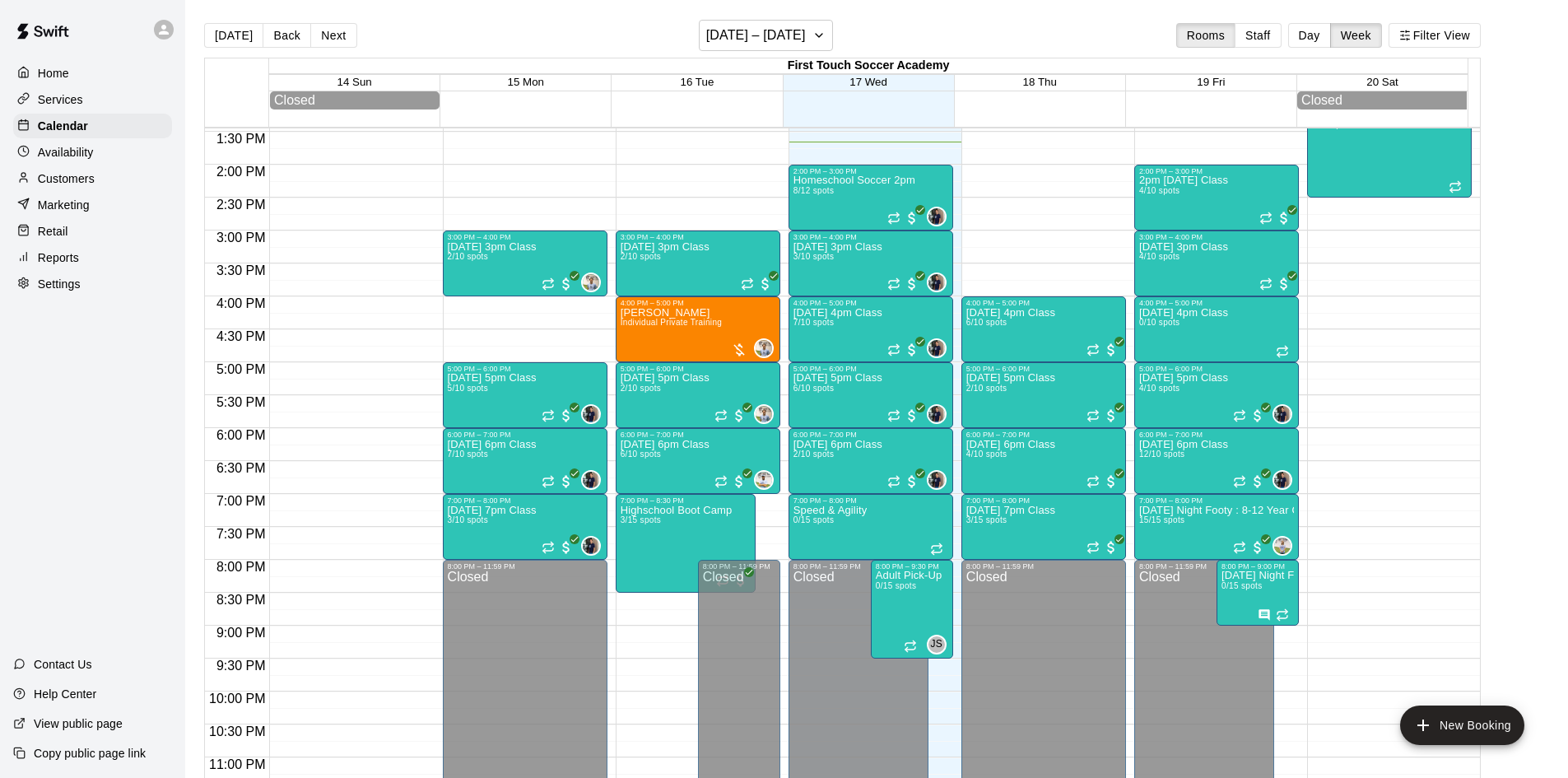
click at [69, 102] on p "Services" at bounding box center [60, 99] width 45 height 16
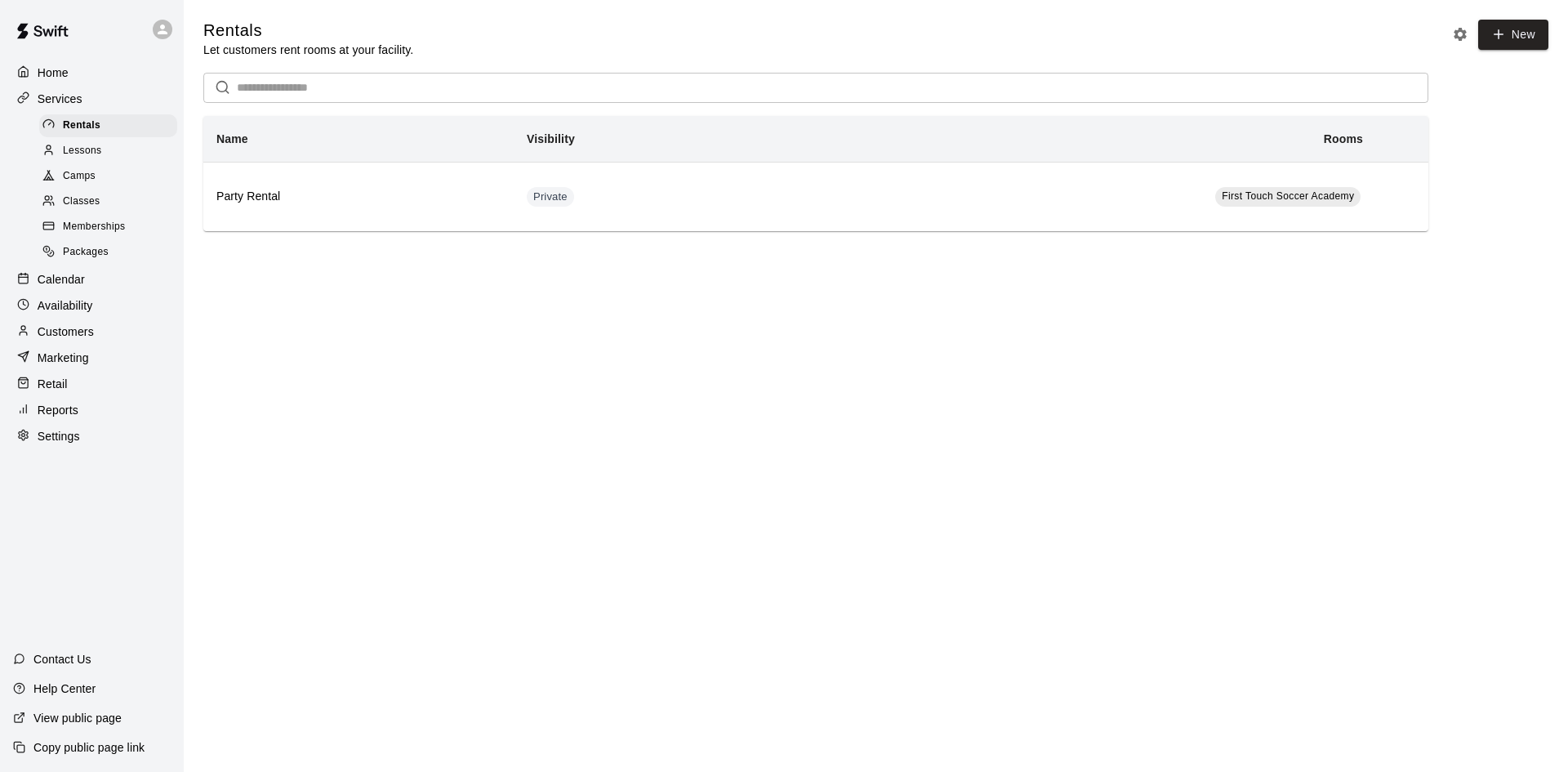
click at [91, 203] on span "Classes" at bounding box center [81, 201] width 37 height 16
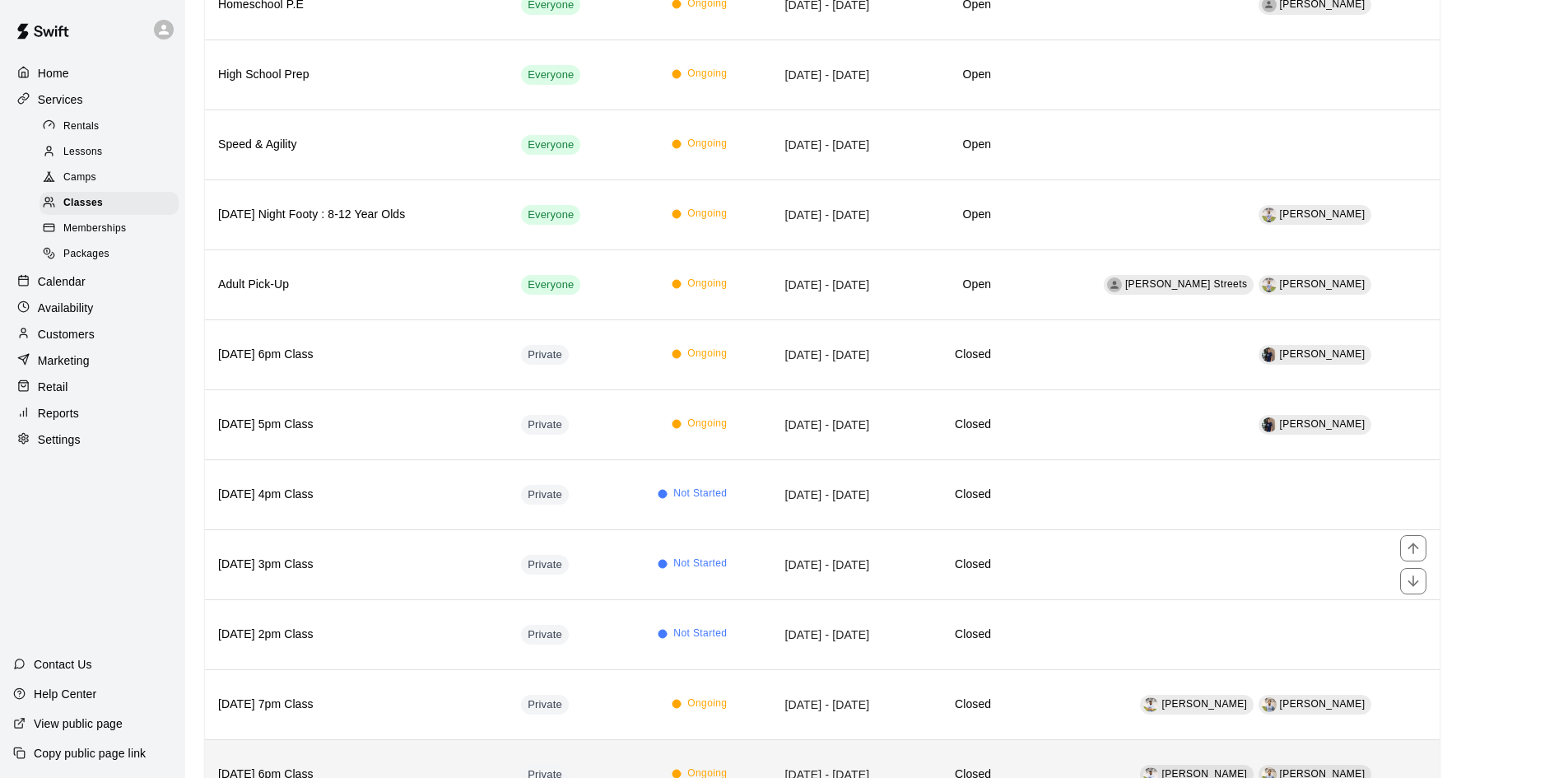
scroll to position [412, 0]
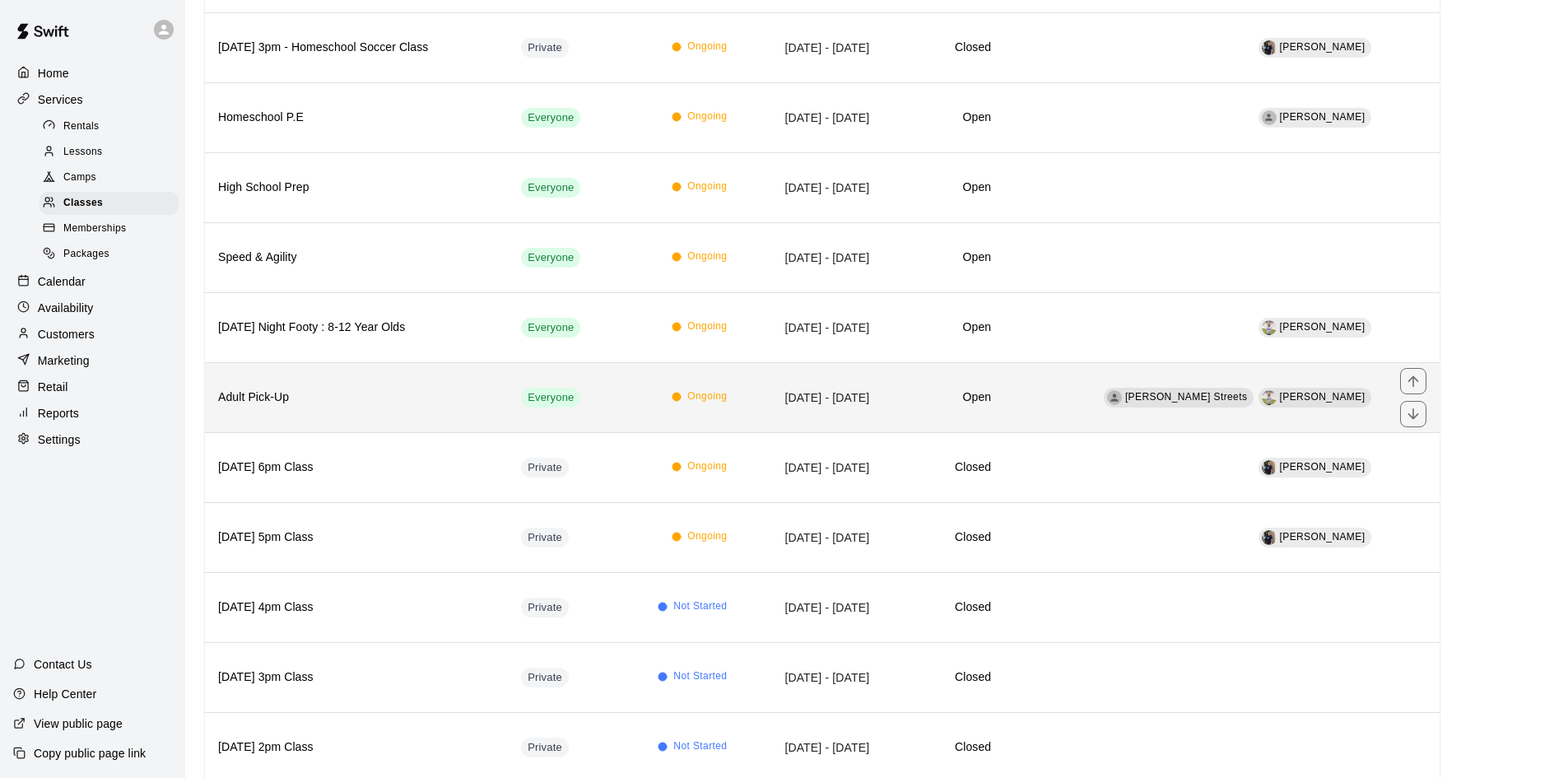
click at [311, 393] on h6 "Adult Pick-Up" at bounding box center [355, 398] width 276 height 18
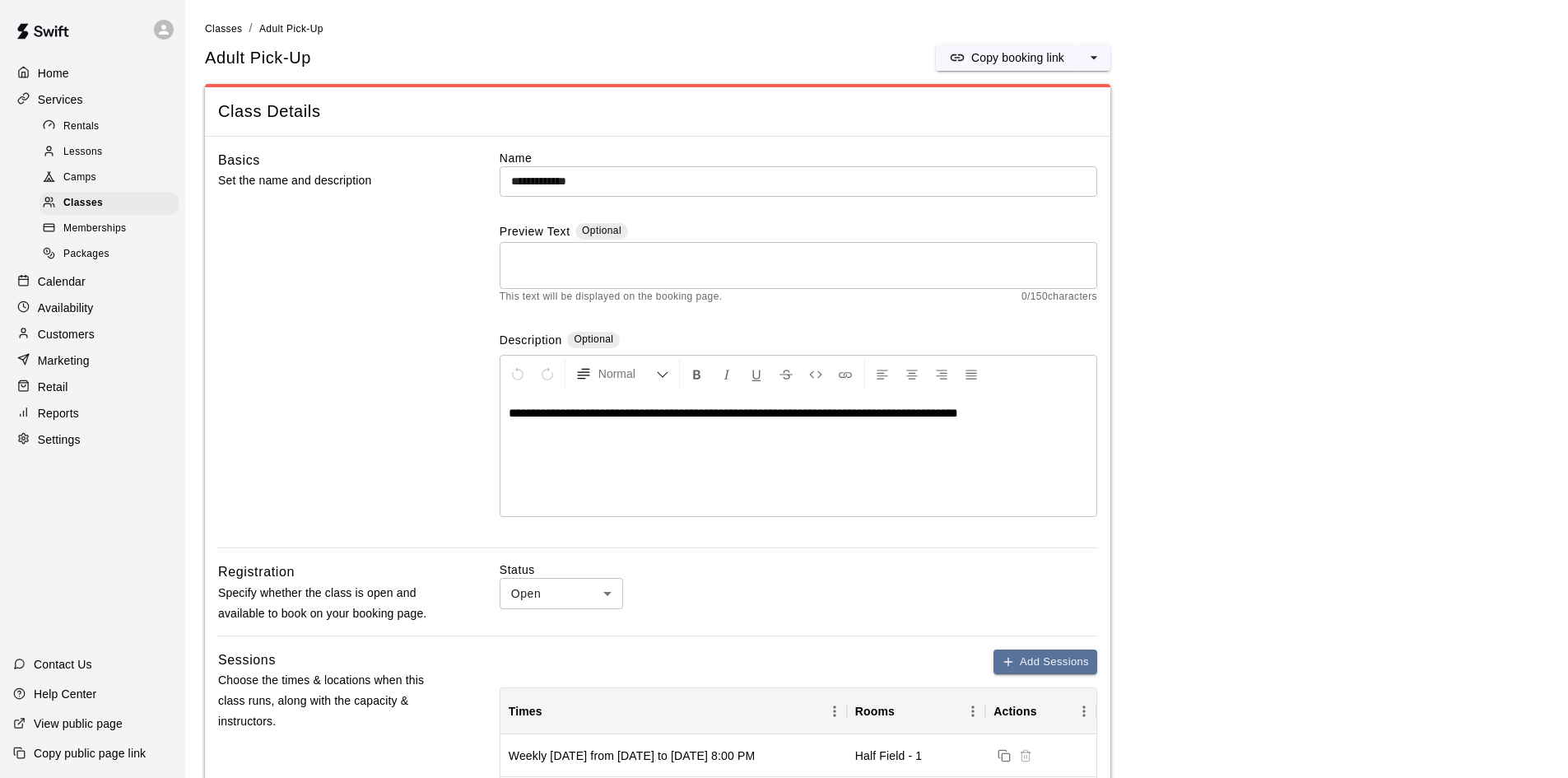
drag, startPoint x: 1017, startPoint y: 58, endPoint x: 580, endPoint y: 3, distance: 440.4
click at [1014, 57] on p "Copy booking link" at bounding box center [1017, 57] width 93 height 16
click at [81, 205] on span "Classes" at bounding box center [82, 203] width 39 height 16
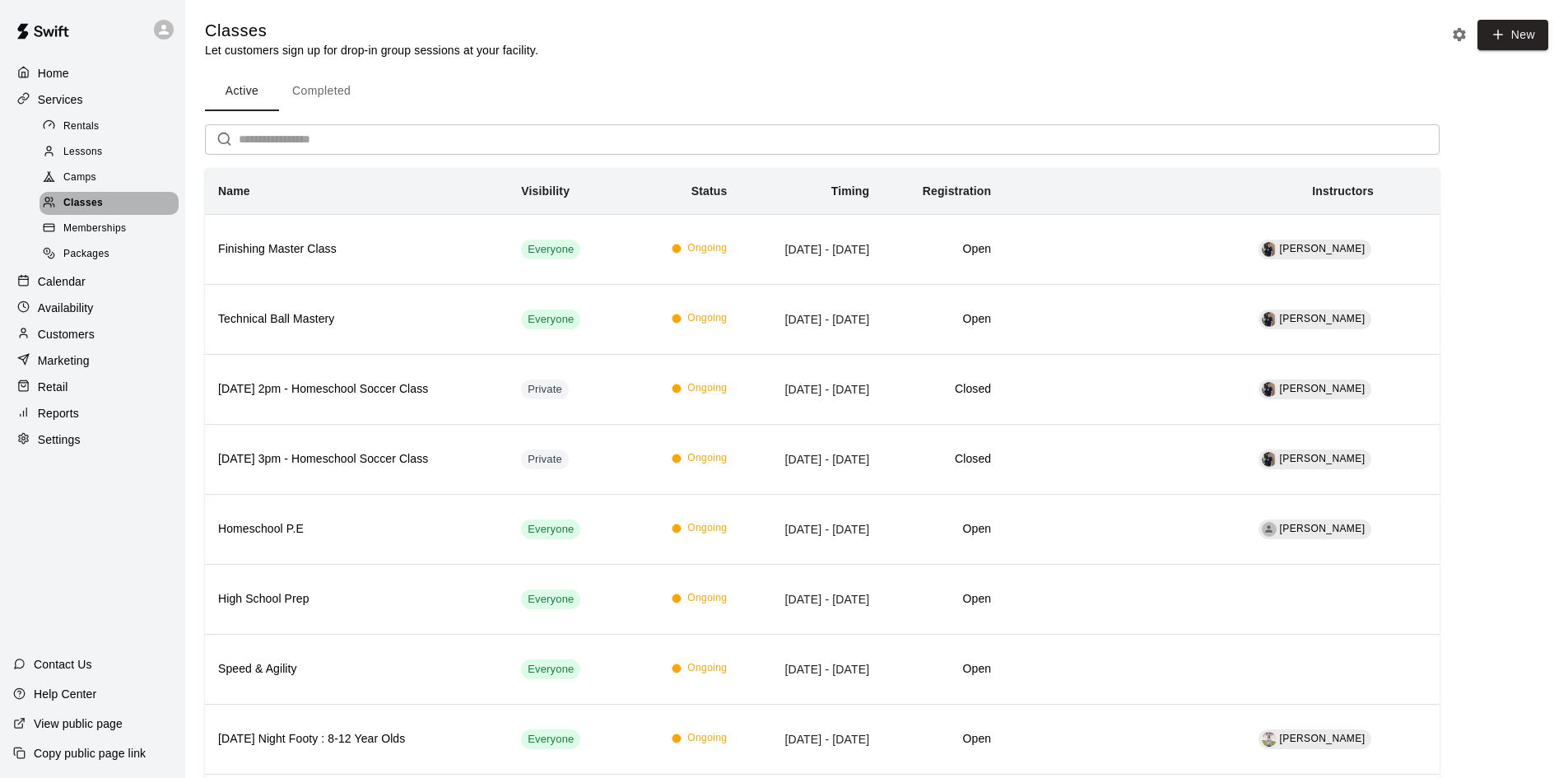
click at [90, 201] on span "Classes" at bounding box center [82, 203] width 39 height 16
click at [62, 287] on p "Calendar" at bounding box center [62, 281] width 48 height 16
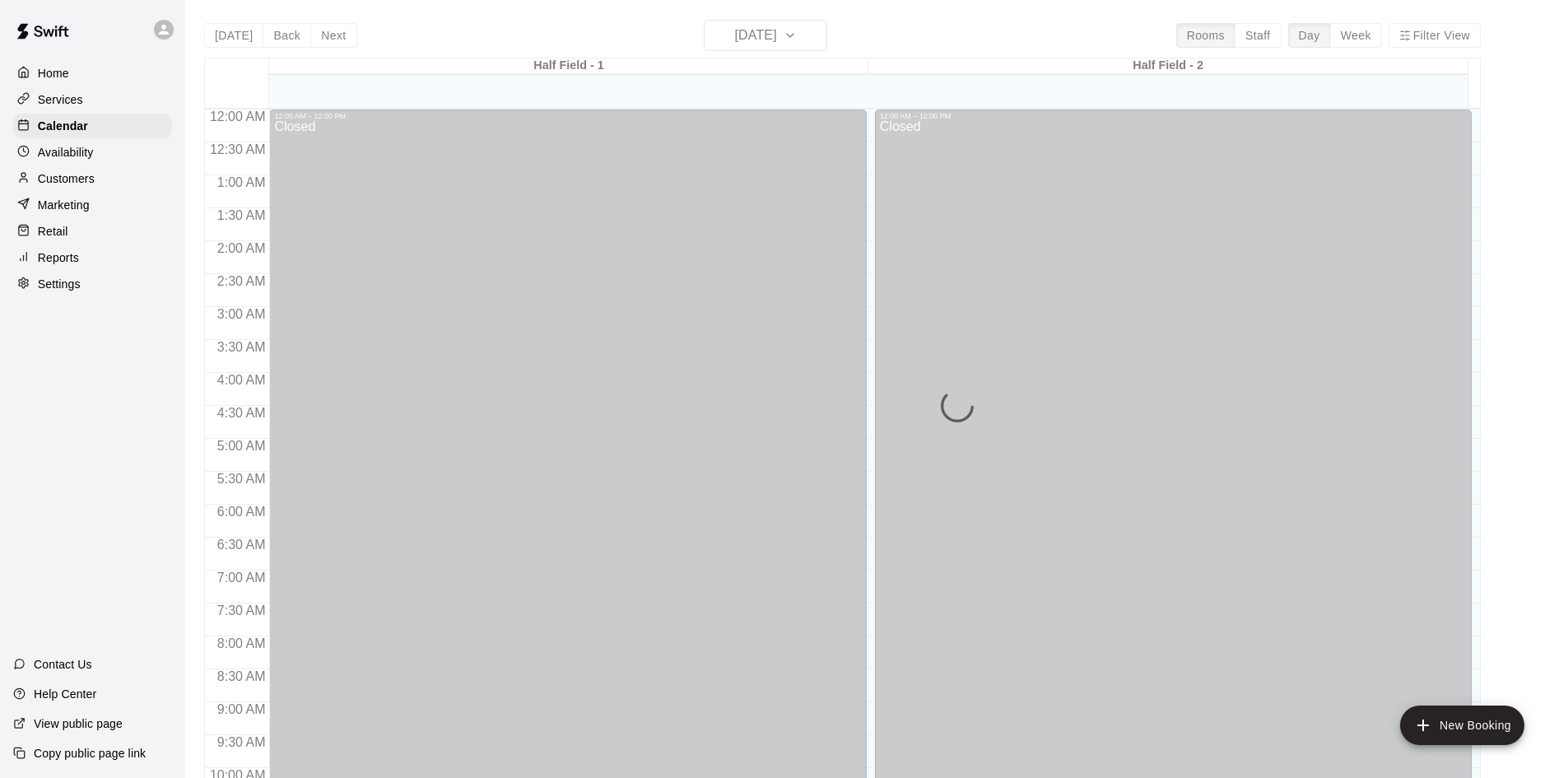
scroll to position [844, 0]
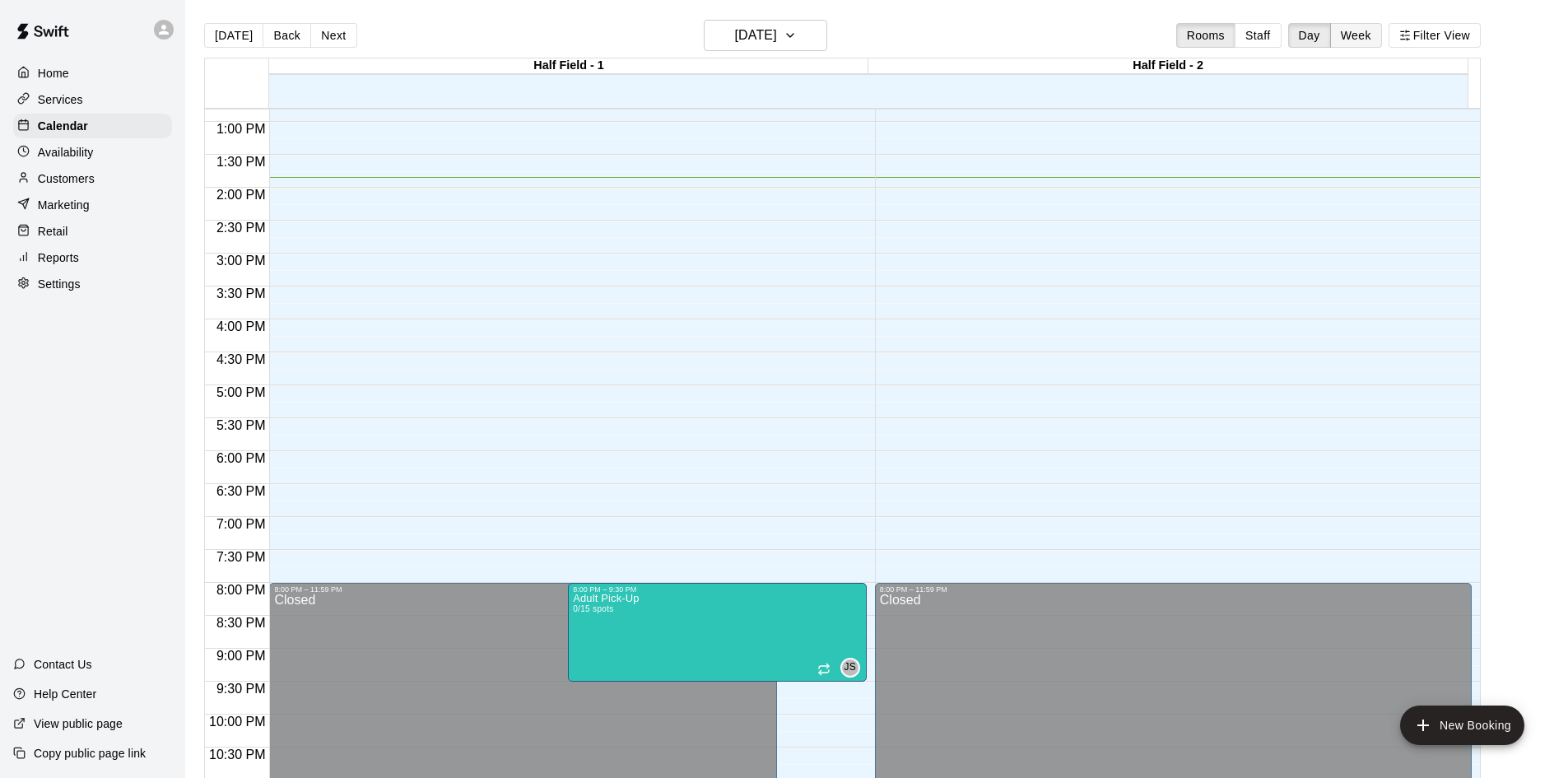
click at [1350, 29] on button "Week" at bounding box center [1356, 35] width 52 height 25
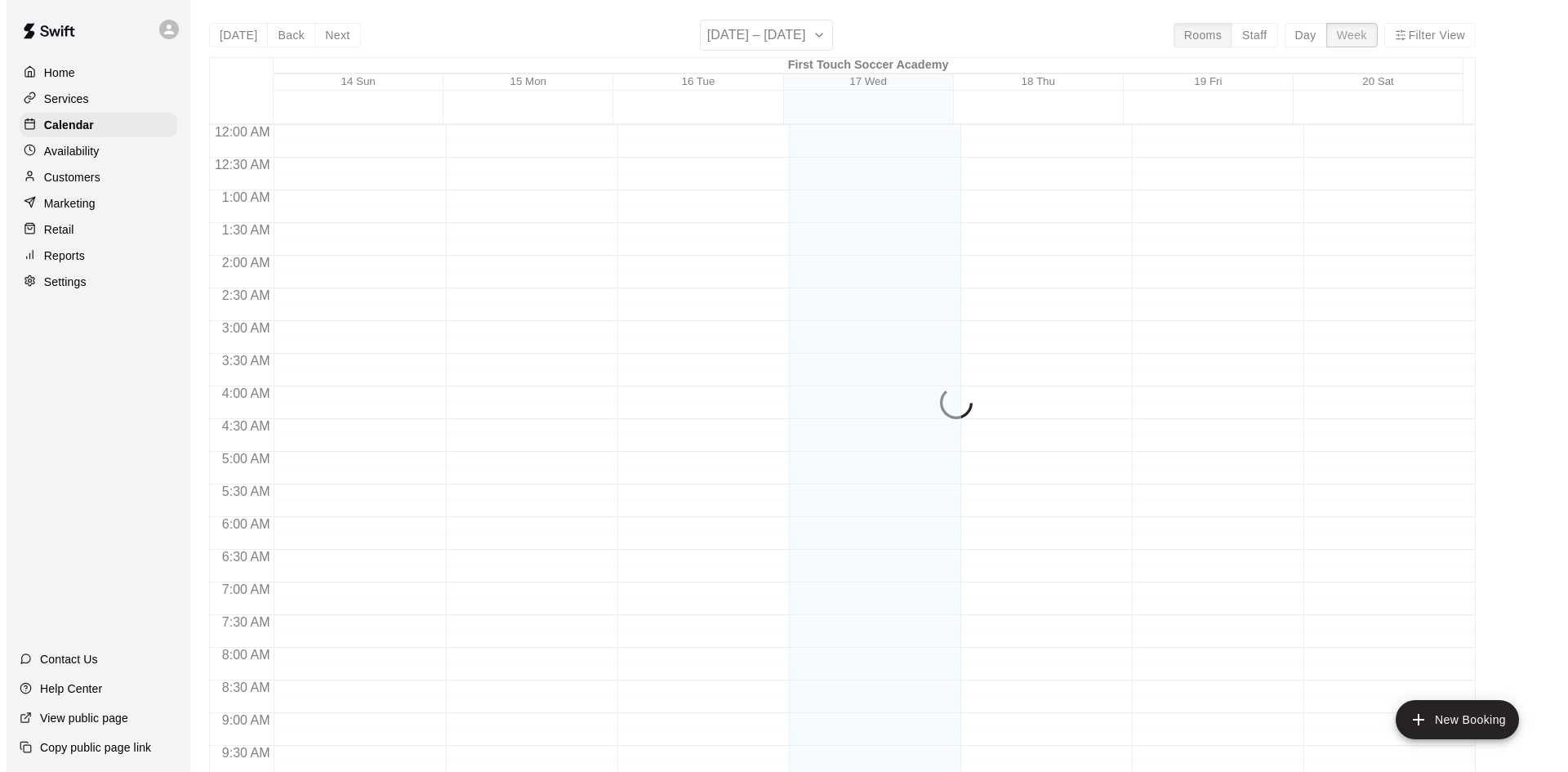
scroll to position [905, 0]
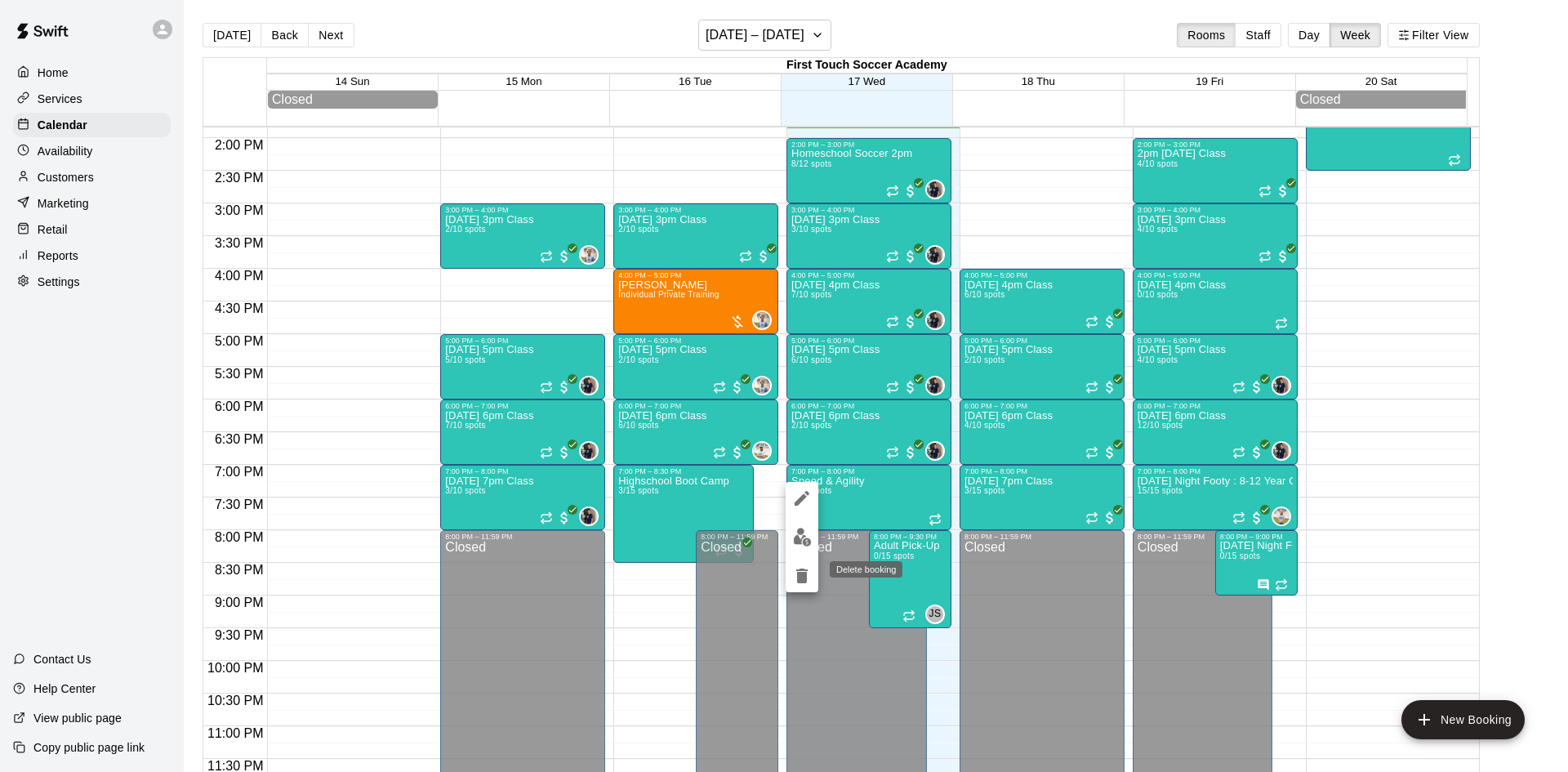
click at [804, 571] on icon "delete" at bounding box center [802, 576] width 11 height 15
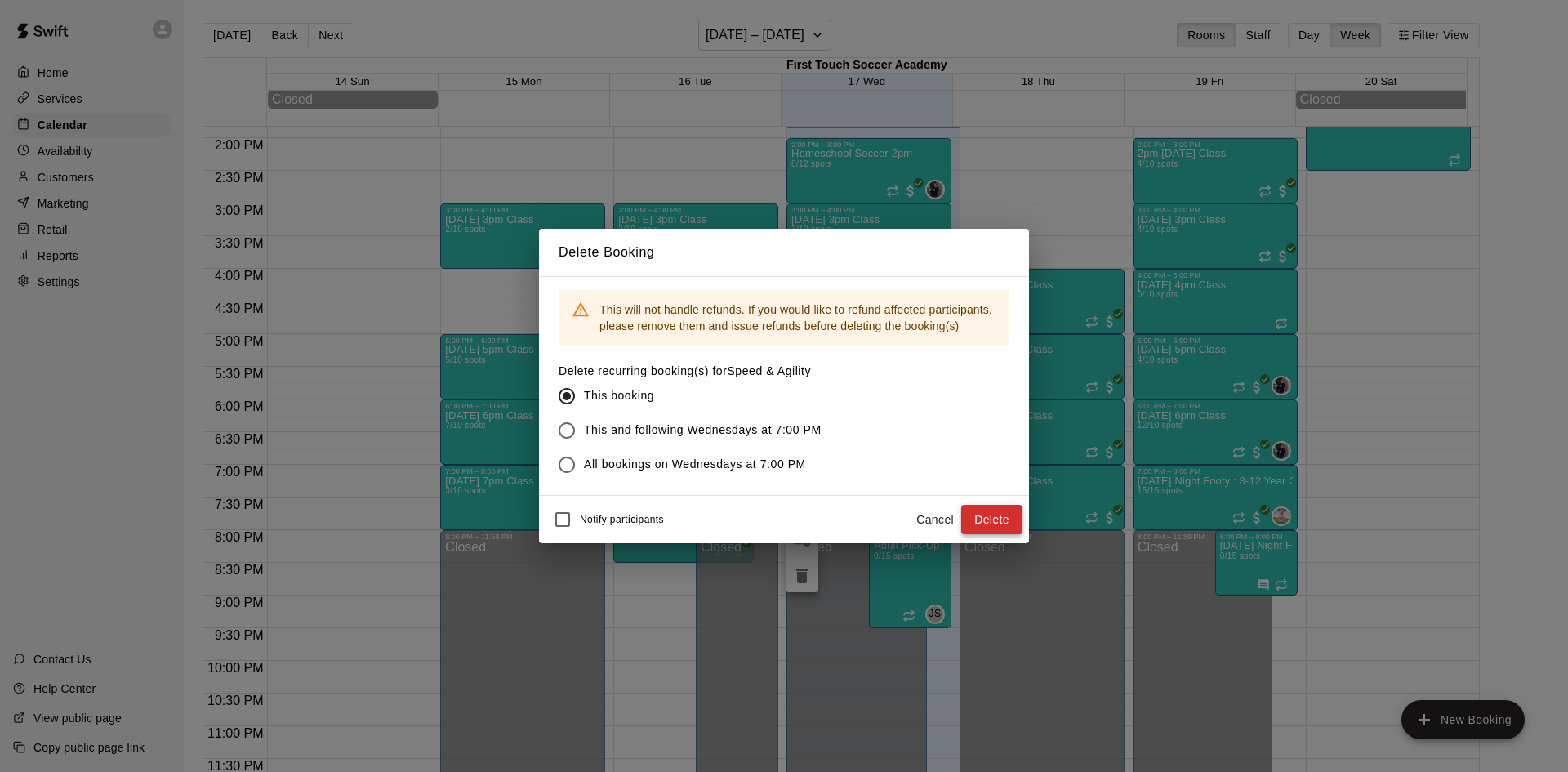
click at [1003, 518] on button "Delete" at bounding box center [992, 520] width 62 height 30
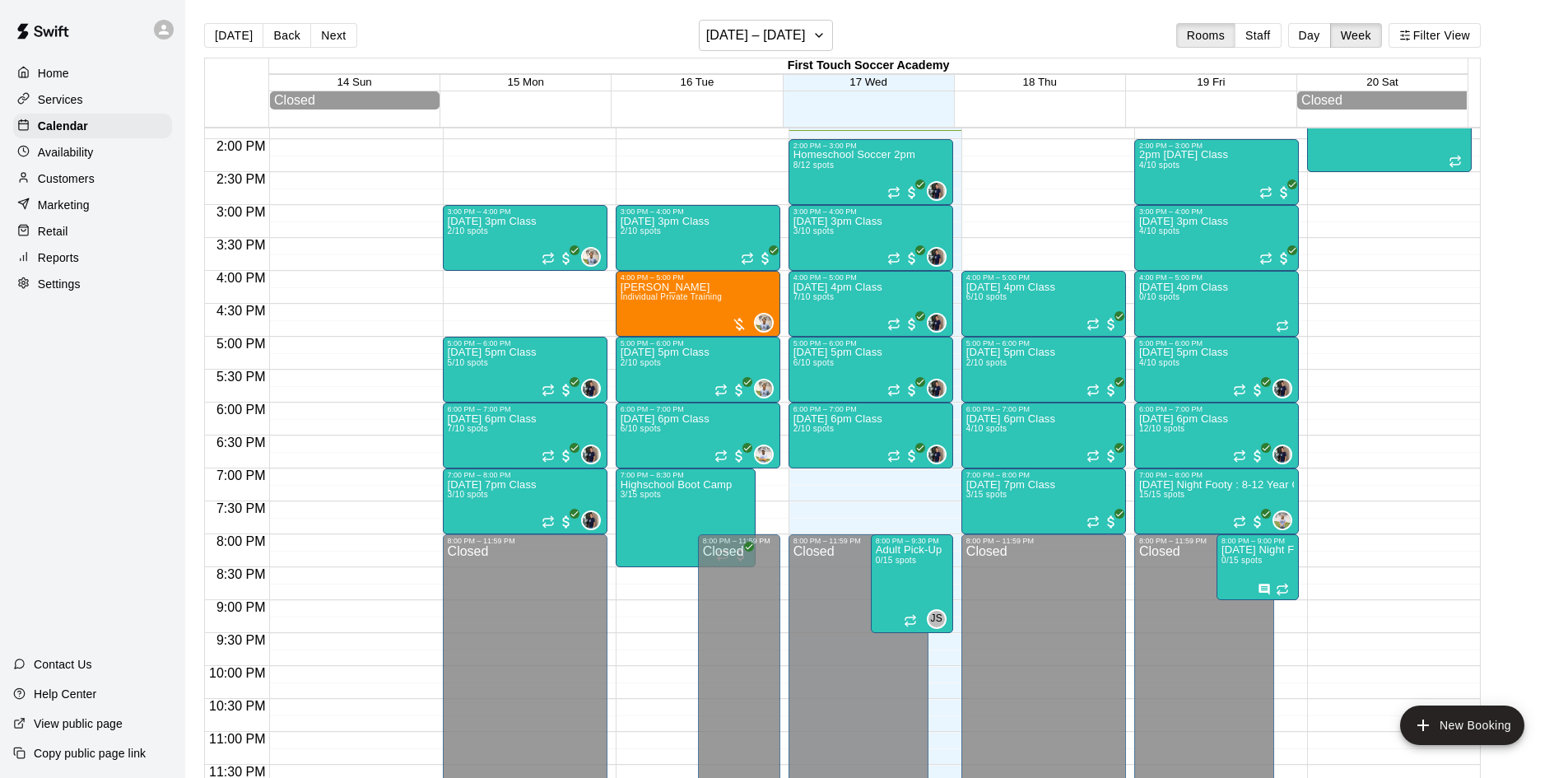
click at [76, 183] on p "Customers" at bounding box center [66, 178] width 56 height 16
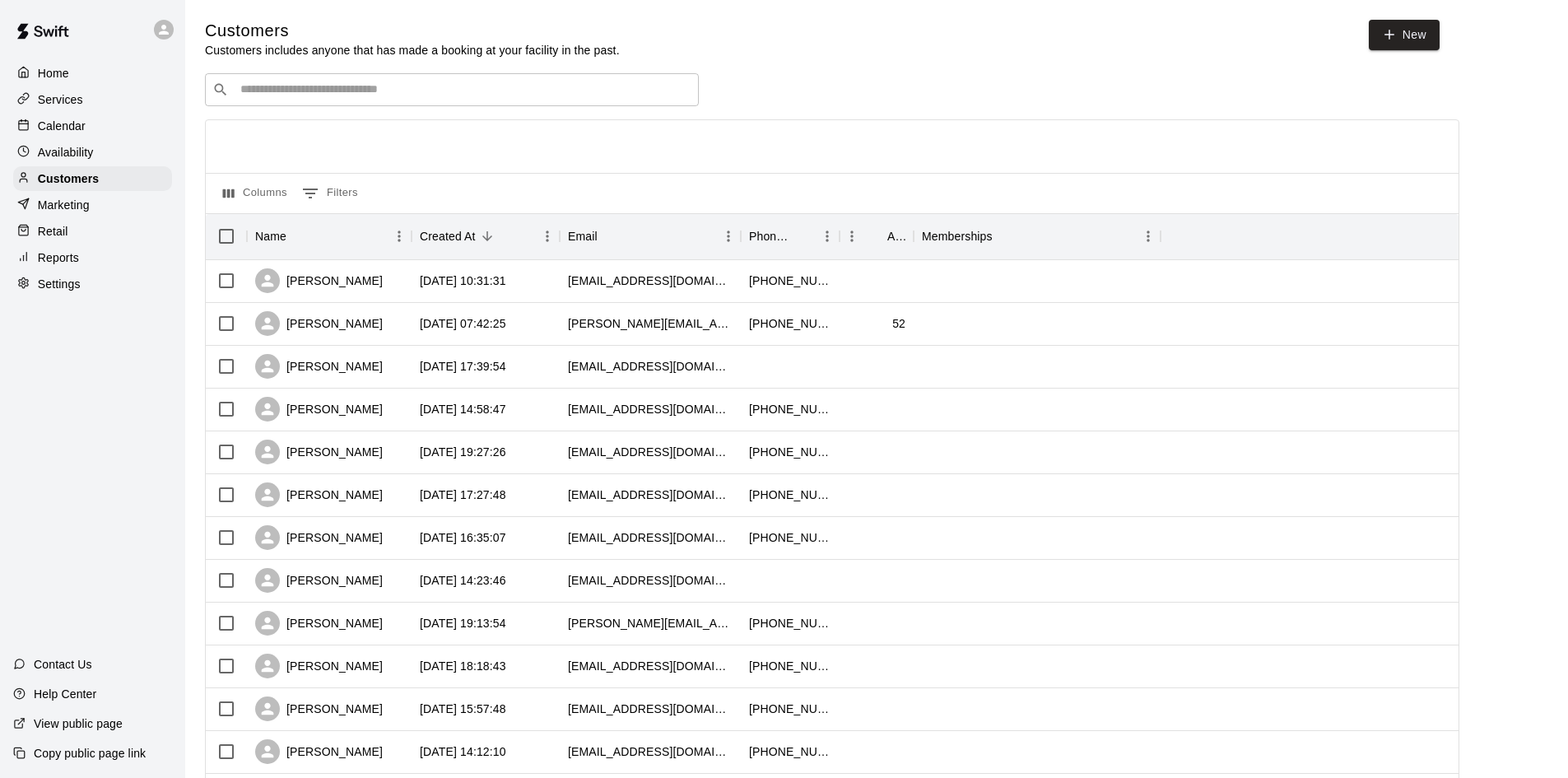
click at [513, 94] on input "Search customers by name or email" at bounding box center [462, 89] width 456 height 16
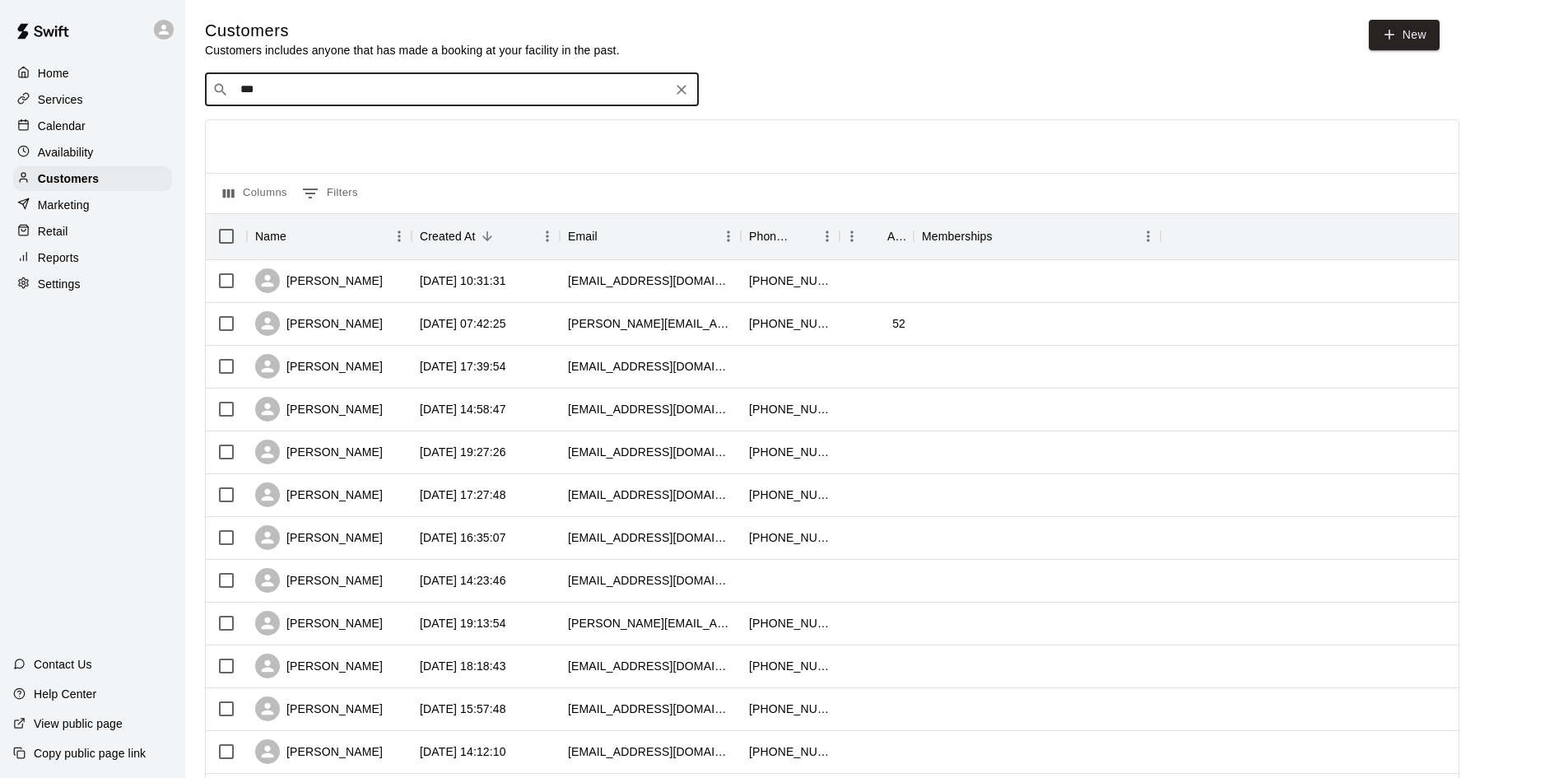
type input "****"
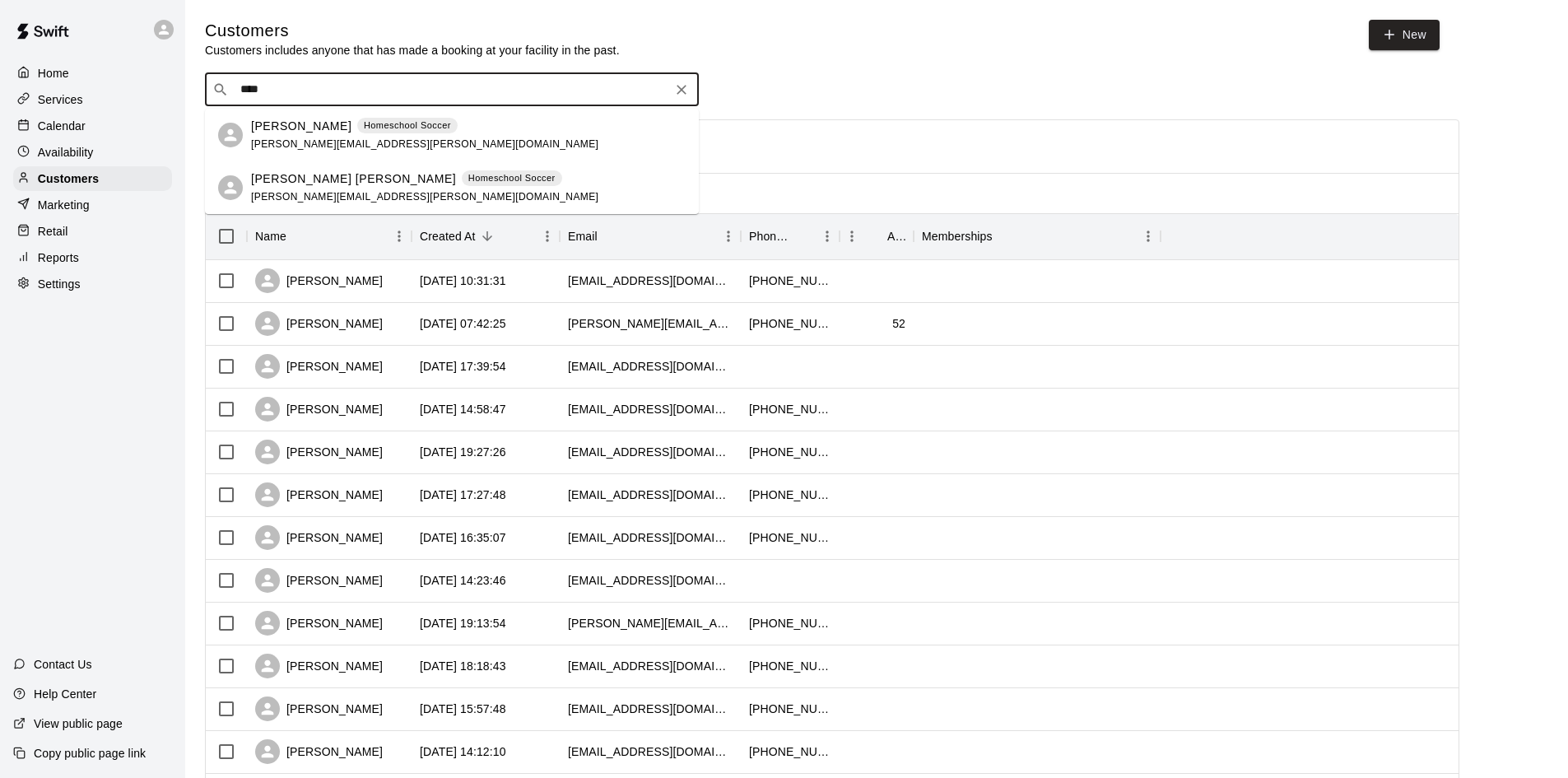
click at [281, 195] on span "[PERSON_NAME][EMAIL_ADDRESS][PERSON_NAME][DOMAIN_NAME]" at bounding box center [424, 197] width 347 height 11
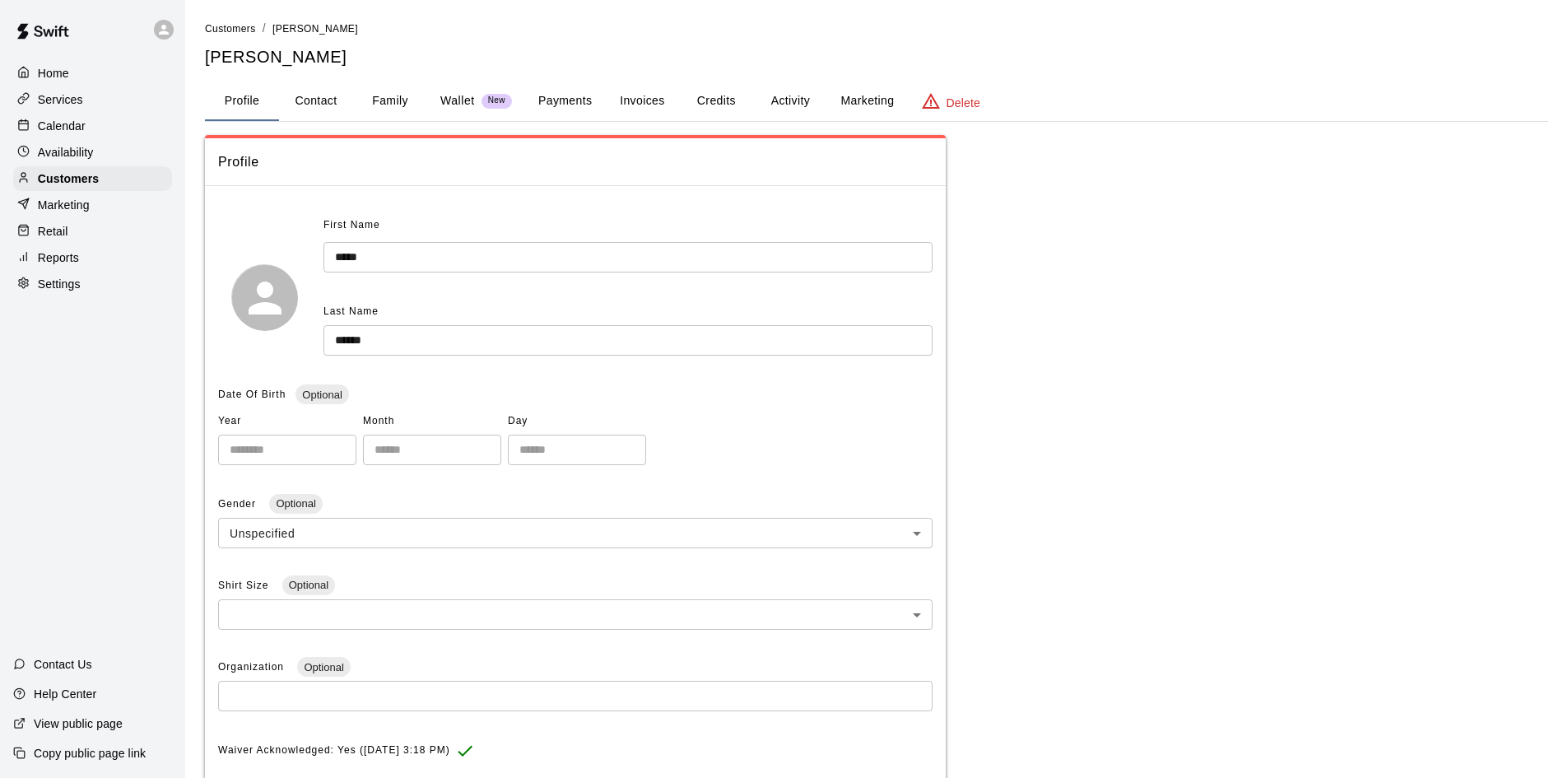
click at [655, 104] on button "Invoices" at bounding box center [642, 100] width 75 height 39
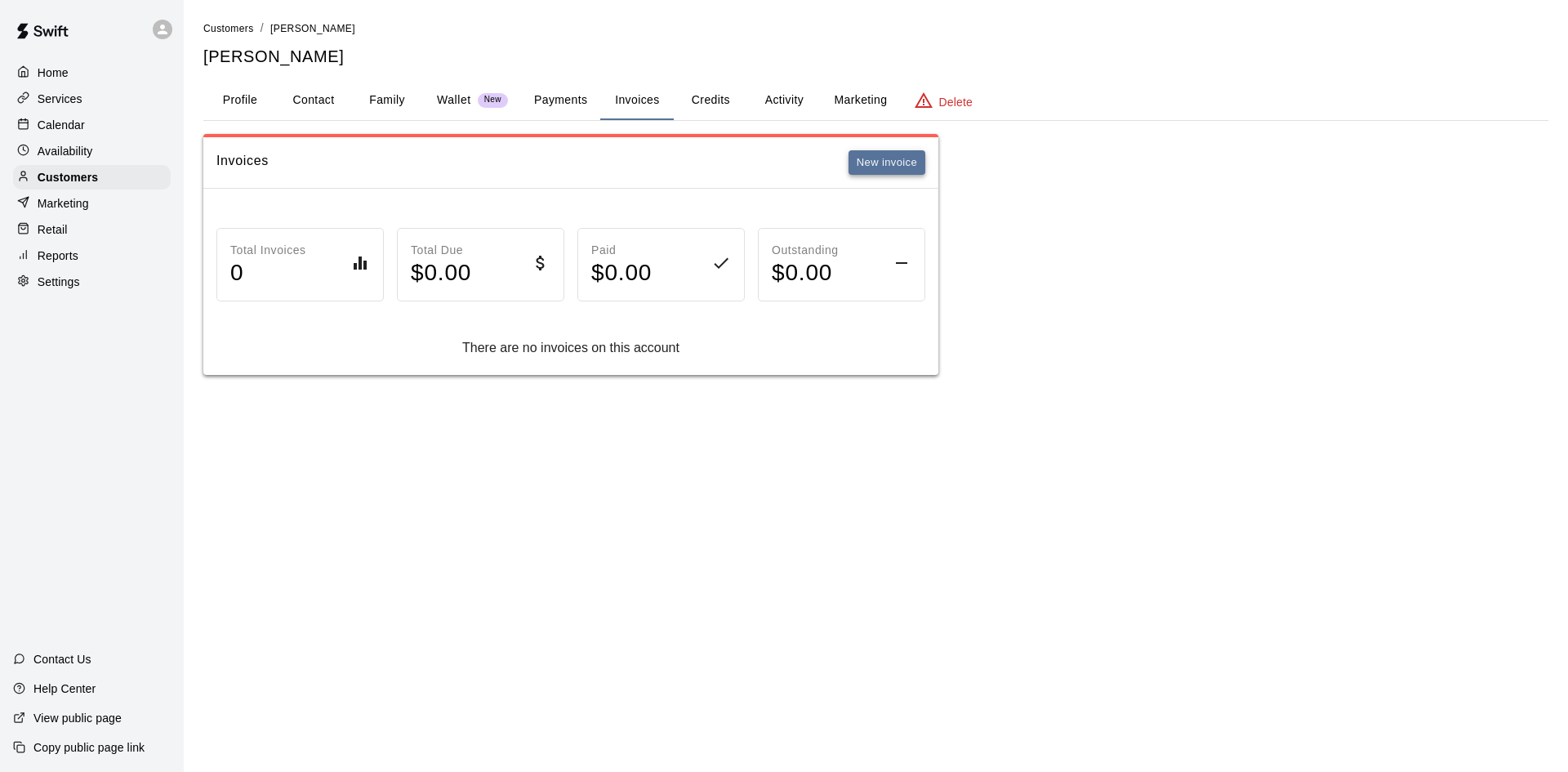
click at [870, 172] on button "New invoice" at bounding box center [886, 162] width 77 height 26
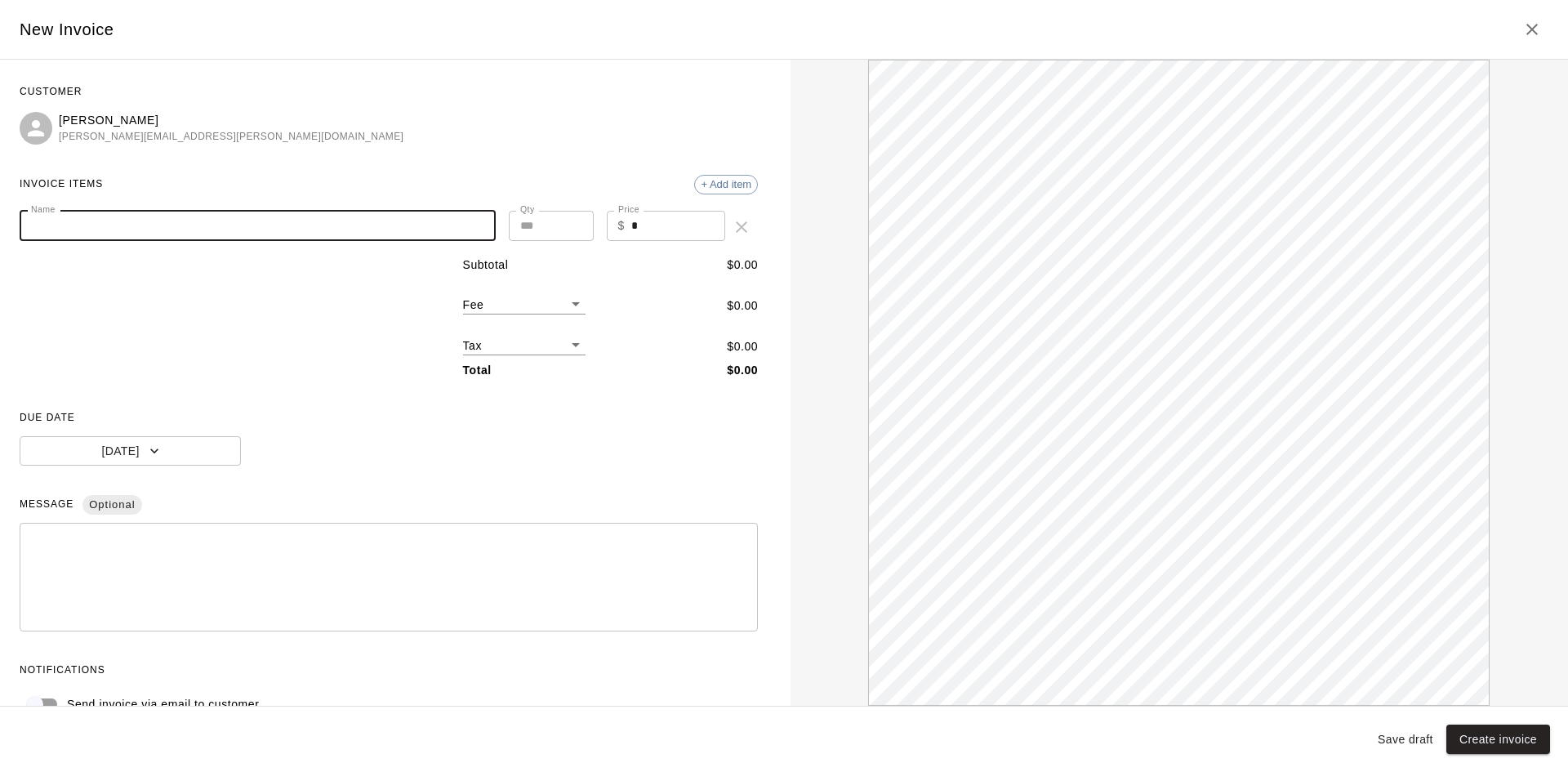
click at [213, 238] on input "Name" at bounding box center [258, 226] width 476 height 30
type input "******"
click at [1536, 21] on icon "Close" at bounding box center [1532, 29] width 20 height 20
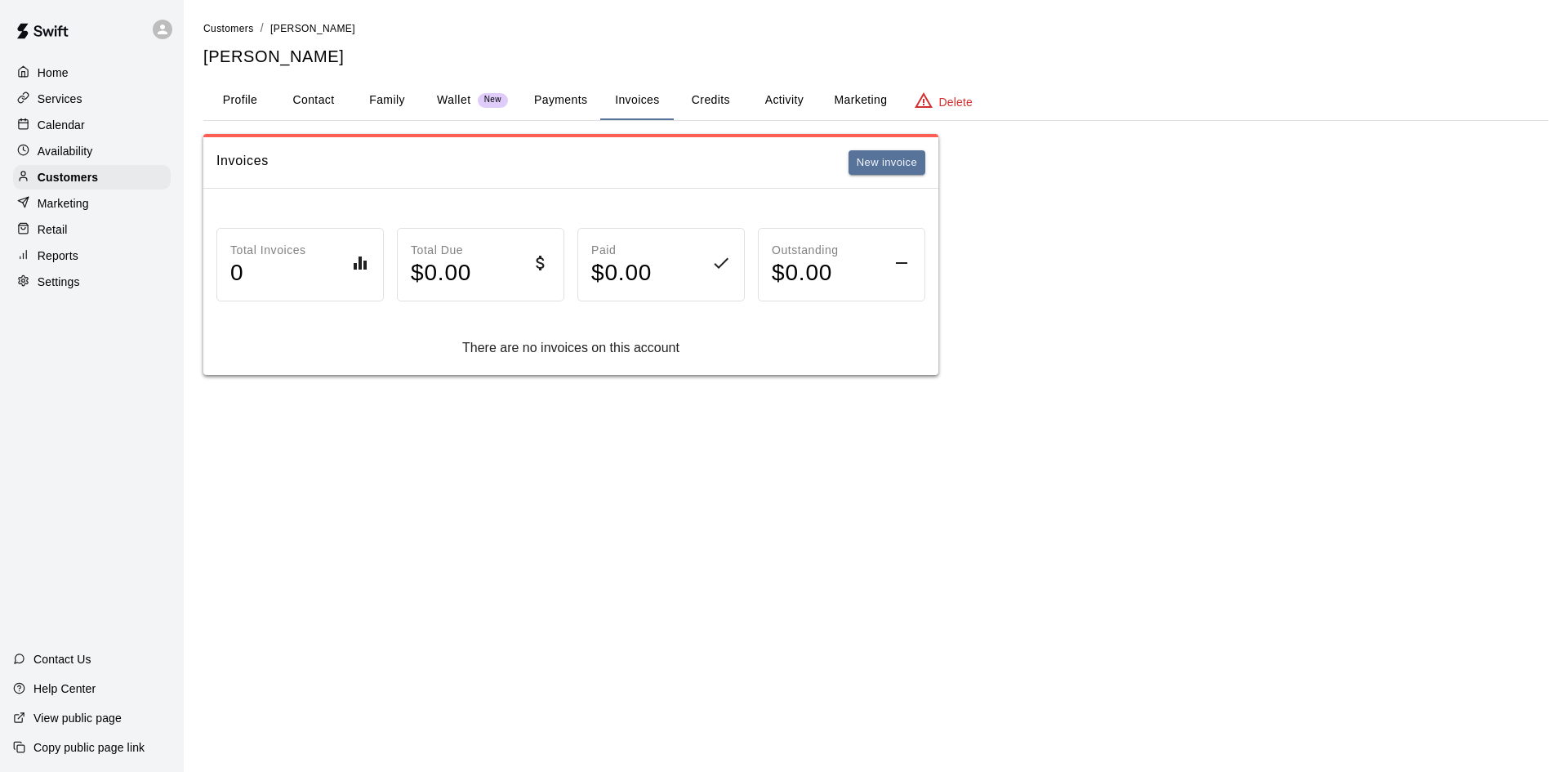
click at [556, 100] on button "Payments" at bounding box center [561, 100] width 80 height 39
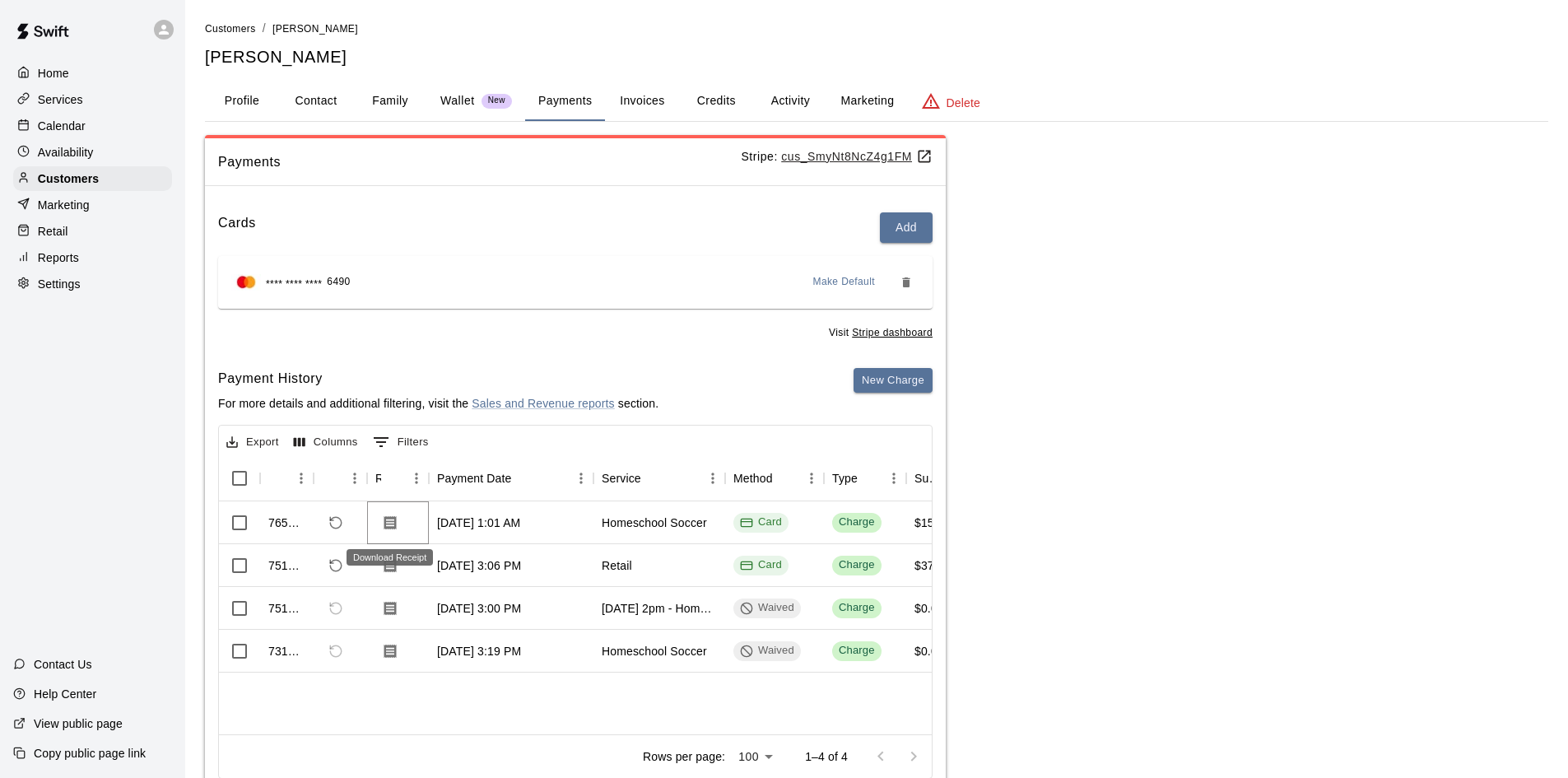
click at [392, 520] on icon "Download Receipt" at bounding box center [390, 522] width 16 height 16
click at [75, 179] on p "Customers" at bounding box center [69, 178] width 61 height 16
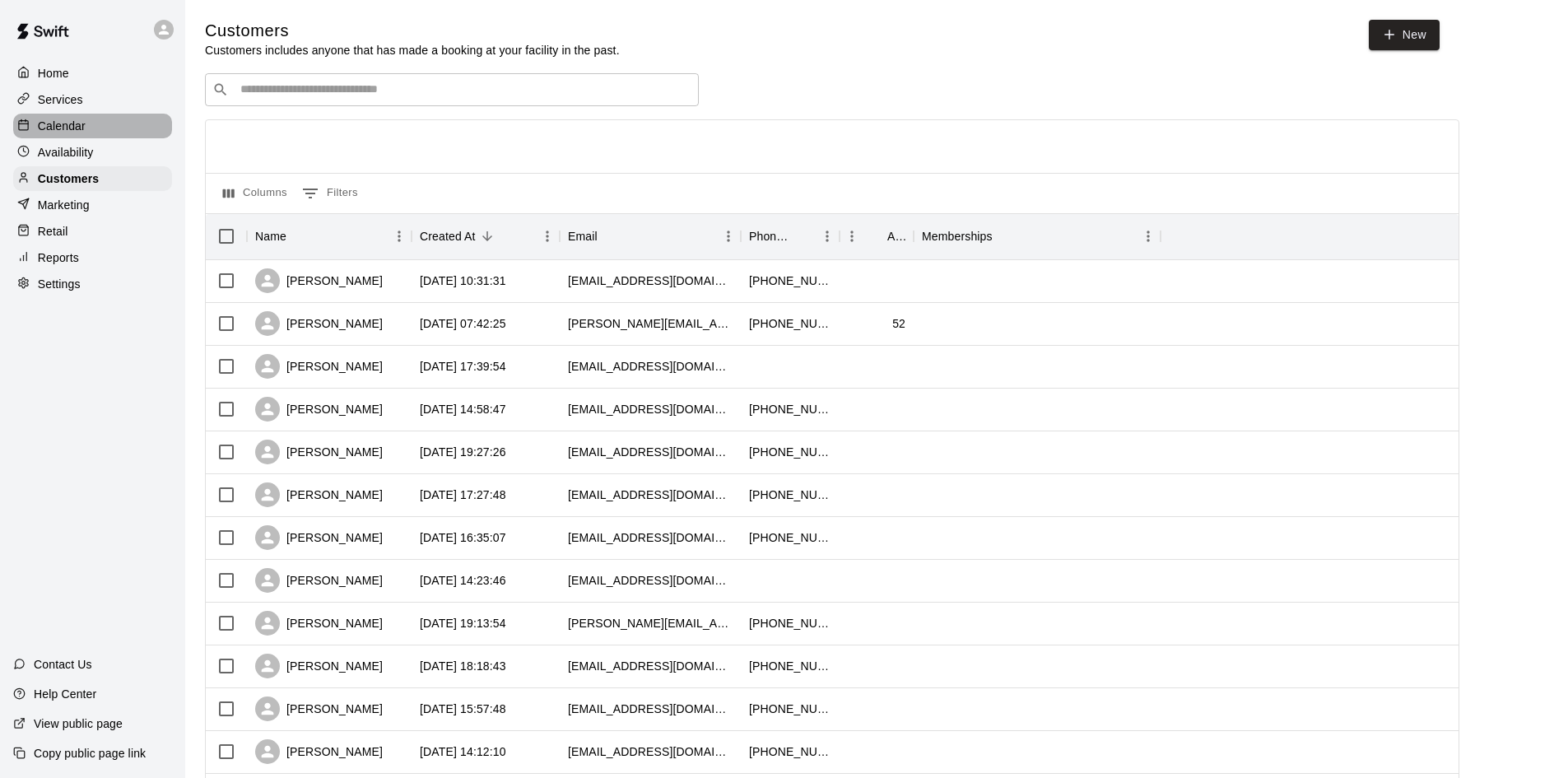
click at [78, 126] on p "Calendar" at bounding box center [62, 125] width 48 height 16
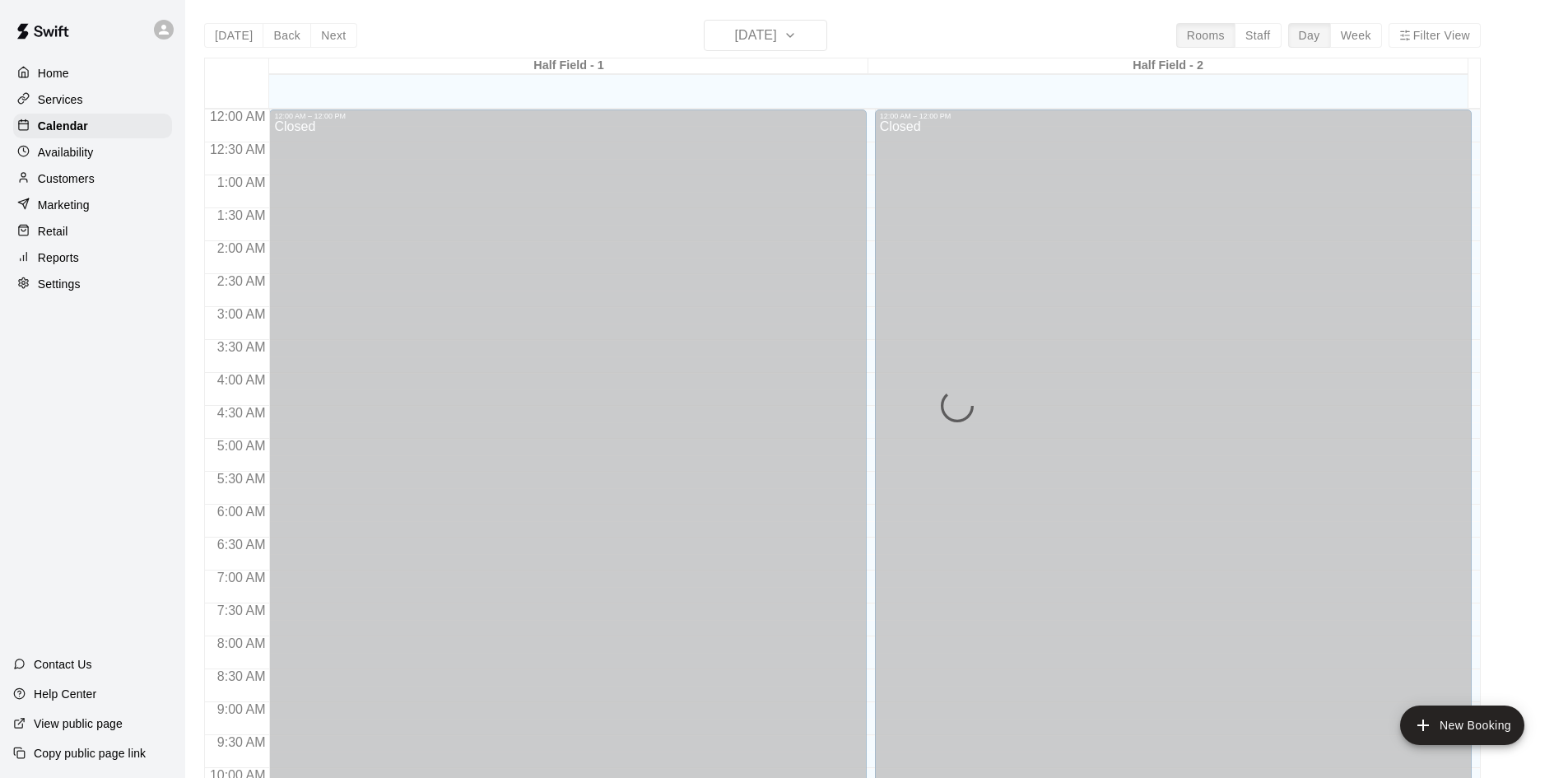
scroll to position [844, 0]
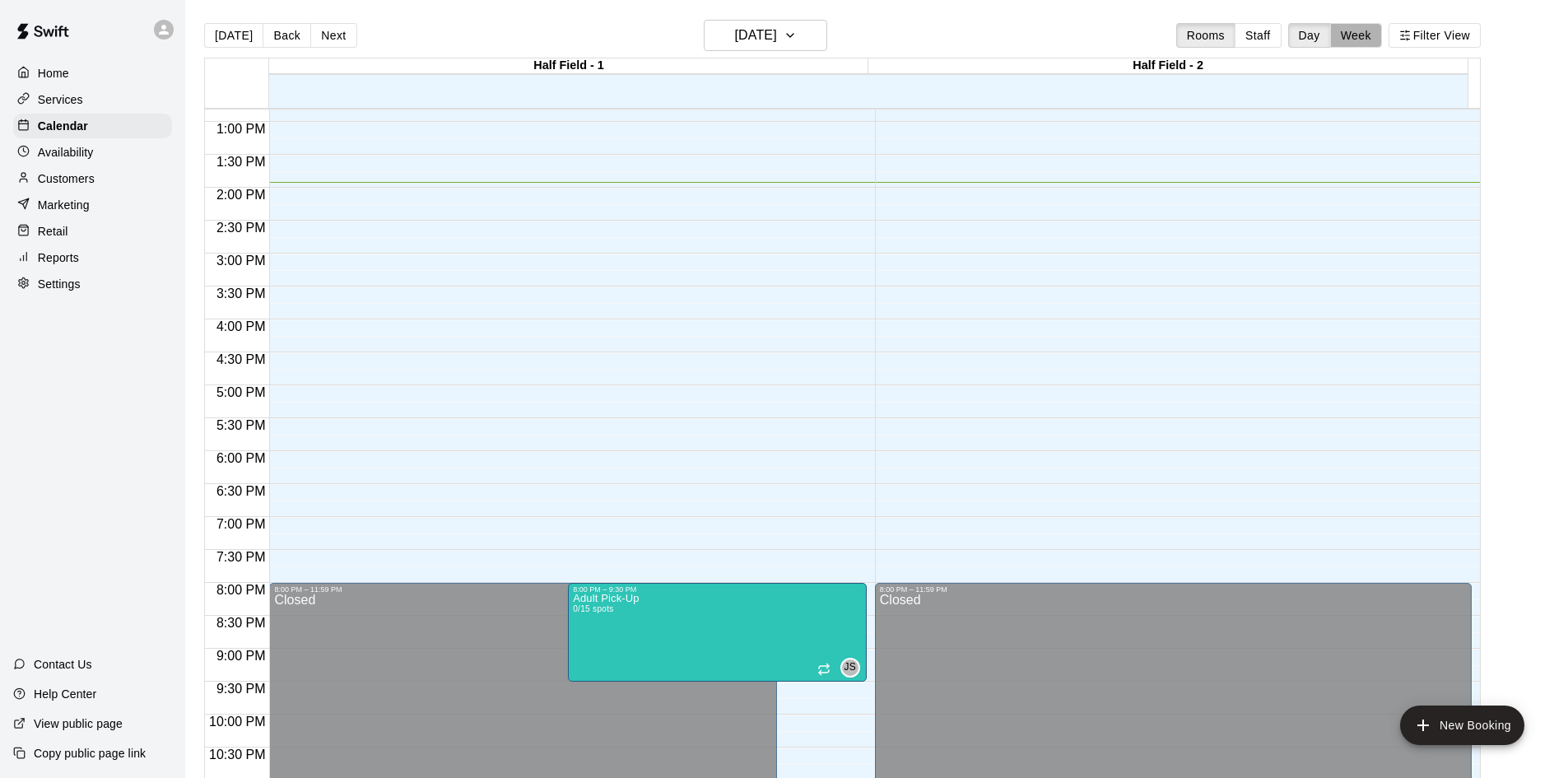
click at [1368, 23] on button "Week" at bounding box center [1356, 35] width 52 height 25
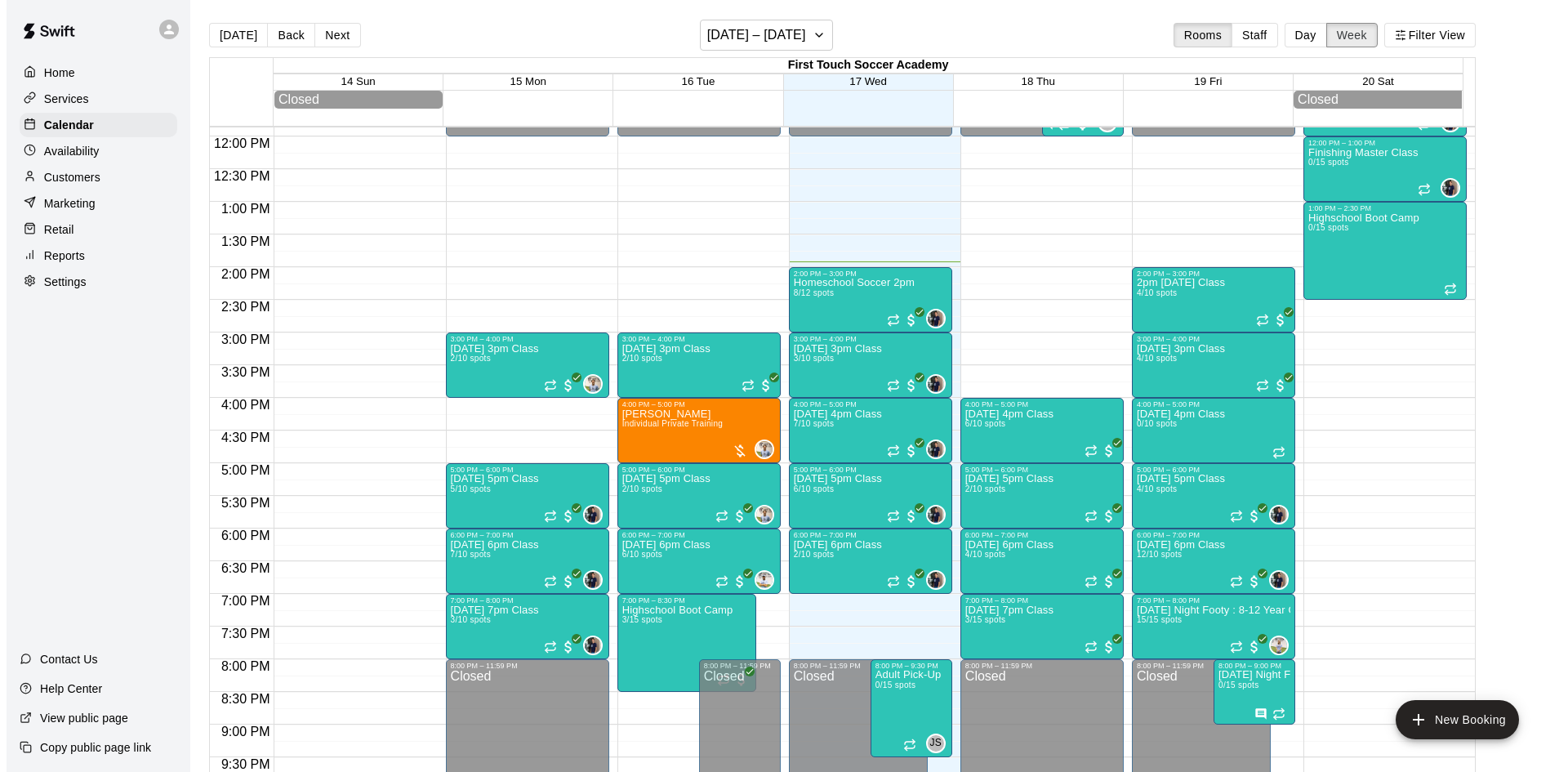
scroll to position [746, 0]
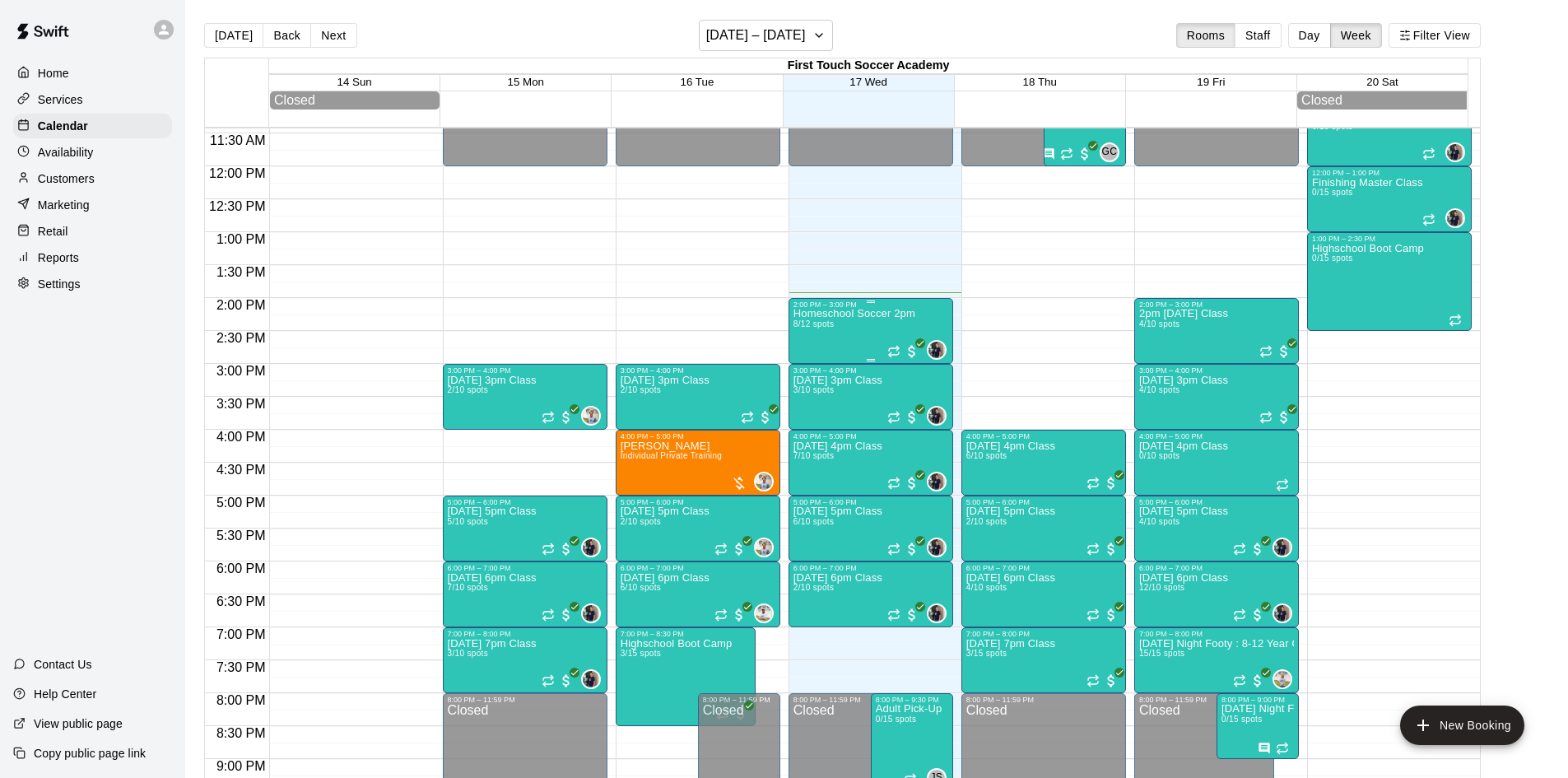
click at [828, 339] on div "Homeschool Soccer 2pm [DATE] spots" at bounding box center [853, 698] width 121 height 778
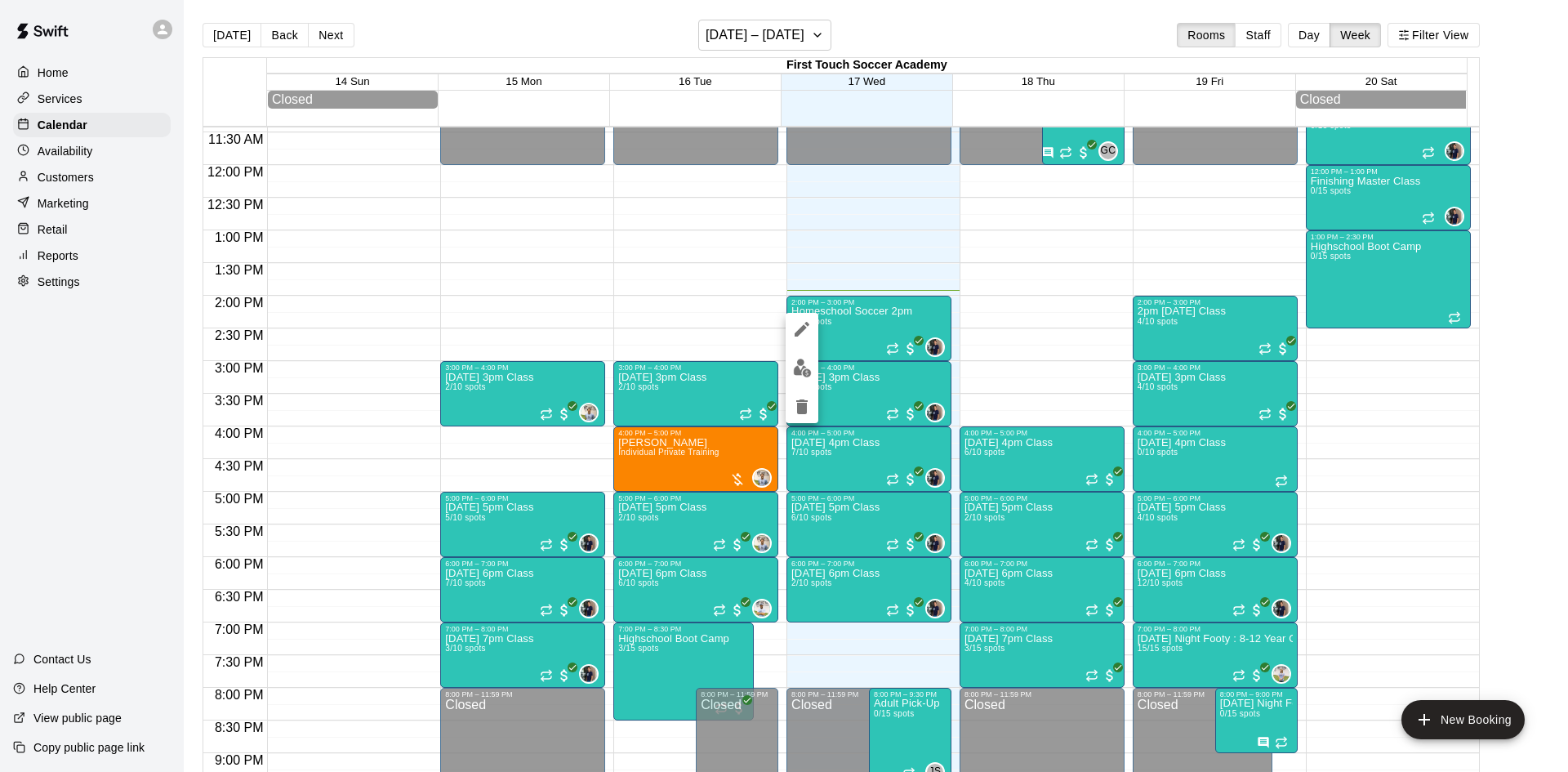
click at [824, 386] on div at bounding box center [784, 386] width 1568 height 772
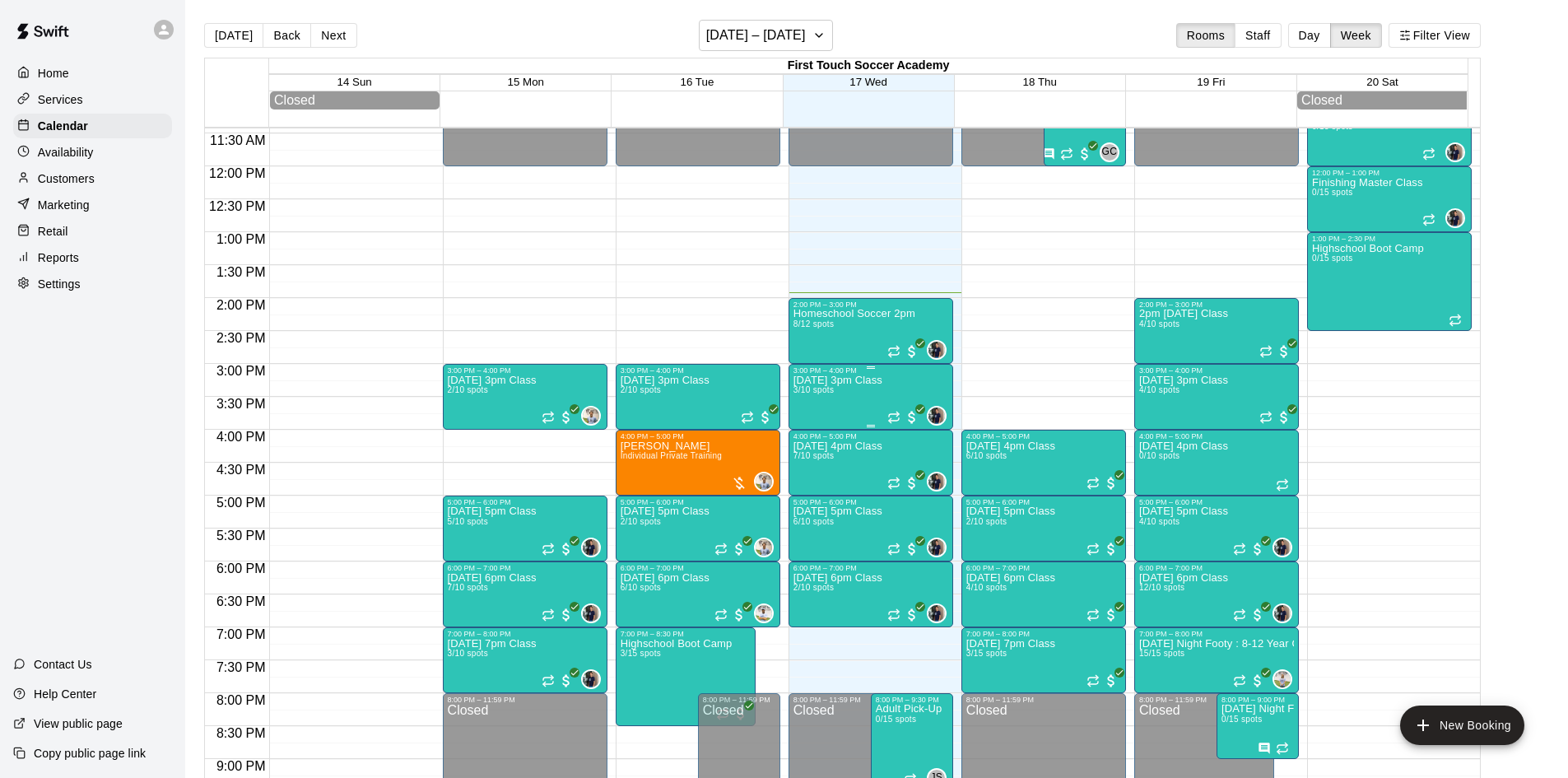
click at [881, 407] on div "[DATE] 3pm Class 3/10 spots" at bounding box center [837, 764] width 89 height 778
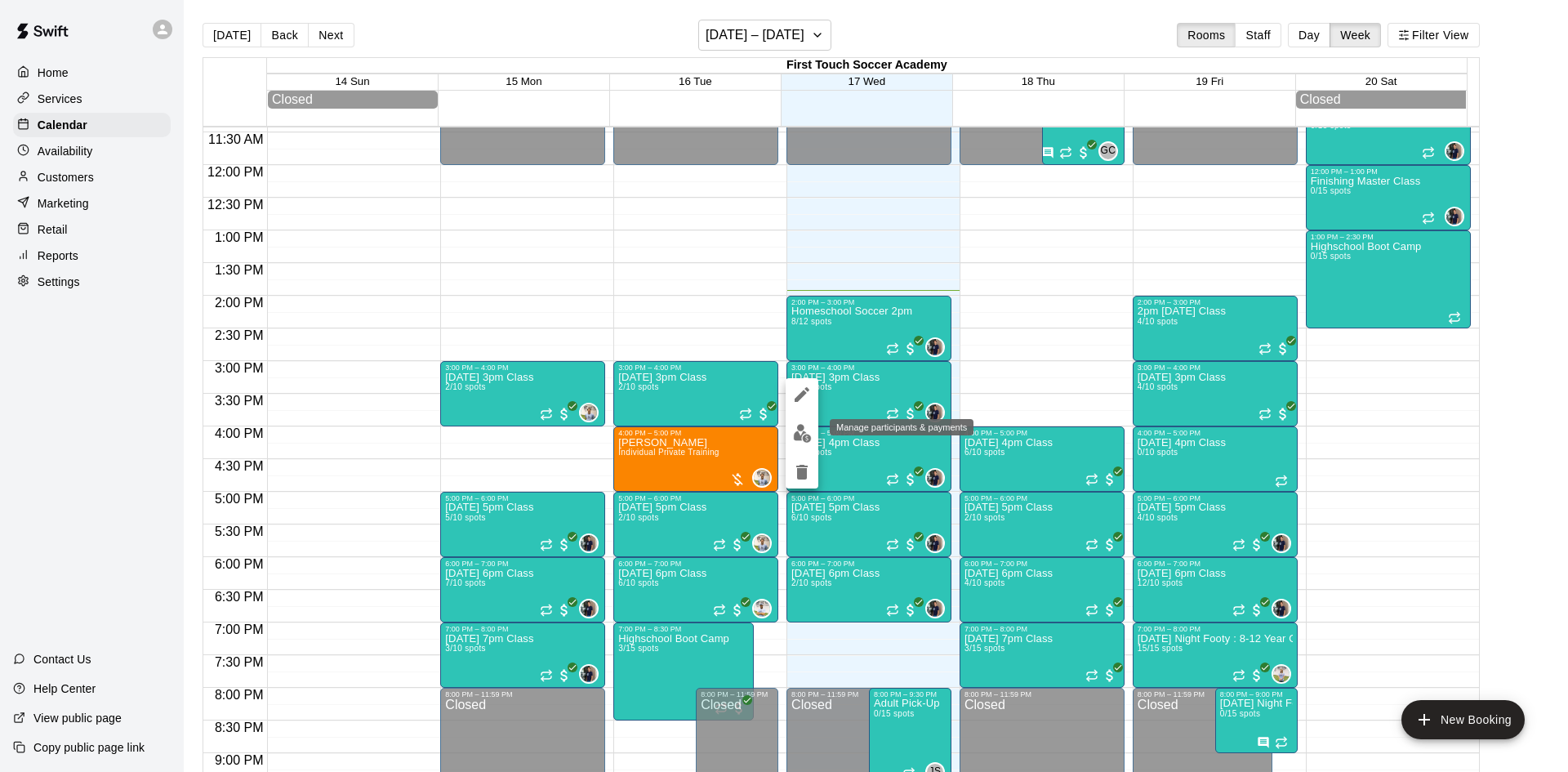
click at [806, 432] on img "edit" at bounding box center [802, 433] width 19 height 19
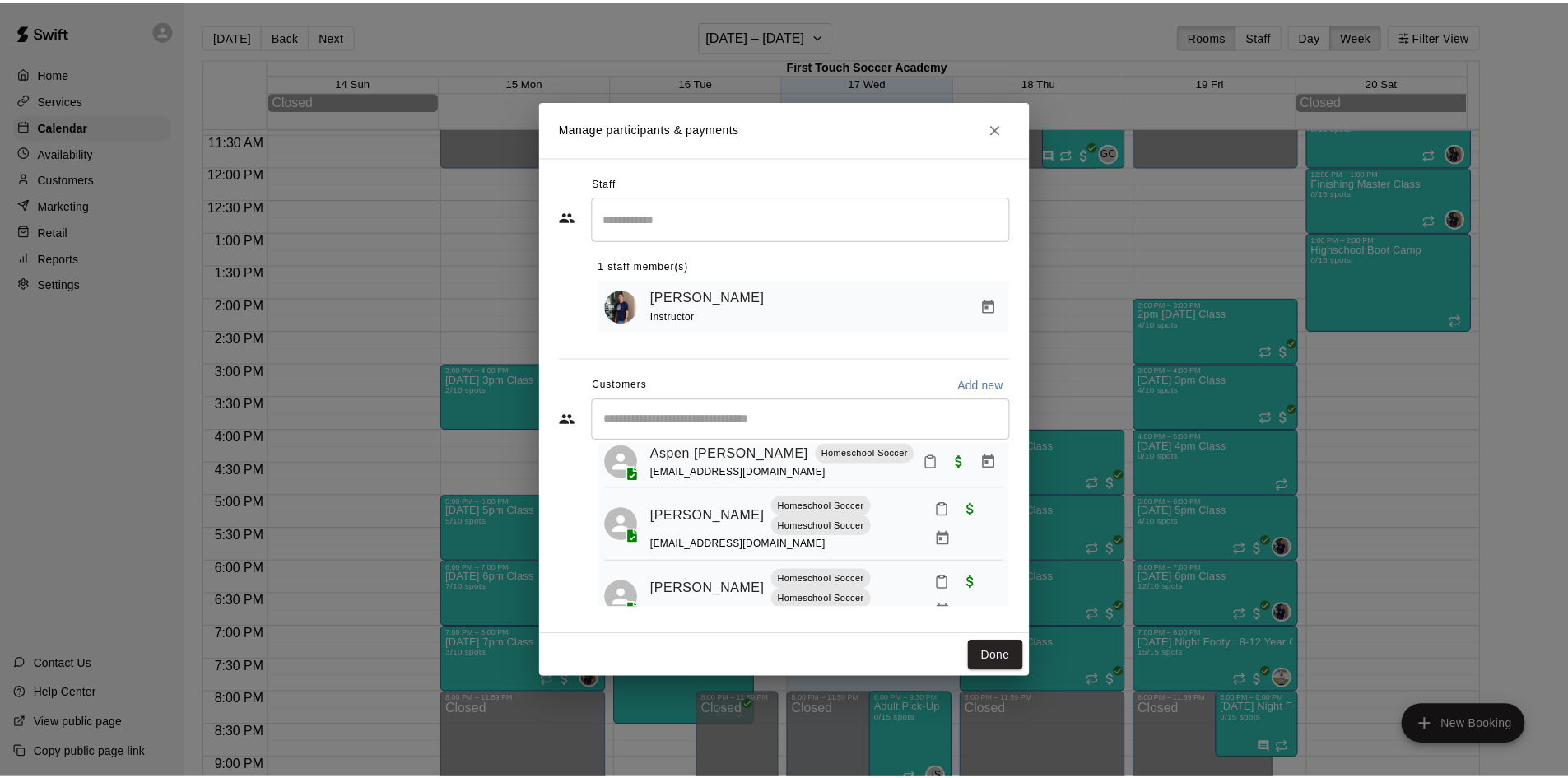
scroll to position [88, 0]
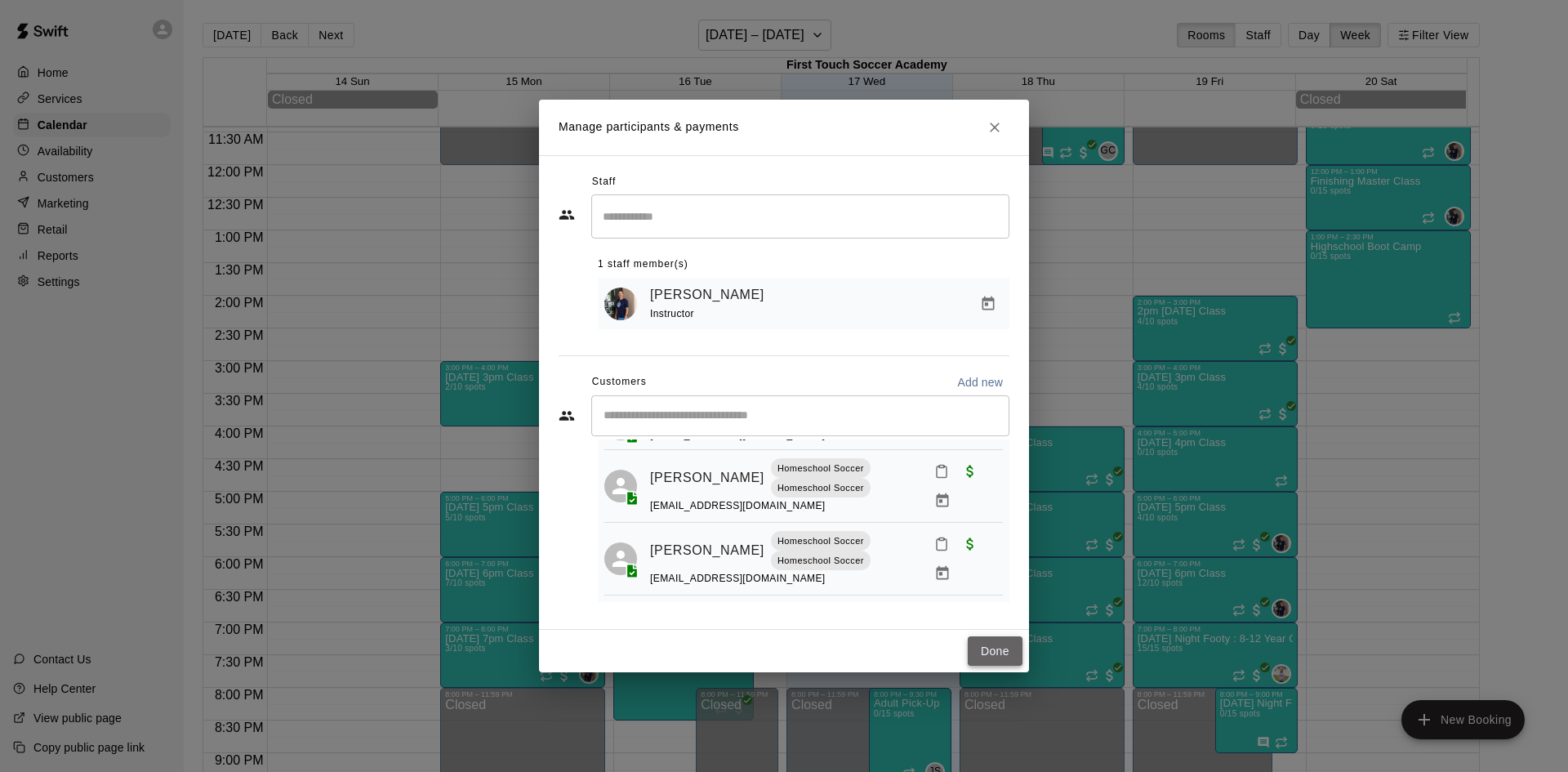
click at [994, 661] on button "Done" at bounding box center [995, 652] width 55 height 30
